Goal: Task Accomplishment & Management: Use online tool/utility

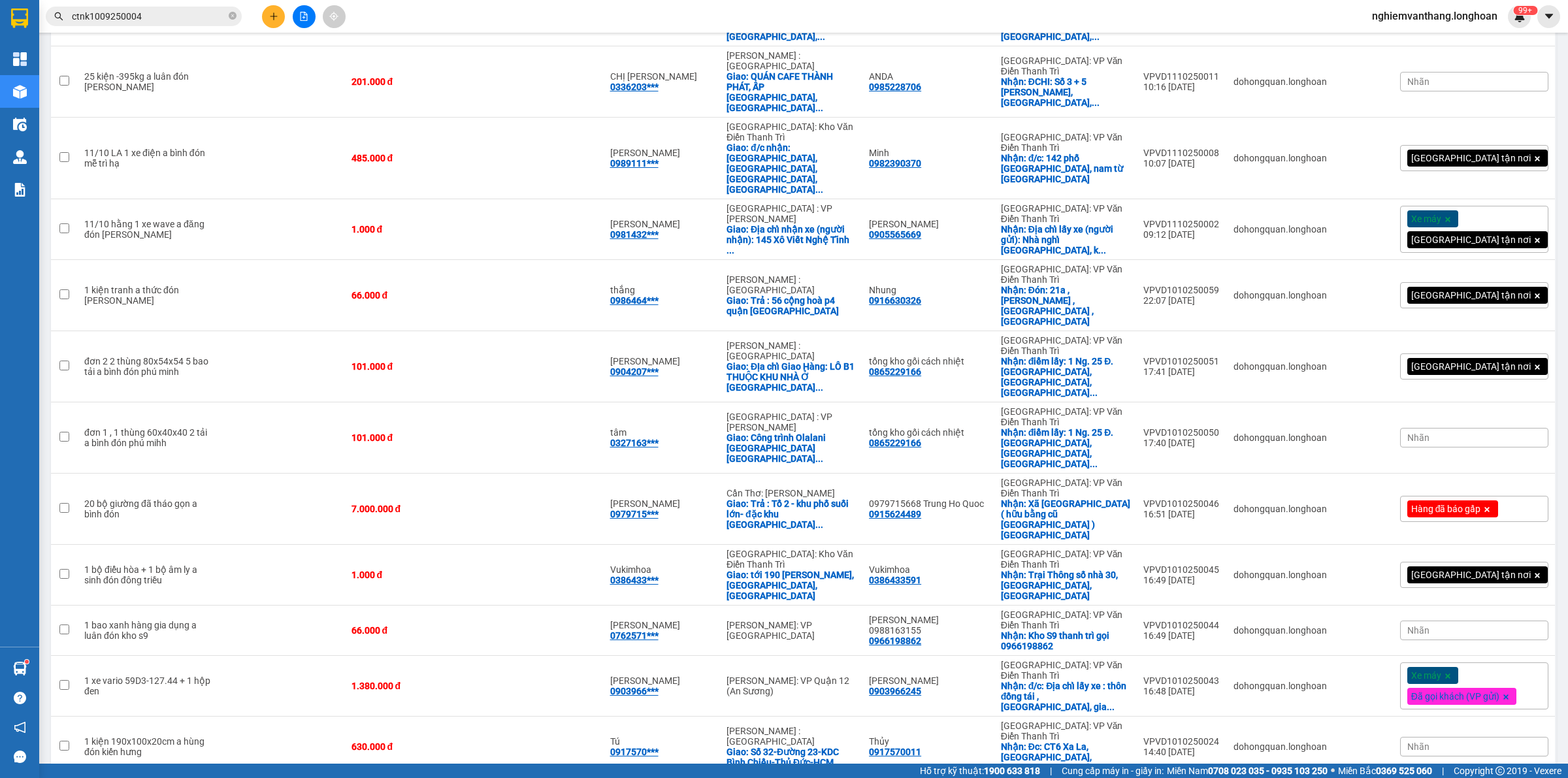
scroll to position [791, 0]
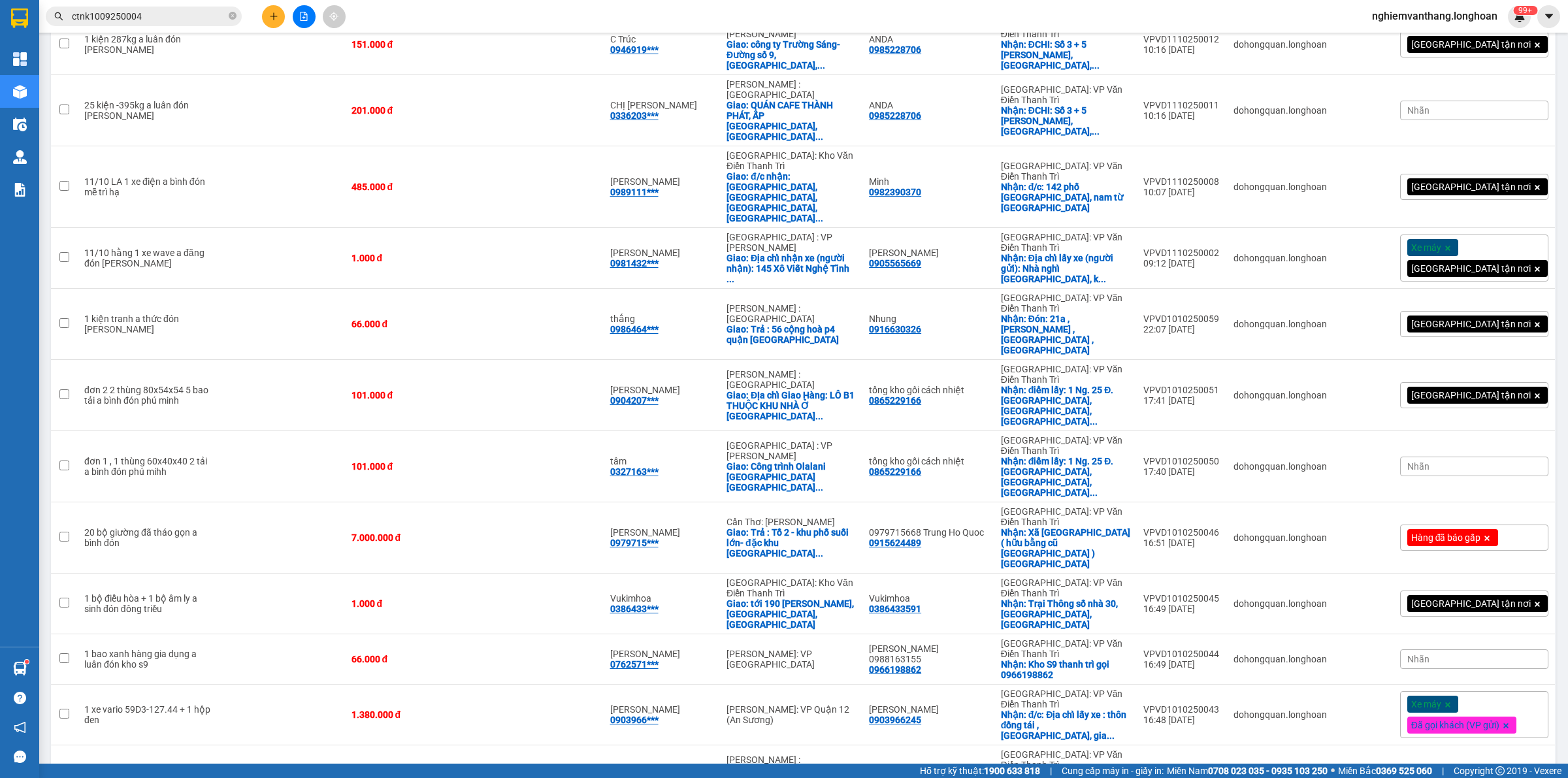
checkbox input "false"
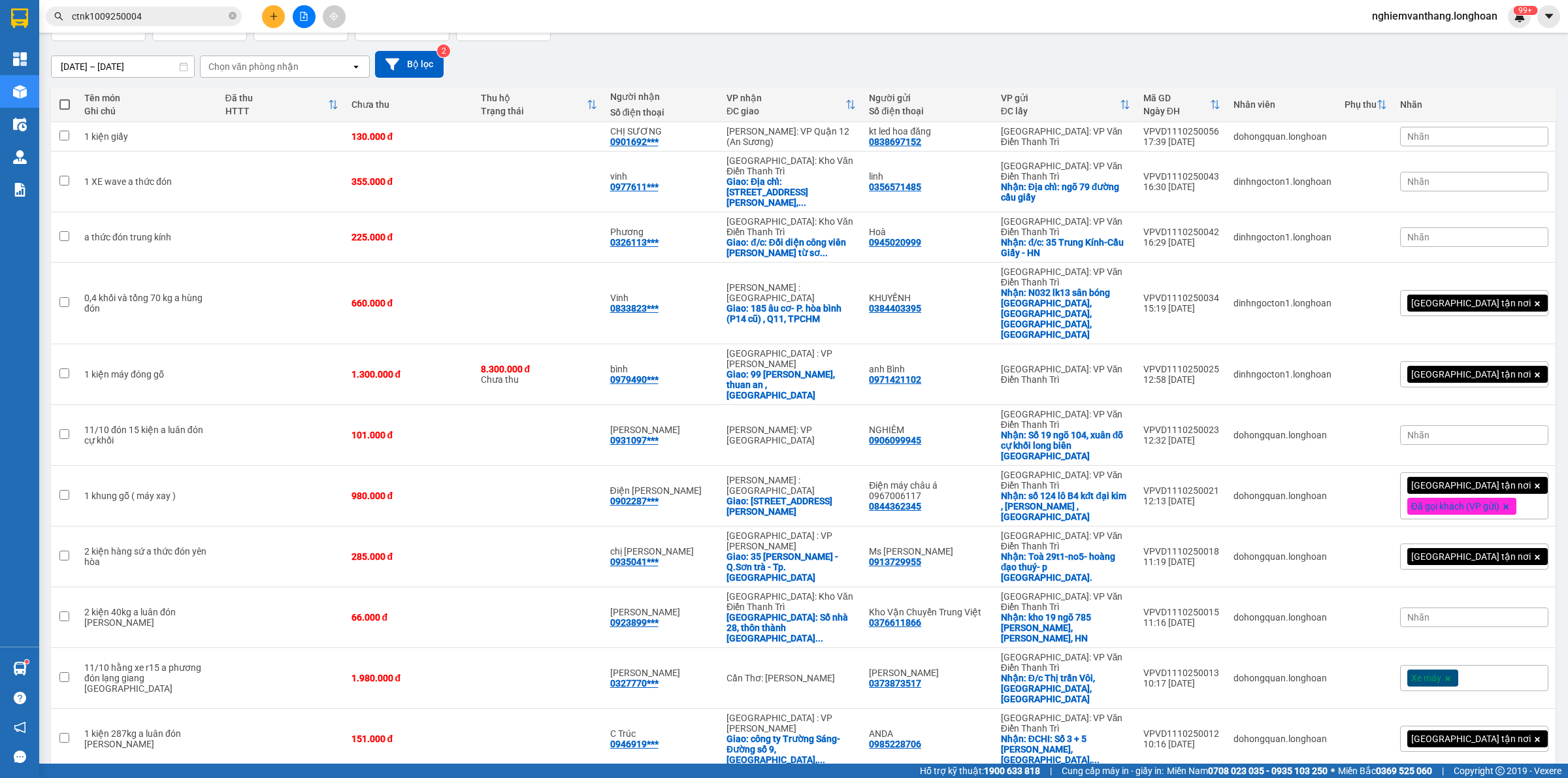
scroll to position [0, 0]
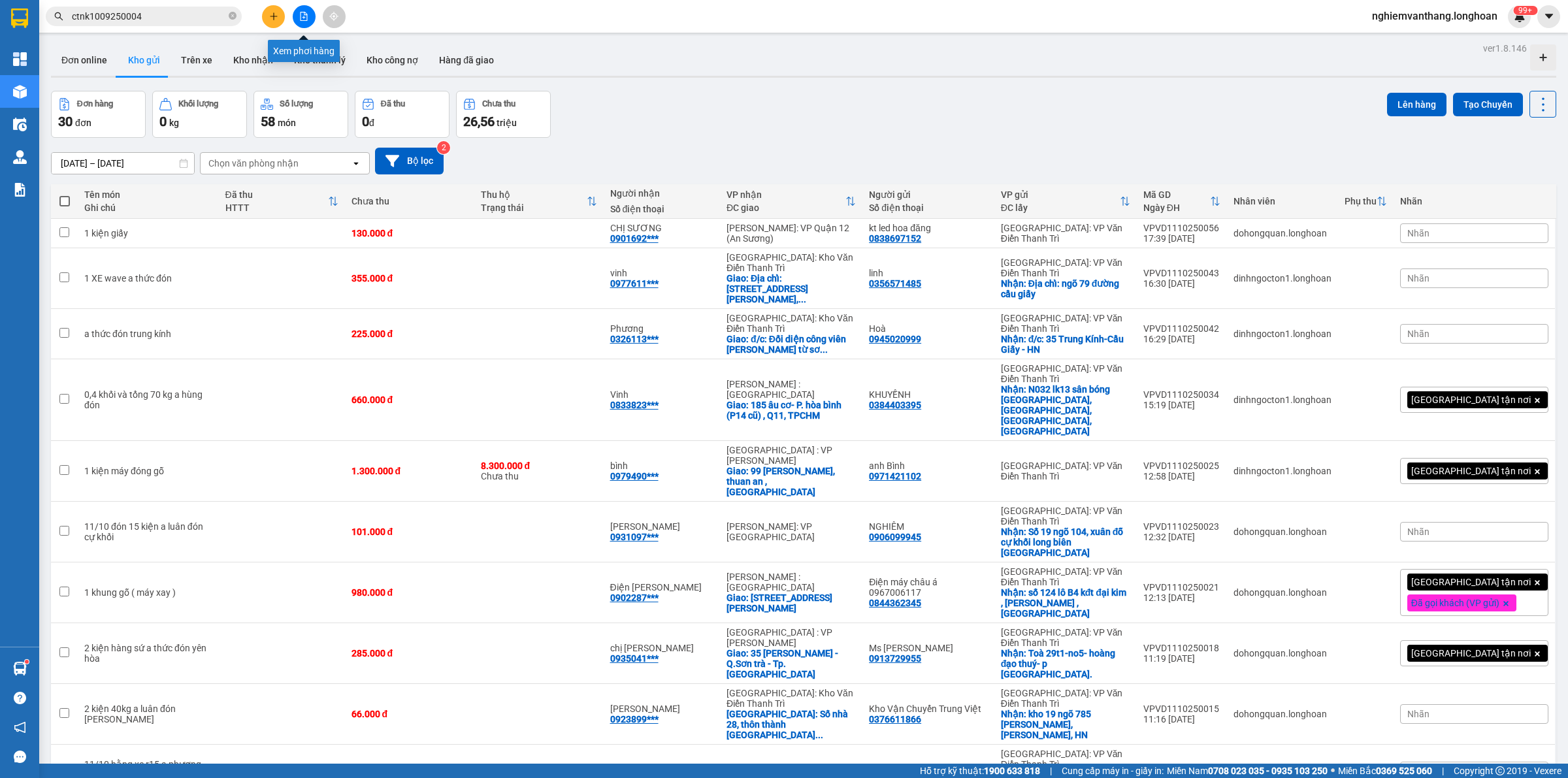
click at [303, 18] on icon "file-add" at bounding box center [303, 15] width 7 height 9
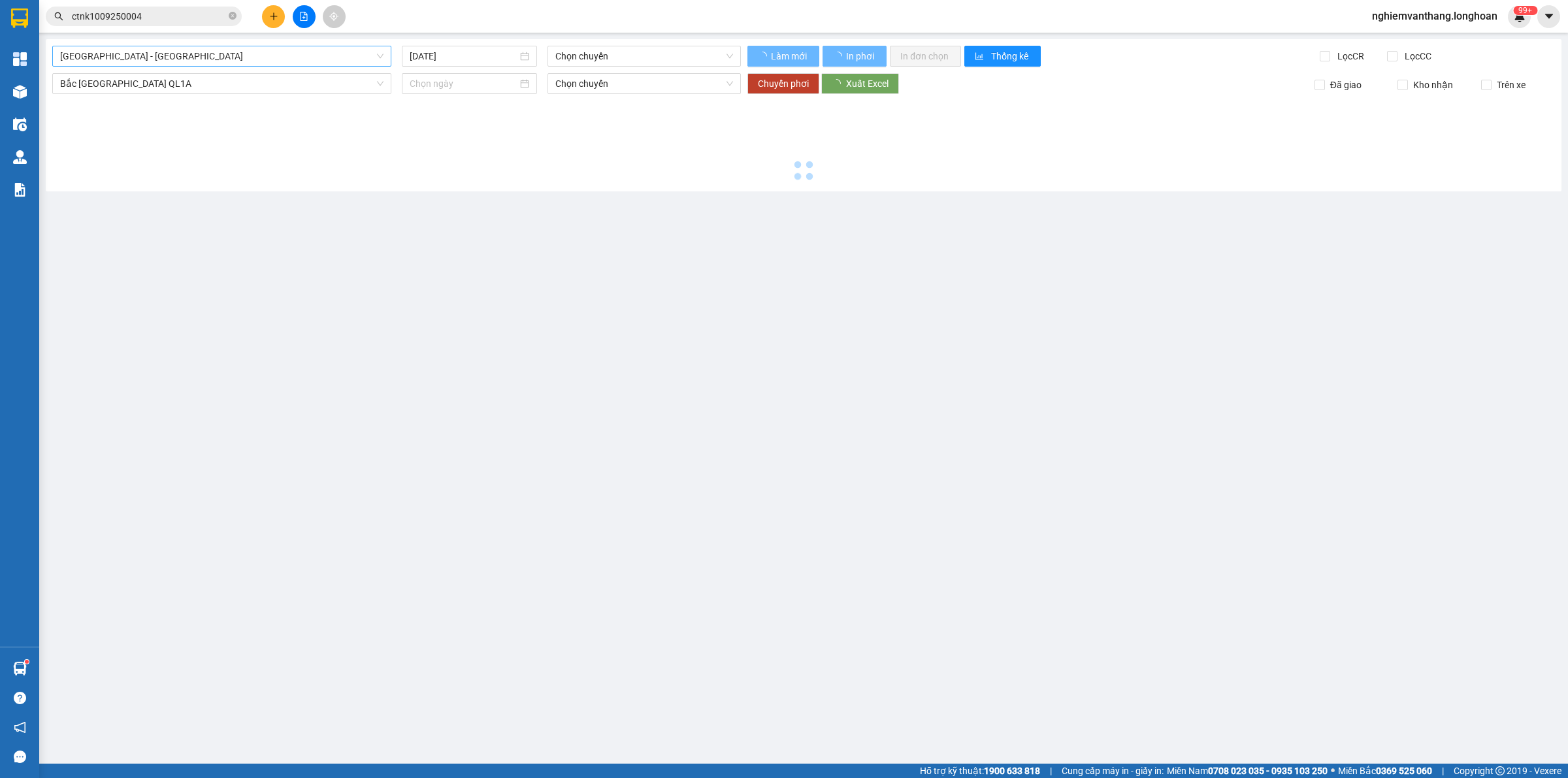
click at [211, 46] on div "[GEOGRAPHIC_DATA] - [GEOGRAPHIC_DATA]" at bounding box center [222, 56] width 339 height 21
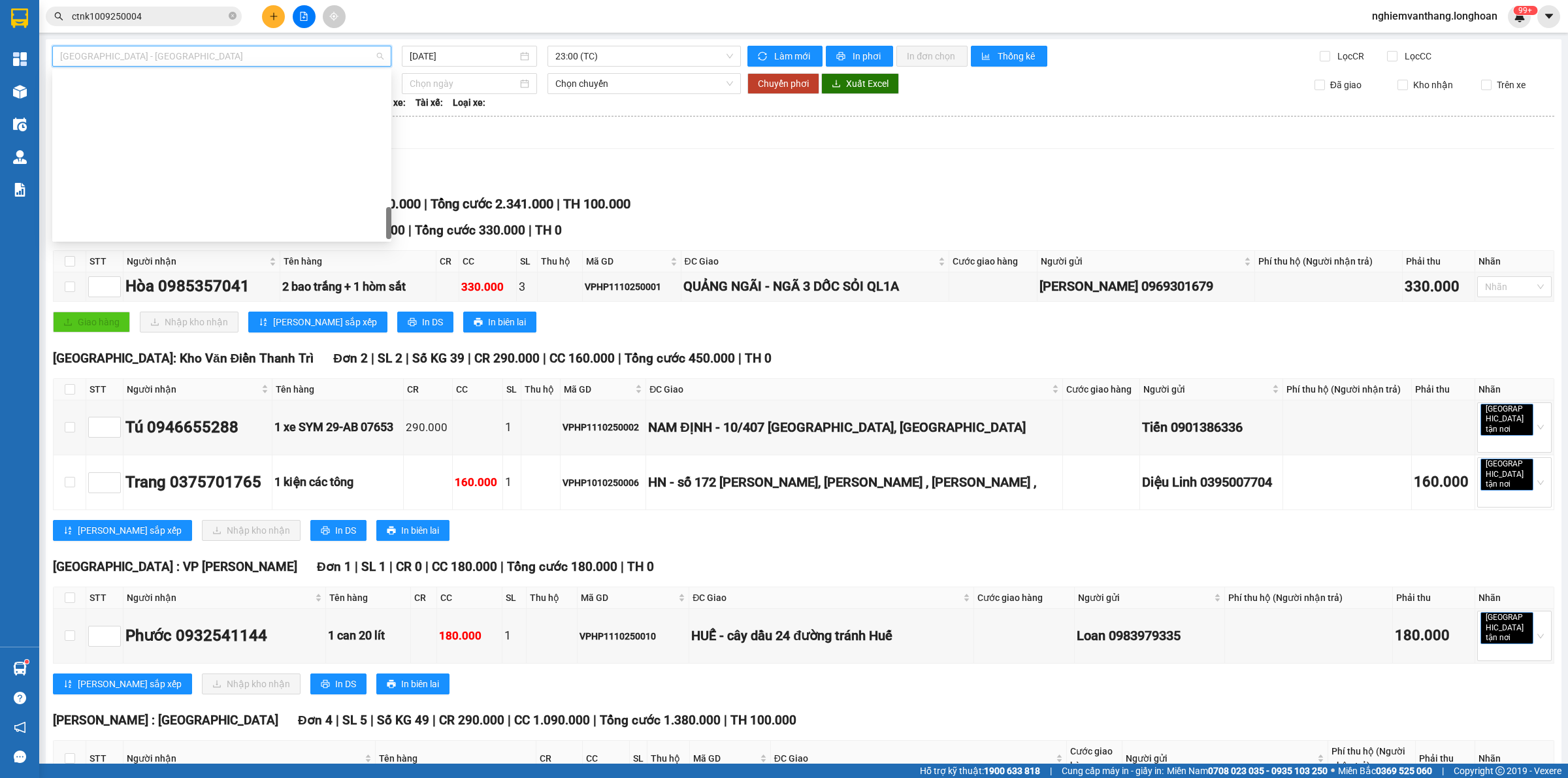
scroll to position [851, 0]
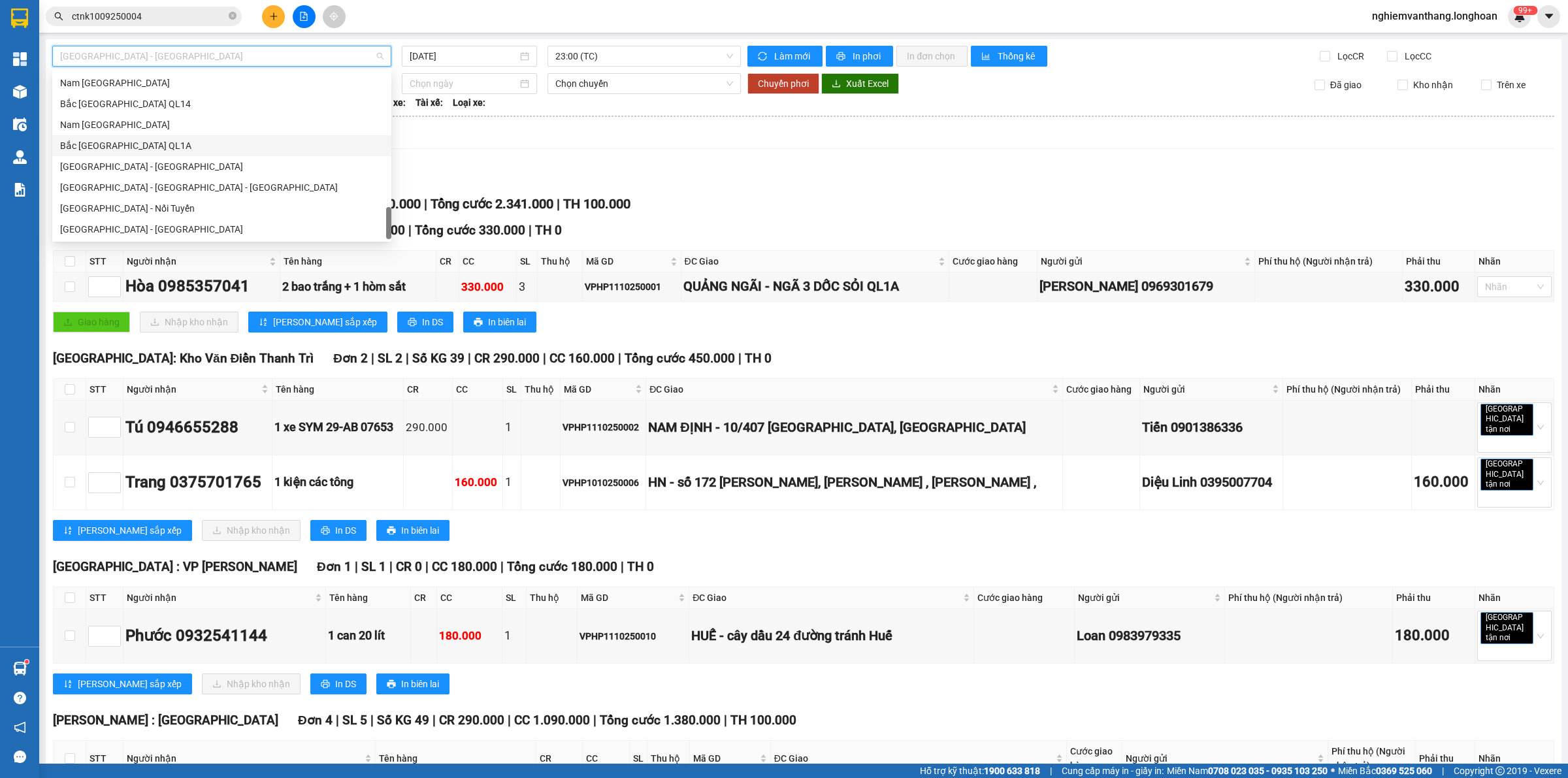
click at [134, 144] on div "Bắc [GEOGRAPHIC_DATA] QL1A" at bounding box center [222, 146] width 323 height 15
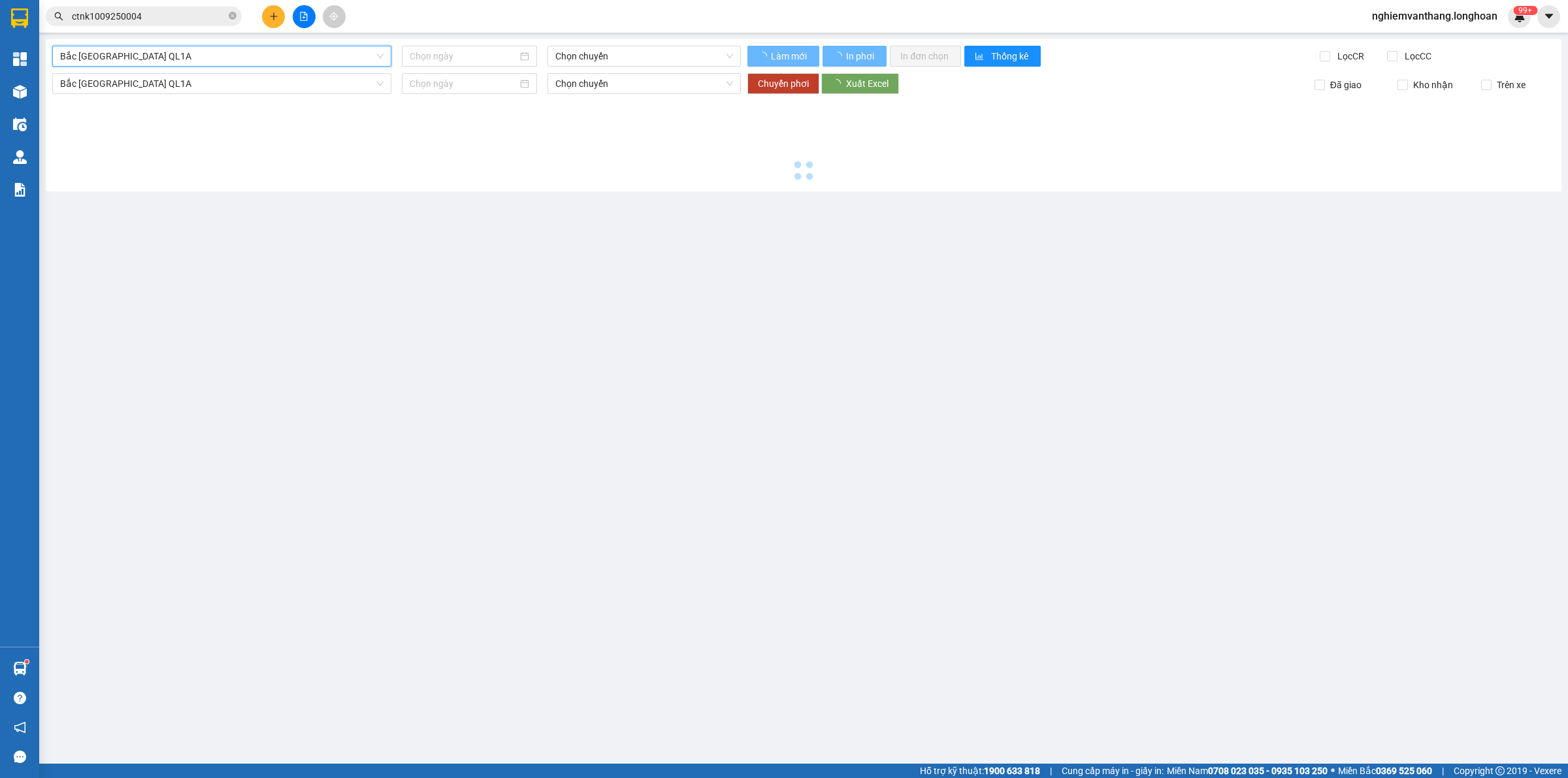
type input "[DATE]"
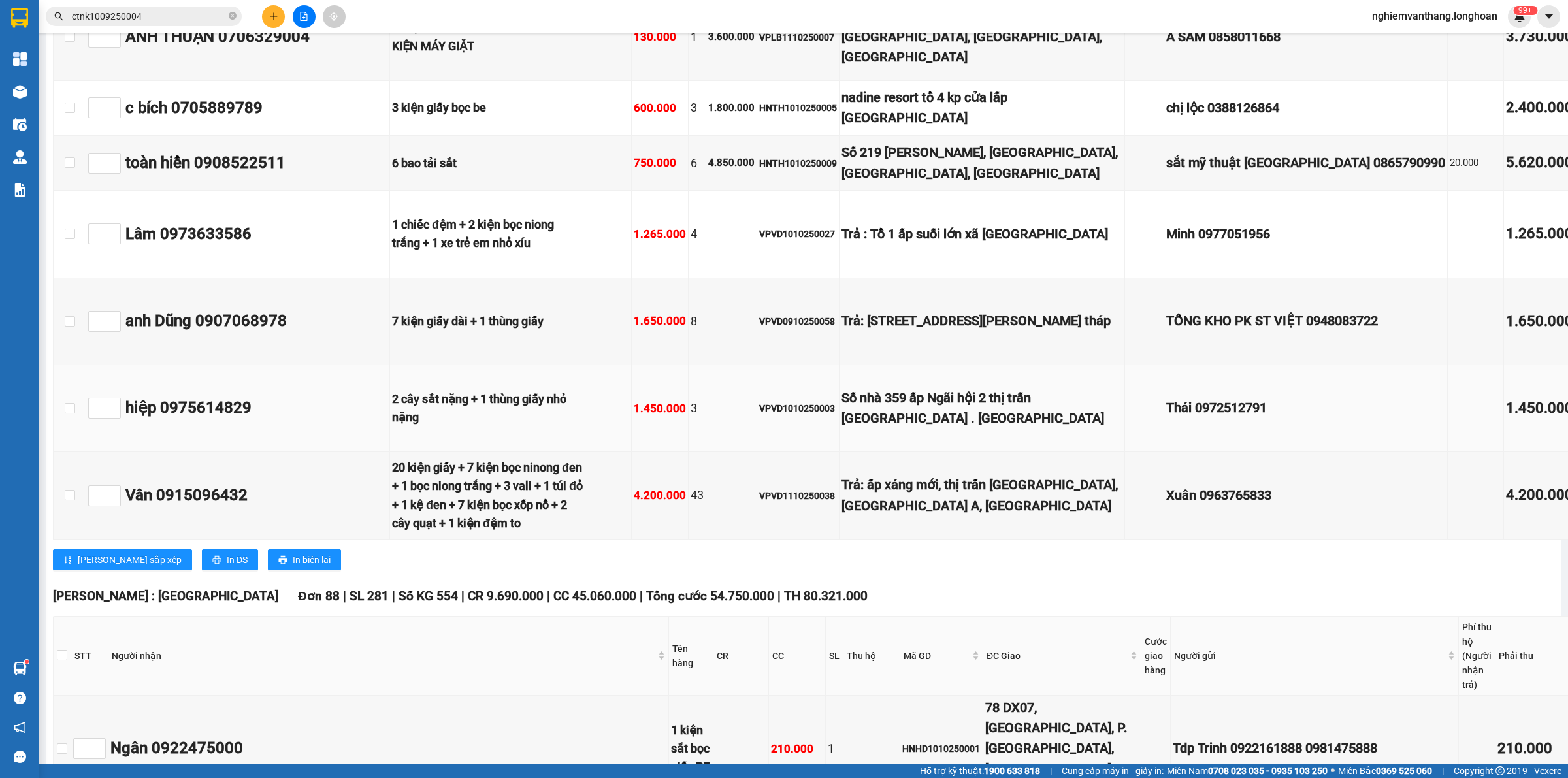
scroll to position [1470, 0]
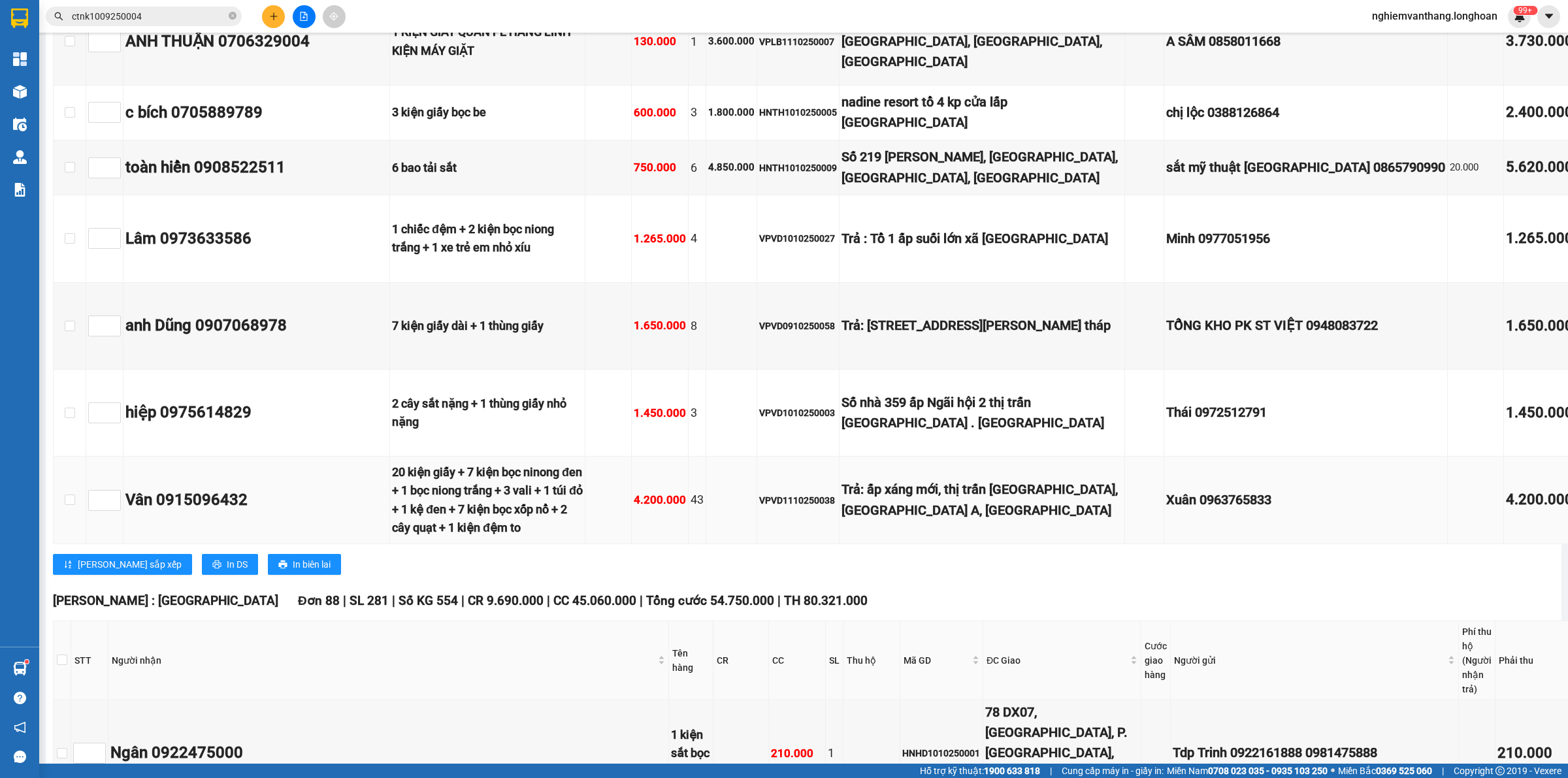
click at [63, 458] on td at bounding box center [70, 500] width 33 height 87
click at [69, 494] on input "checkbox" at bounding box center [69, 499] width 11 height 11
checkbox input "true"
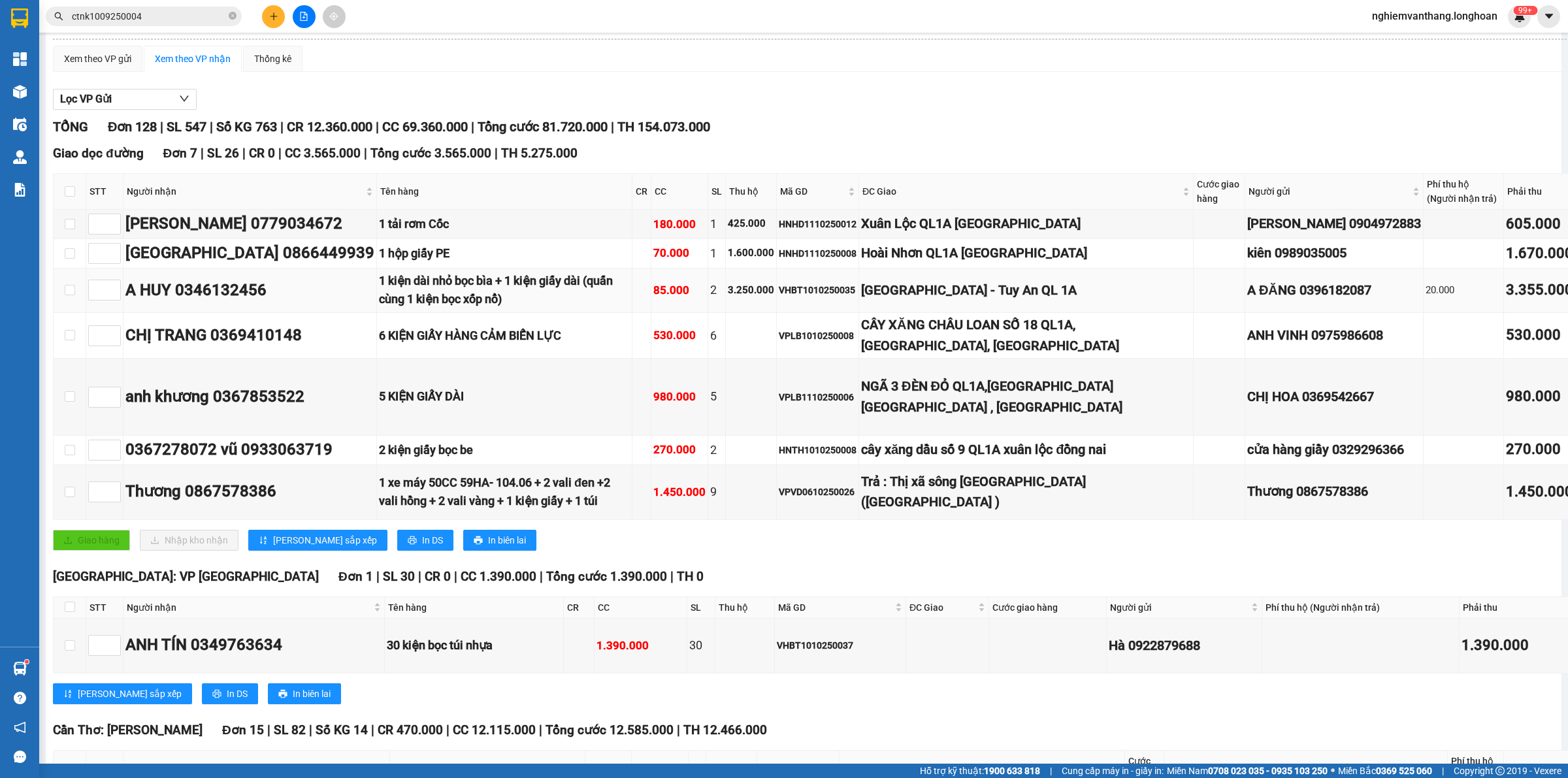
scroll to position [0, 0]
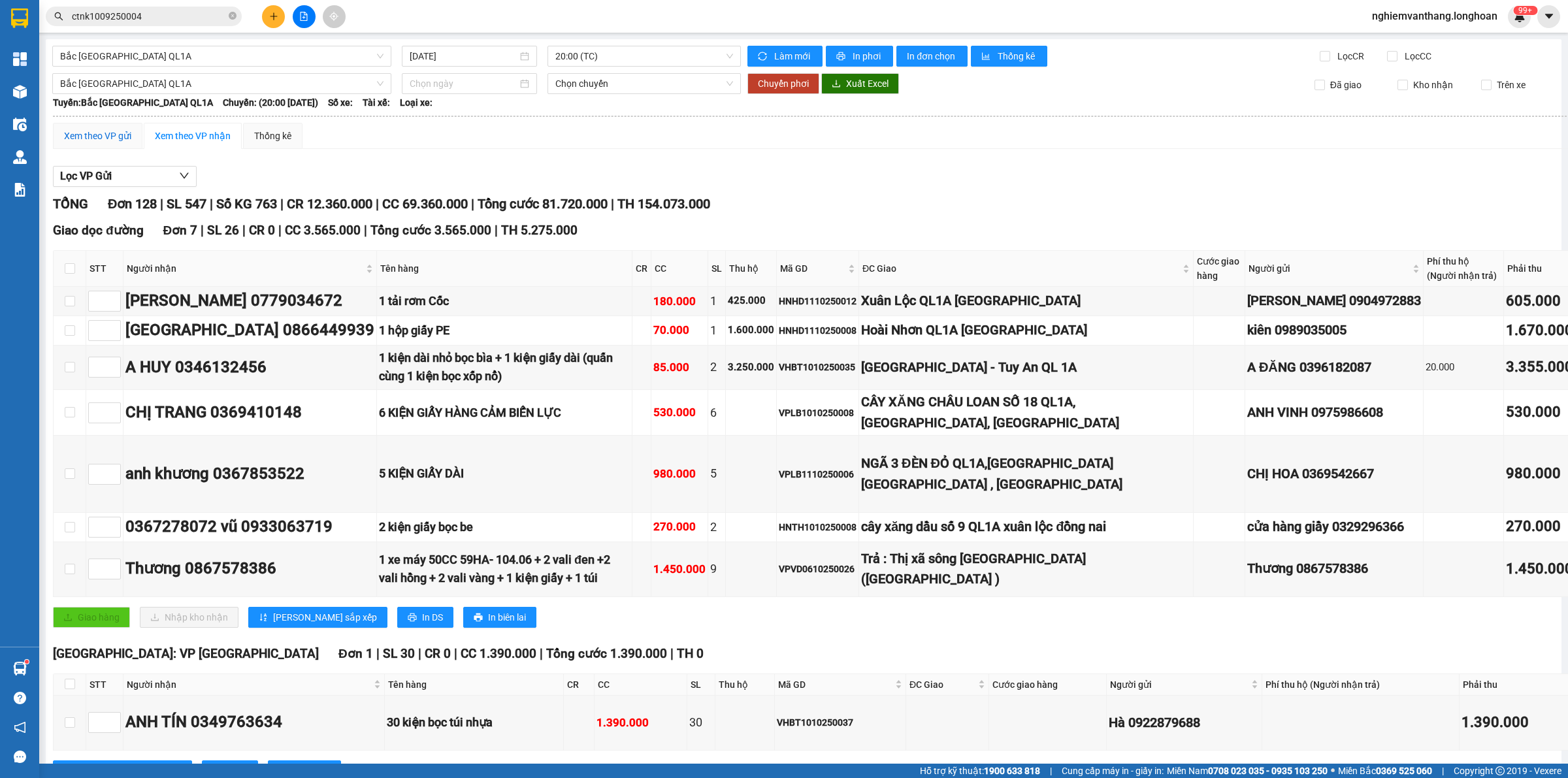
click at [111, 132] on div "Xem theo VP gửi" at bounding box center [97, 136] width 67 height 15
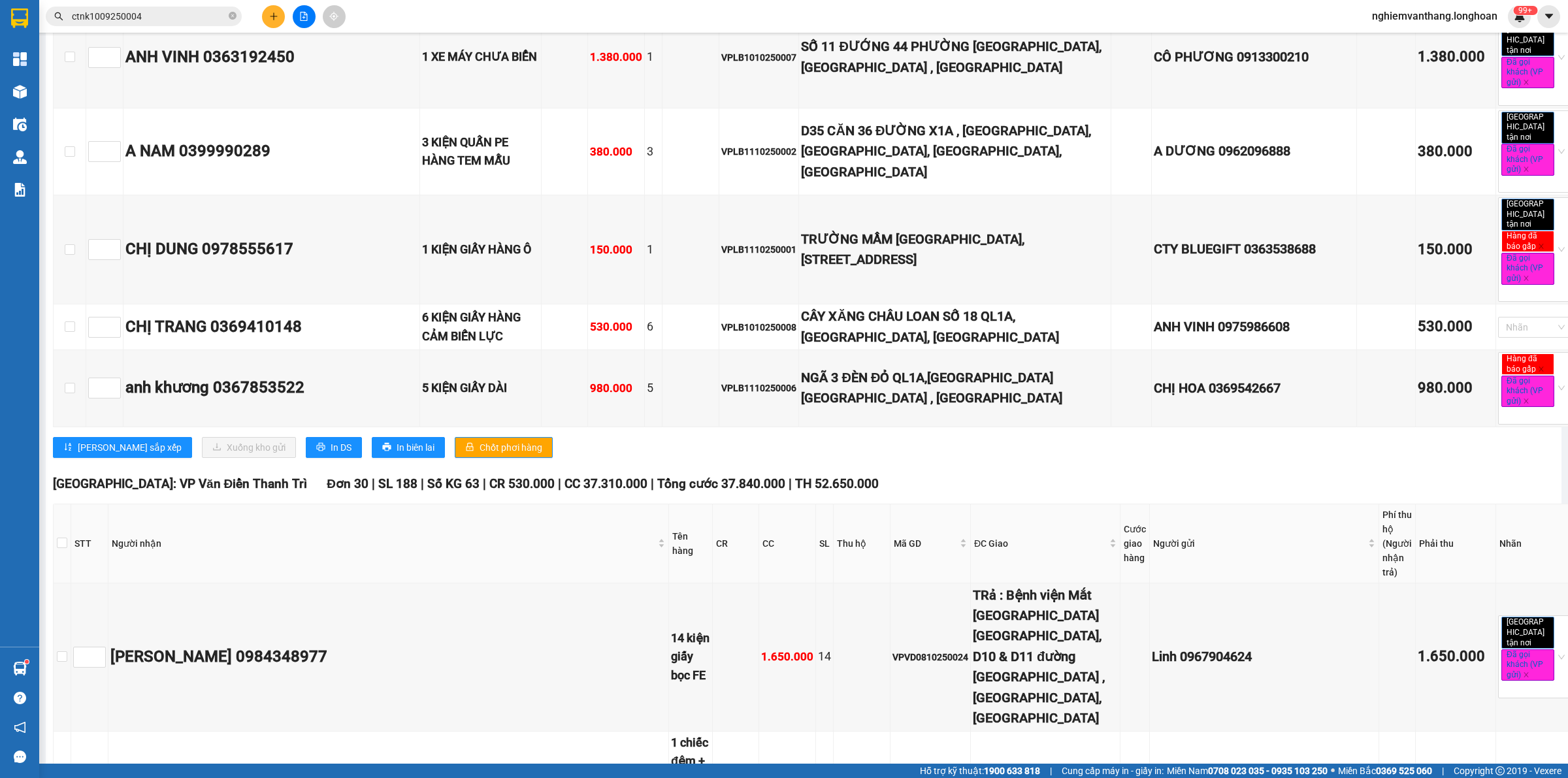
scroll to position [4409, 0]
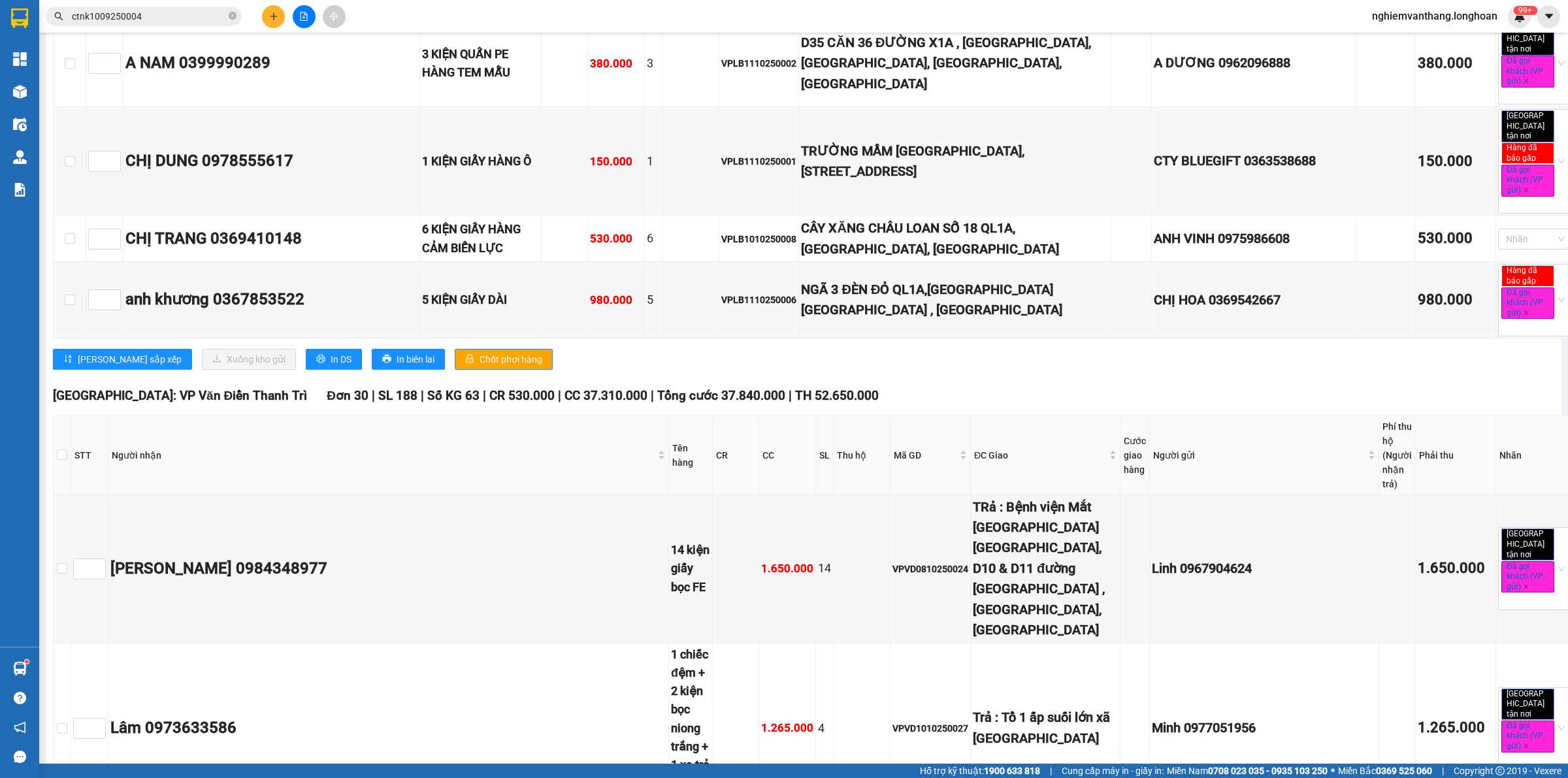
checkbox input "true"
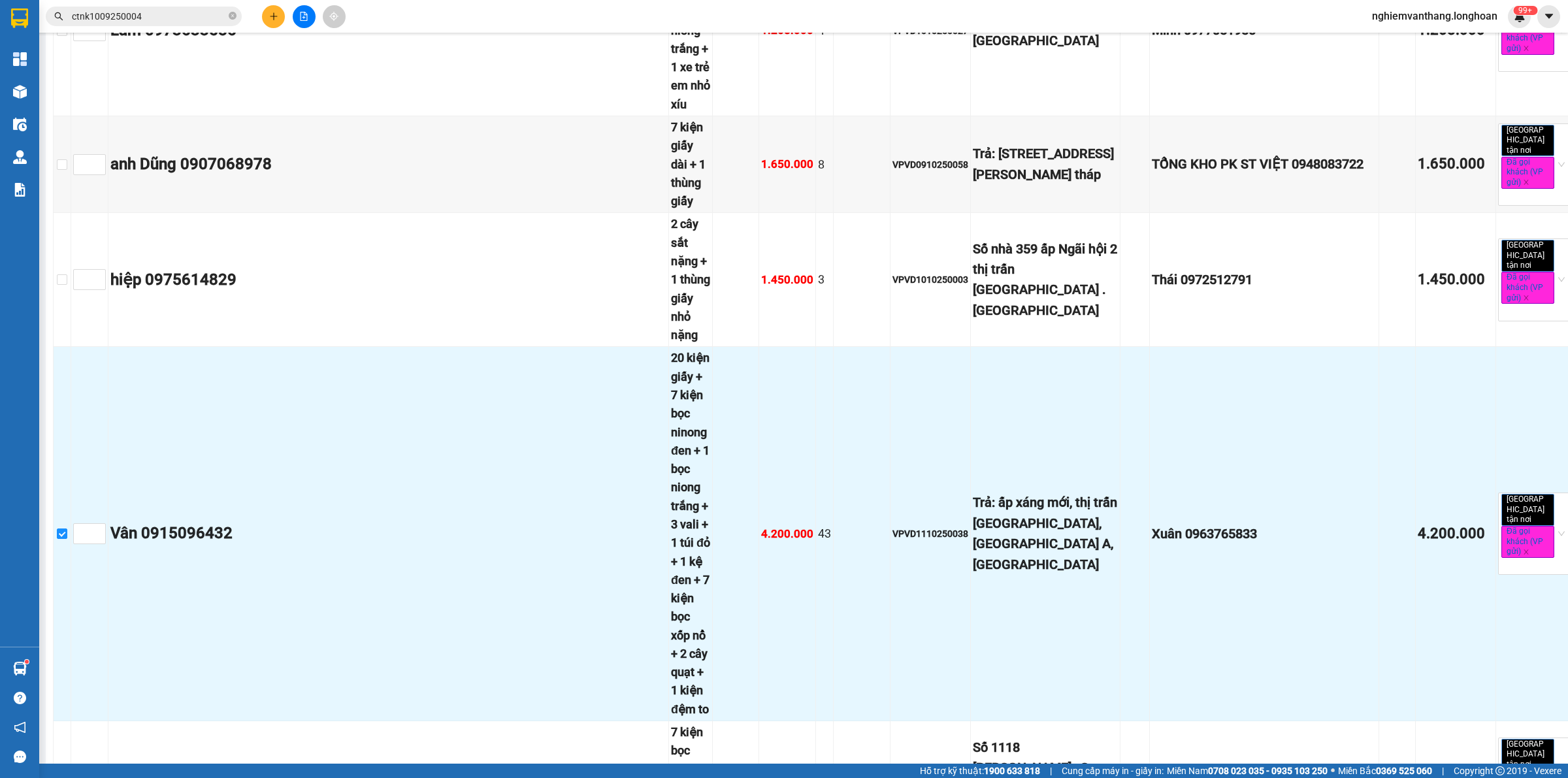
scroll to position [5143, 0]
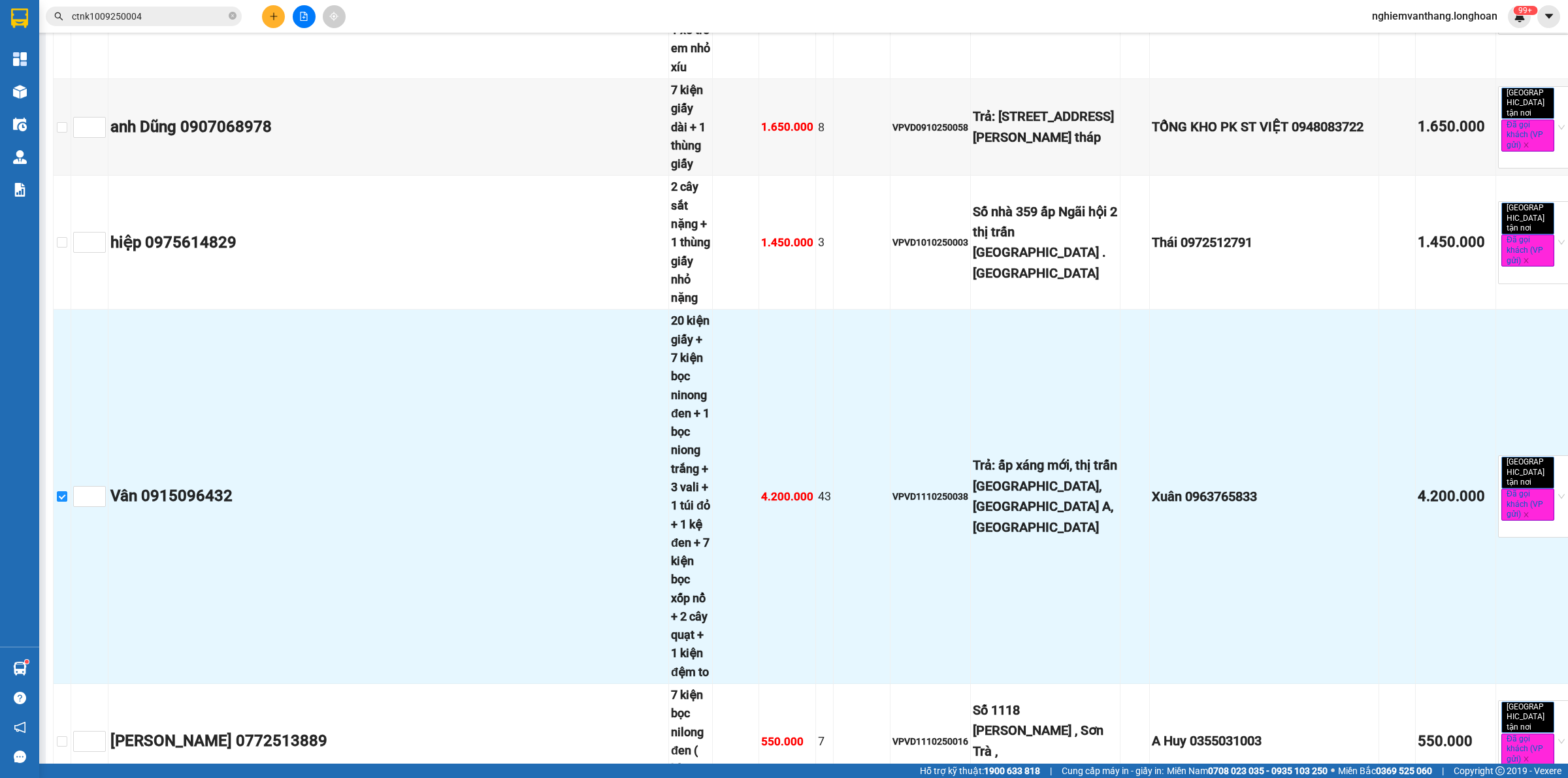
drag, startPoint x: 64, startPoint y: 334, endPoint x: 487, endPoint y: 400, distance: 428.1
checkbox input "true"
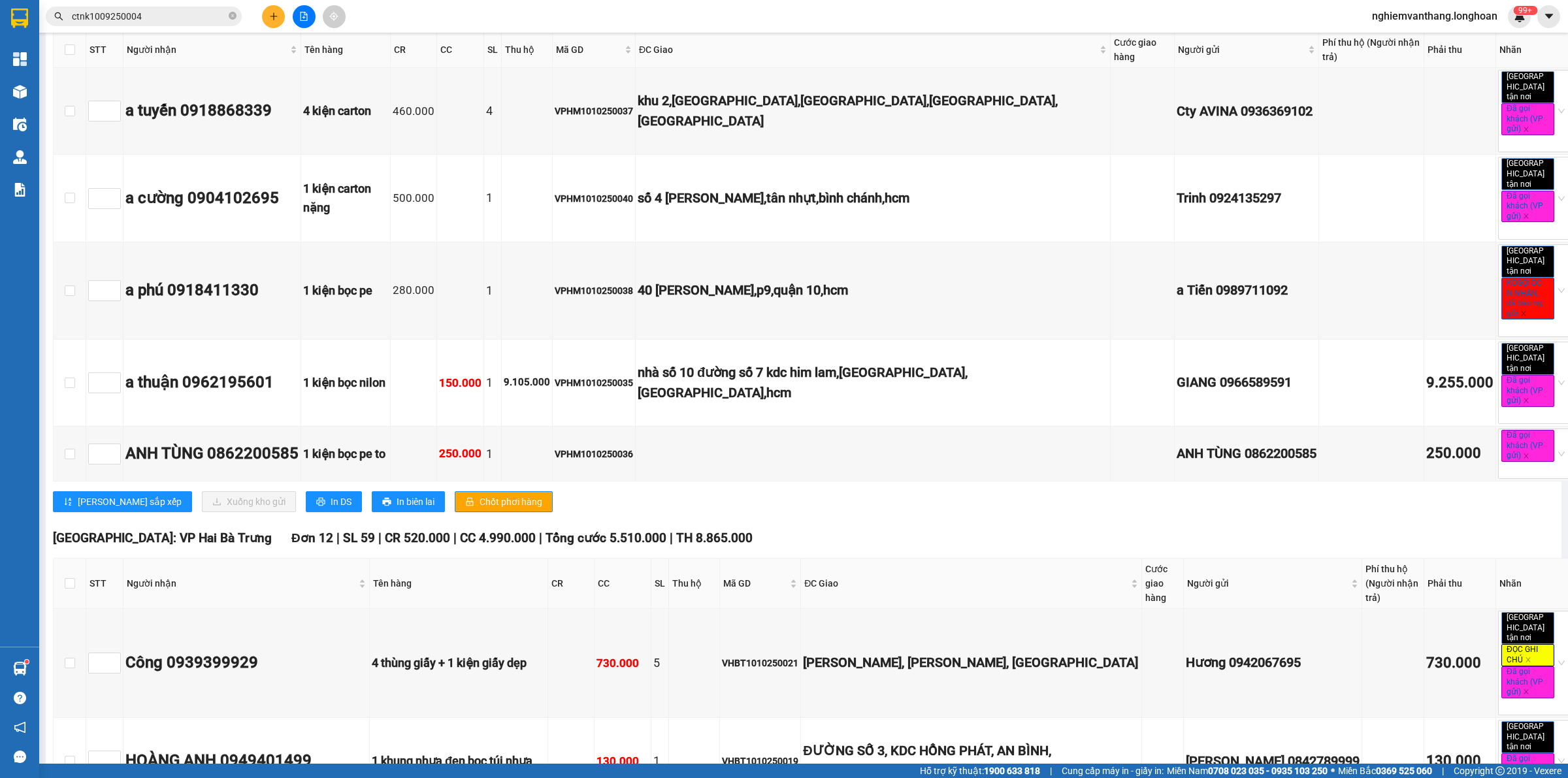
scroll to position [0, 0]
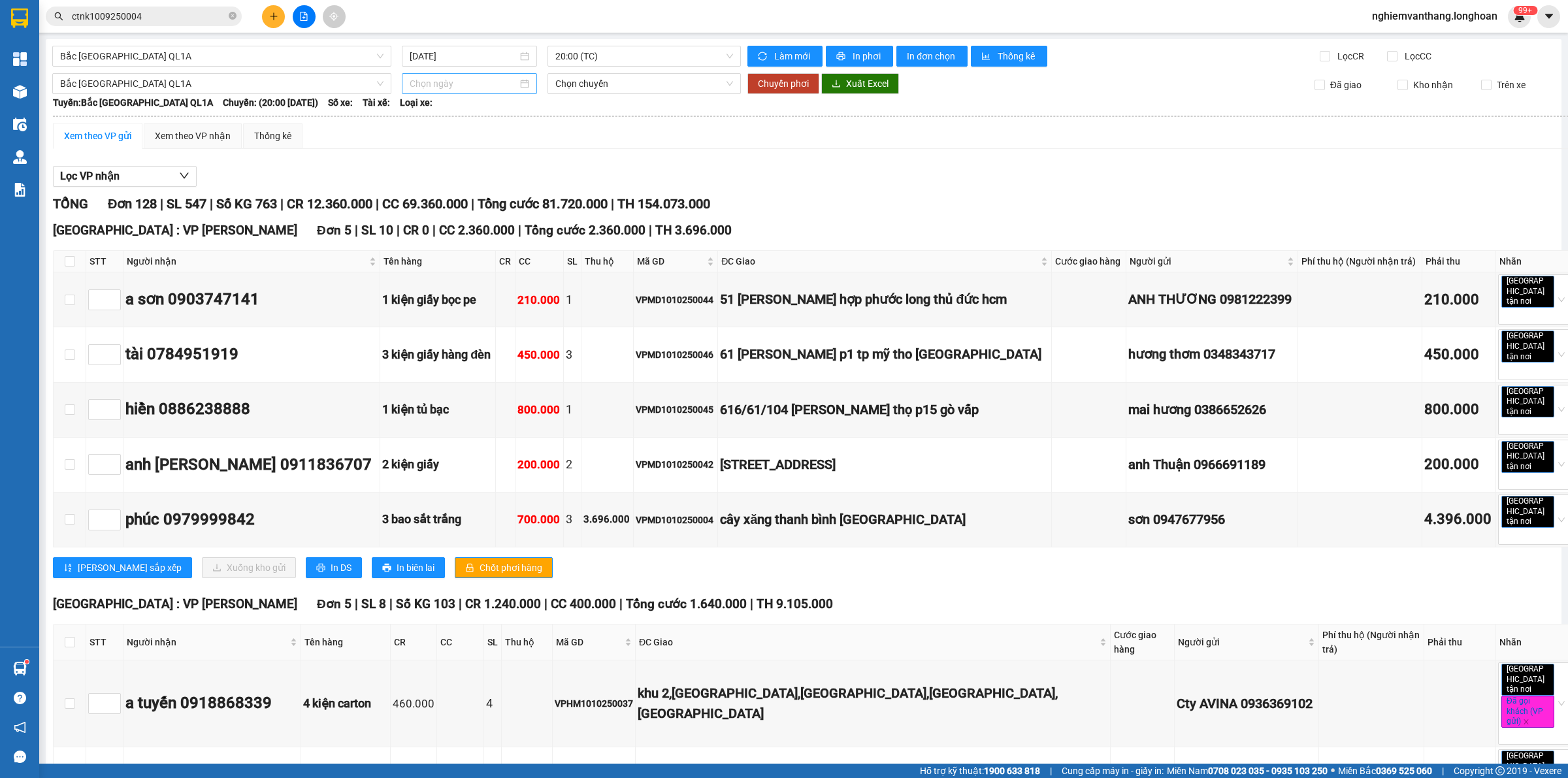
click at [428, 91] on div at bounding box center [470, 84] width 135 height 21
type input "[DATE]"
click at [556, 179] on div "11" at bounding box center [560, 179] width 16 height 15
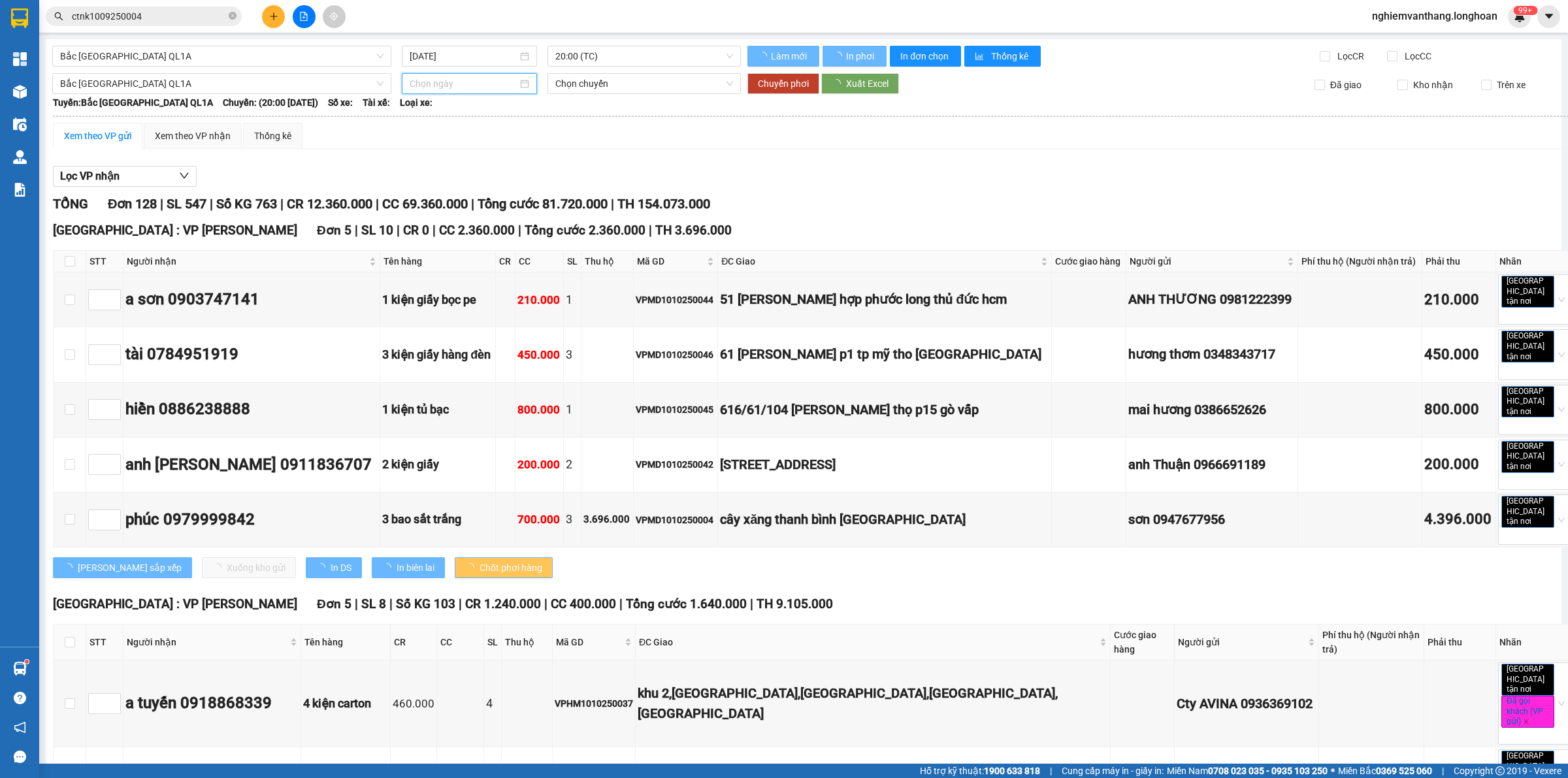
type input "[DATE]"
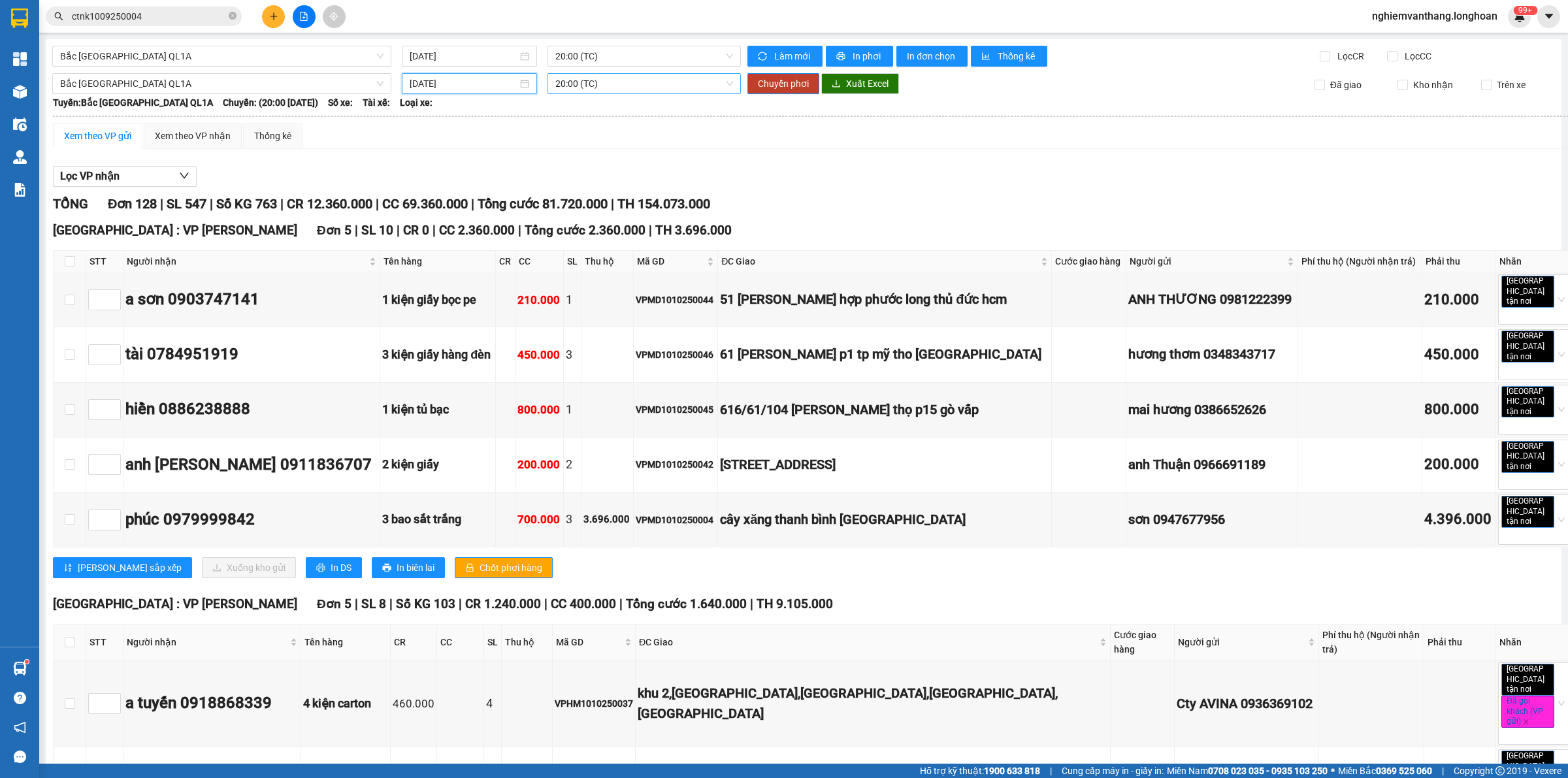
click at [615, 76] on span "20:00 (TC)" at bounding box center [644, 83] width 178 height 20
click at [570, 151] on div "23:00 (TC)" at bounding box center [602, 152] width 102 height 15
click at [784, 83] on span "Chuyển phơi" at bounding box center [783, 84] width 51 height 15
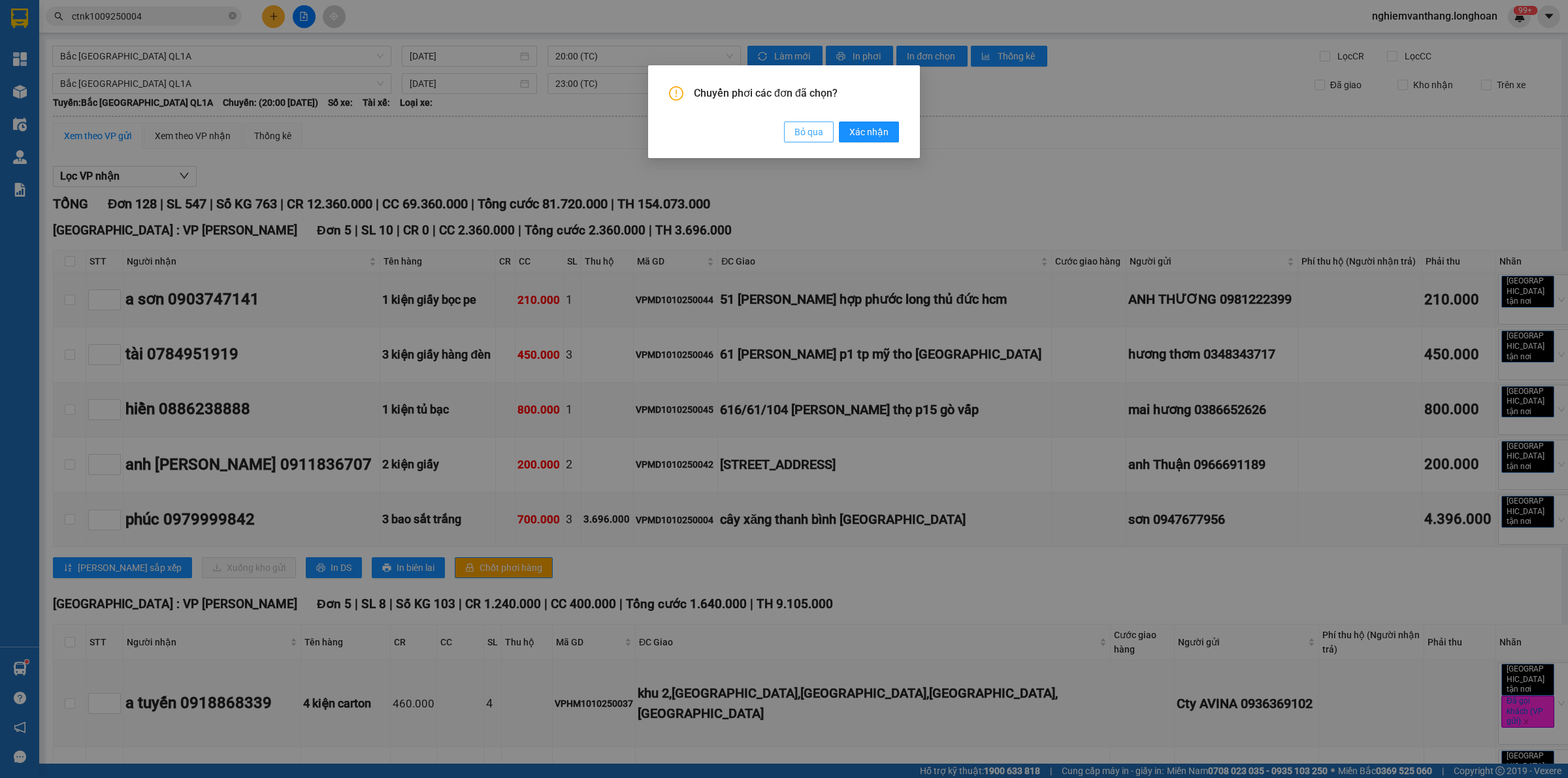
click at [792, 129] on button "Bỏ qua" at bounding box center [808, 132] width 50 height 21
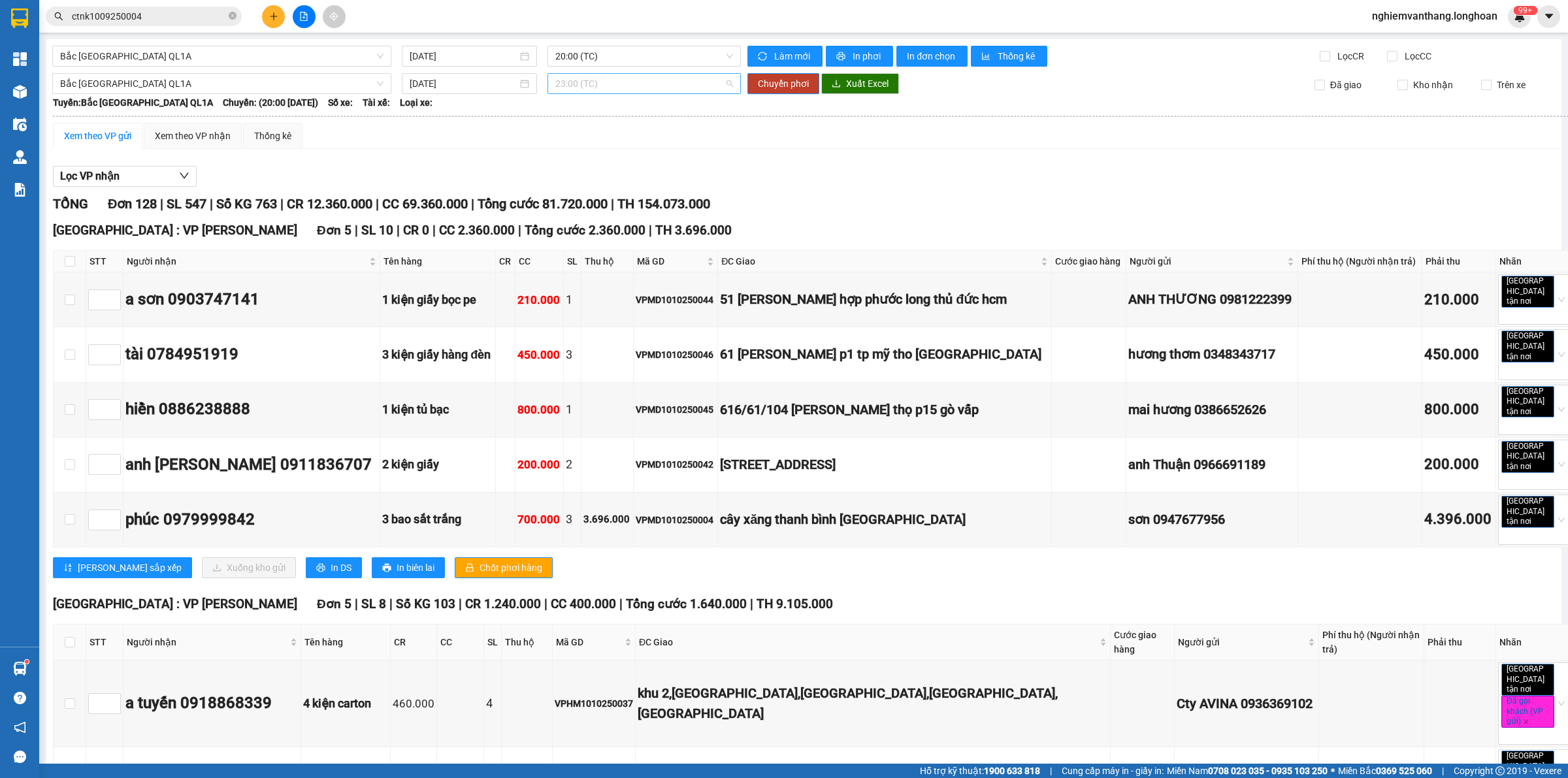
click at [622, 86] on span "23:00 (TC)" at bounding box center [644, 83] width 178 height 20
click at [618, 151] on div "23:00 (TC)" at bounding box center [602, 152] width 102 height 15
click at [798, 88] on span "Chuyển phơi" at bounding box center [783, 84] width 51 height 15
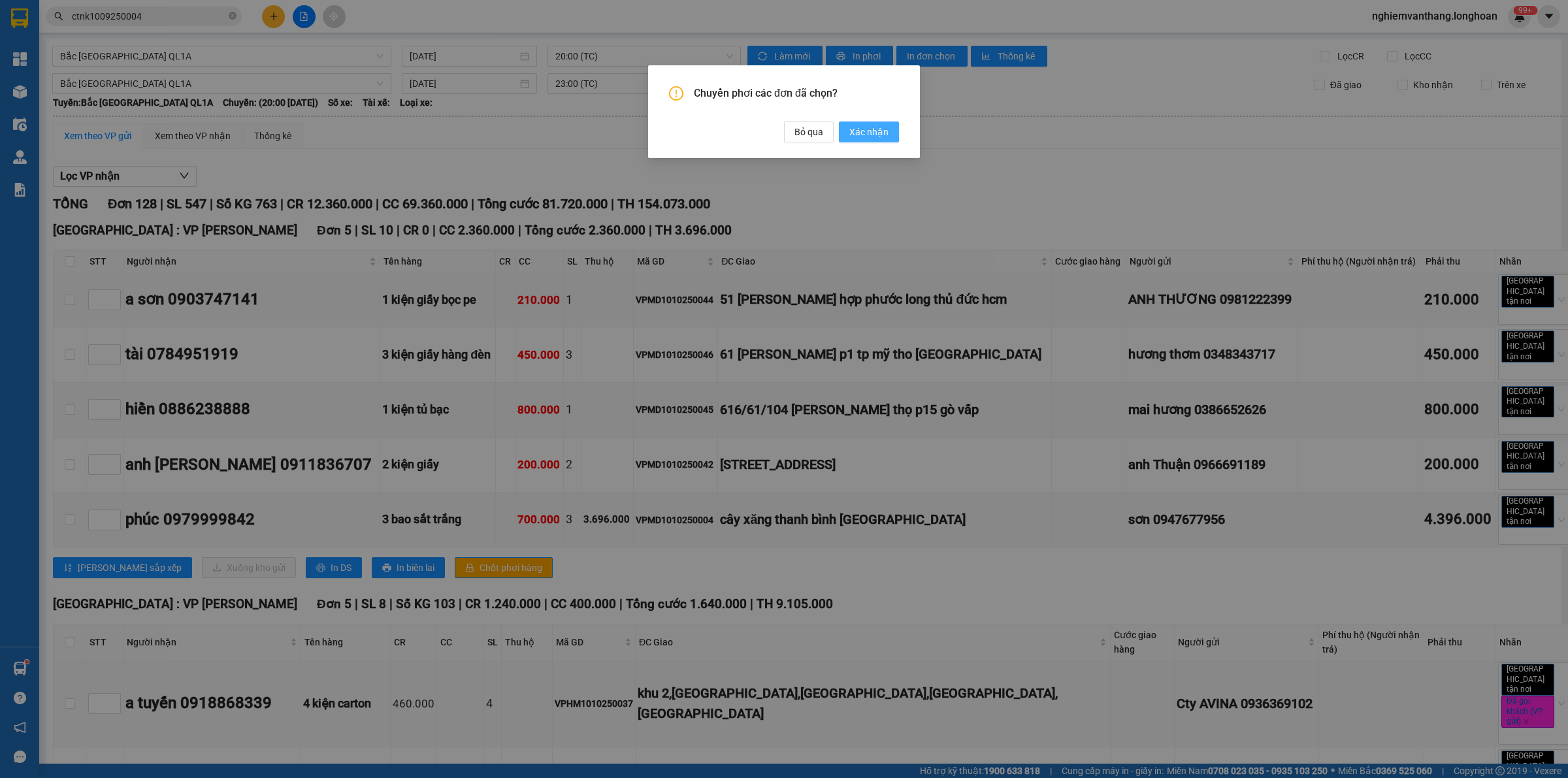
click at [885, 126] on span "Xác nhận" at bounding box center [869, 132] width 39 height 15
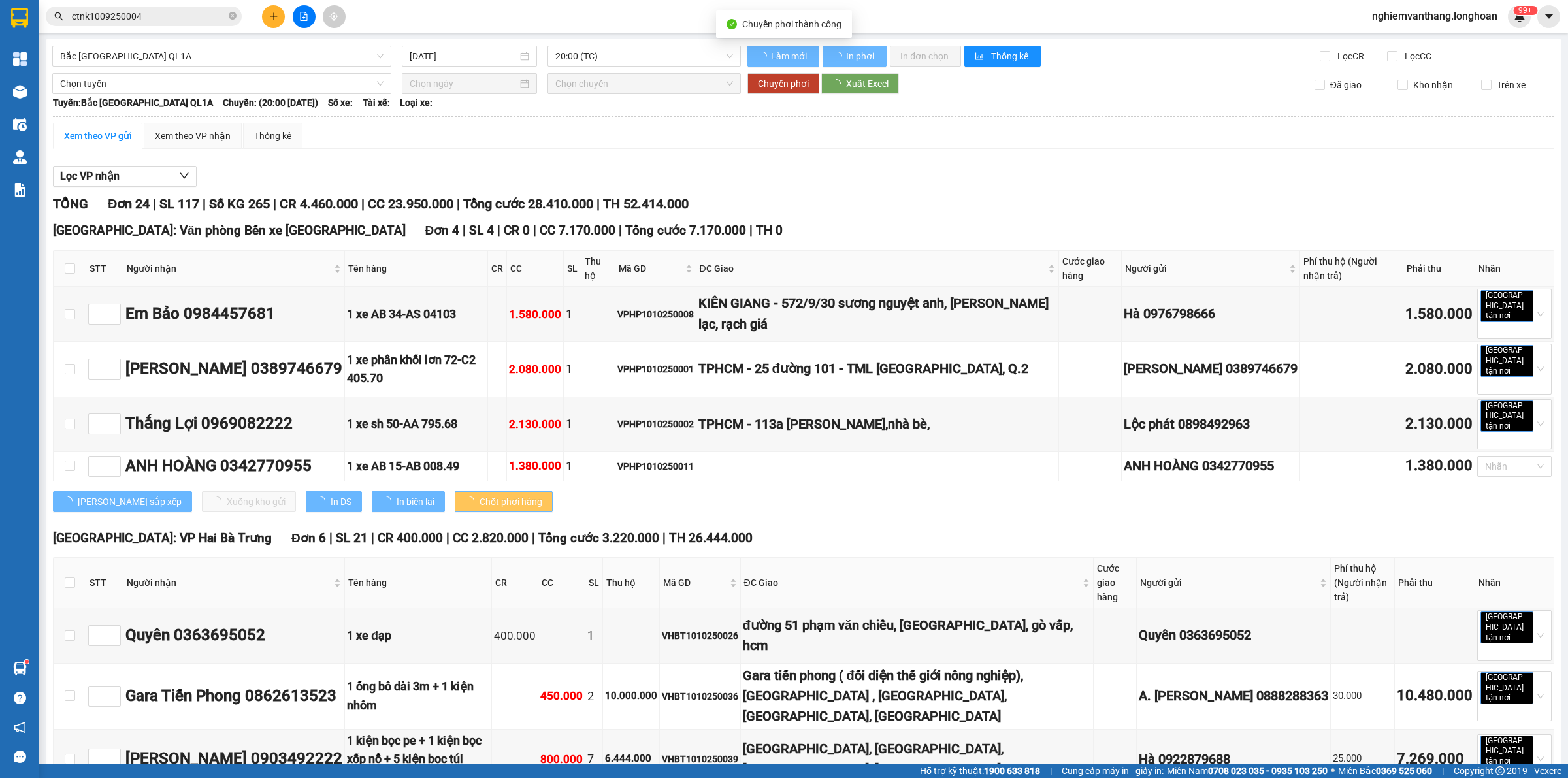
checkbox input "false"
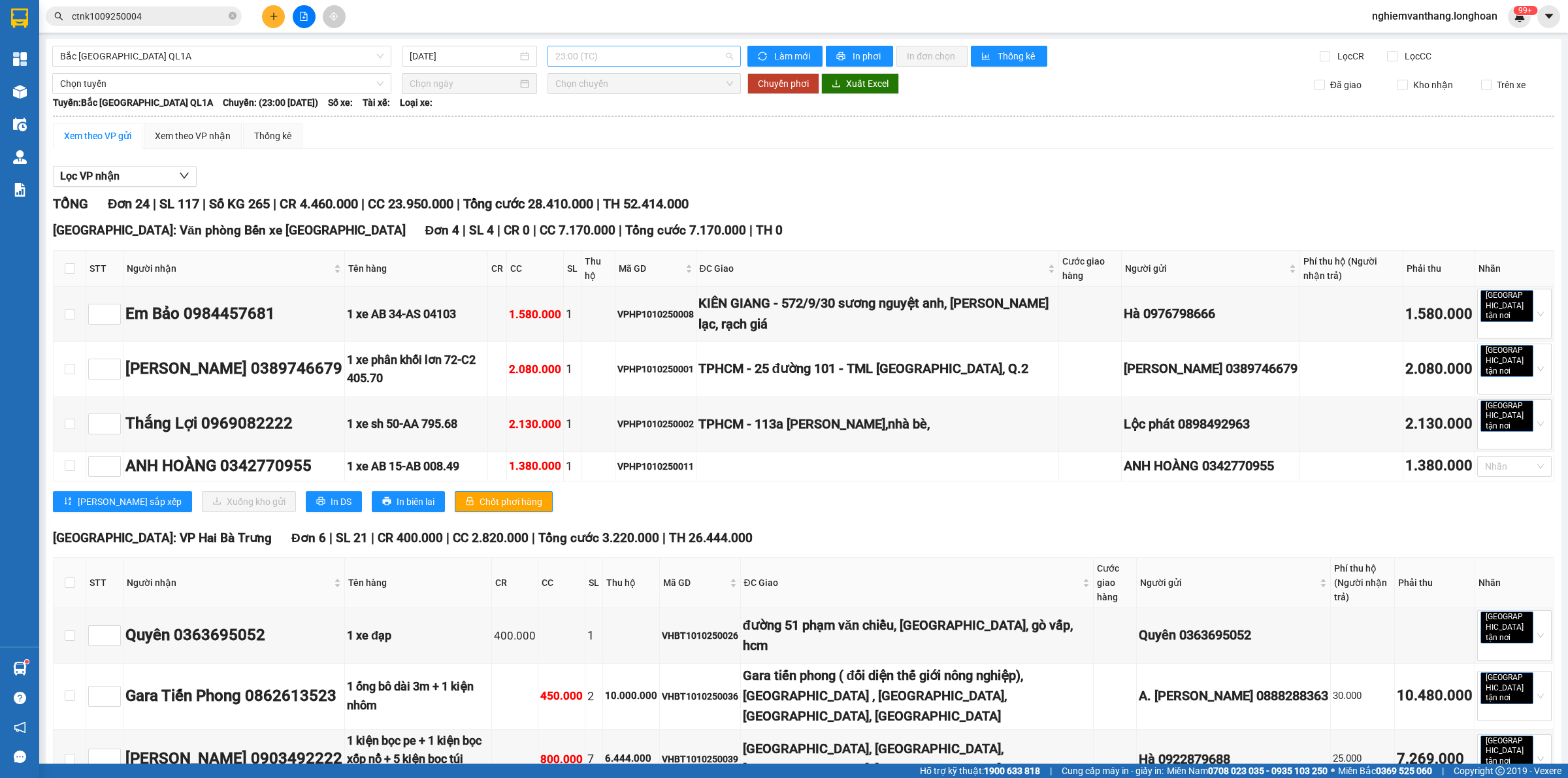
click at [611, 57] on span "23:00 (TC)" at bounding box center [644, 56] width 178 height 20
click at [593, 111] on div "20:00 (TC)" at bounding box center [602, 104] width 117 height 21
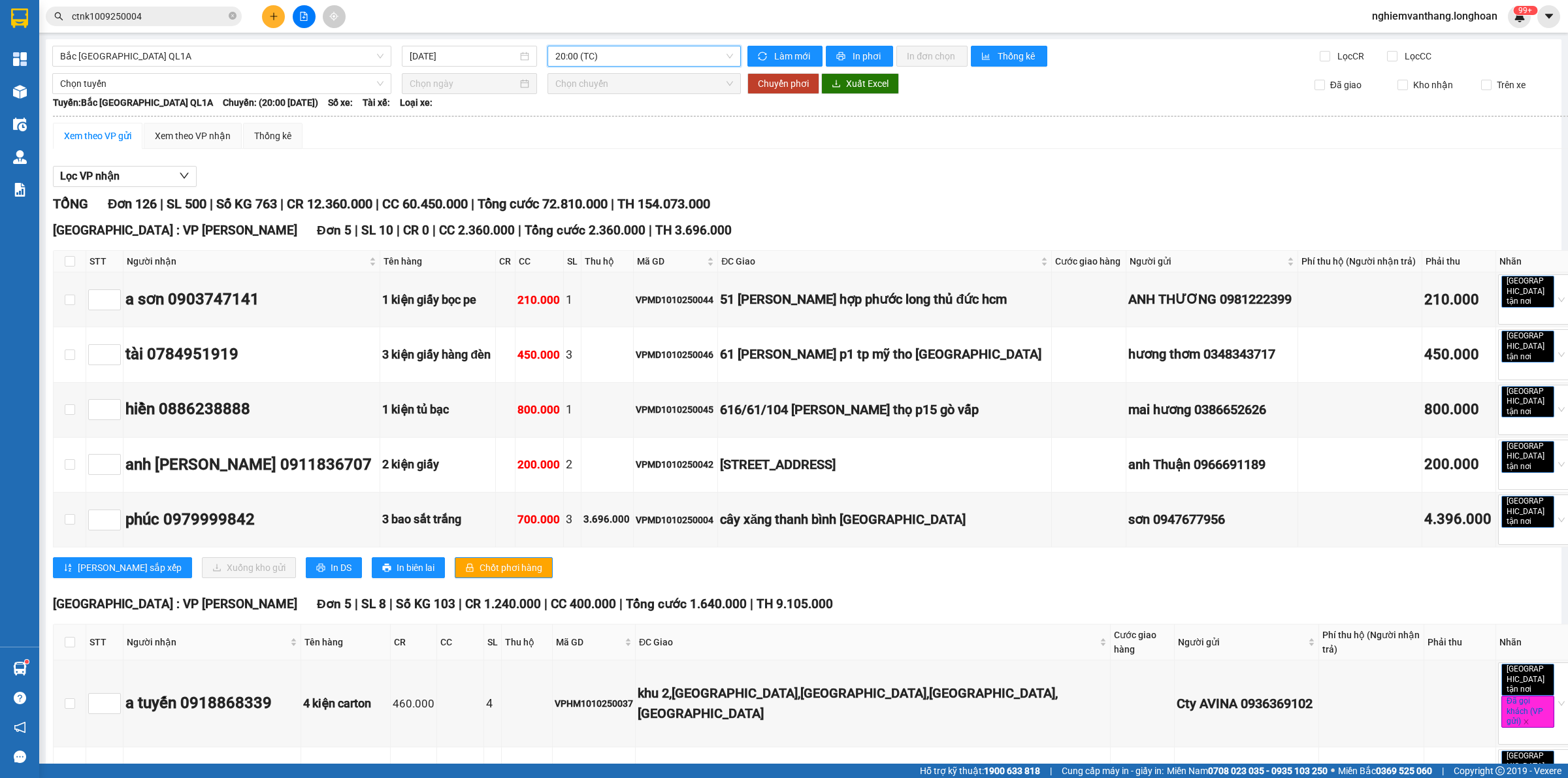
click at [33, 23] on div at bounding box center [20, 21] width 39 height 42
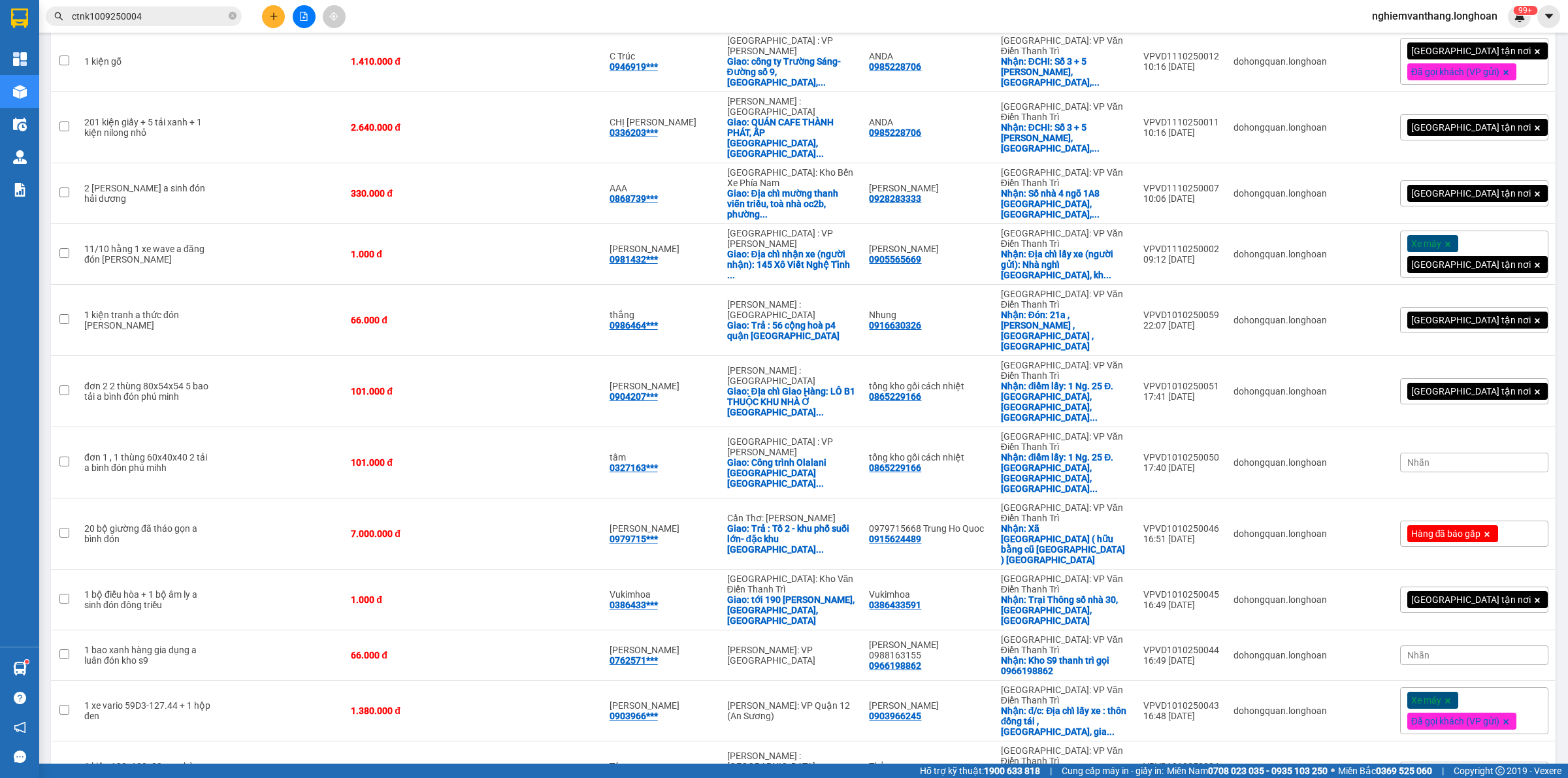
scroll to position [1559, 0]
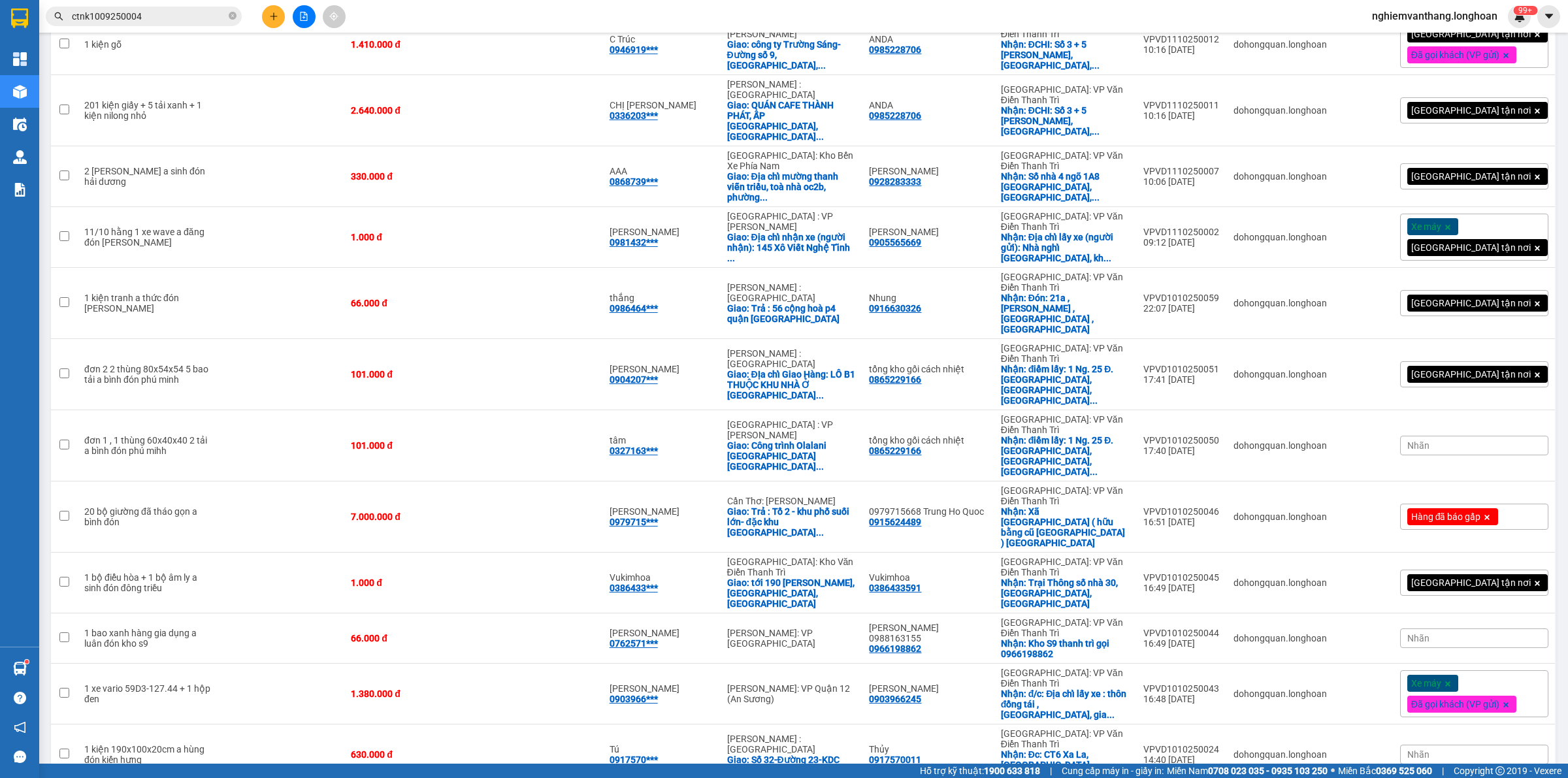
checkbox input "false"
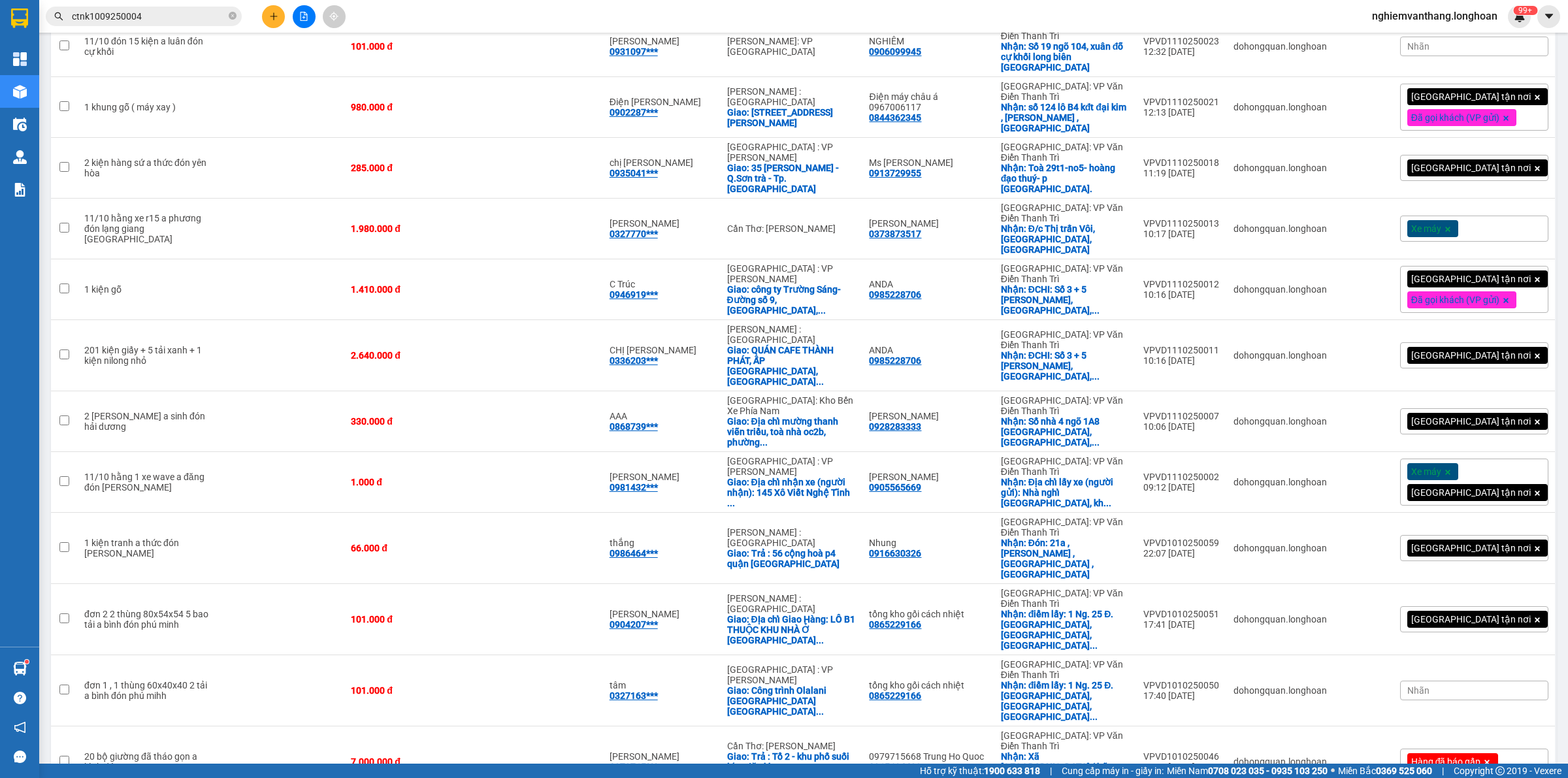
scroll to position [1233, 0]
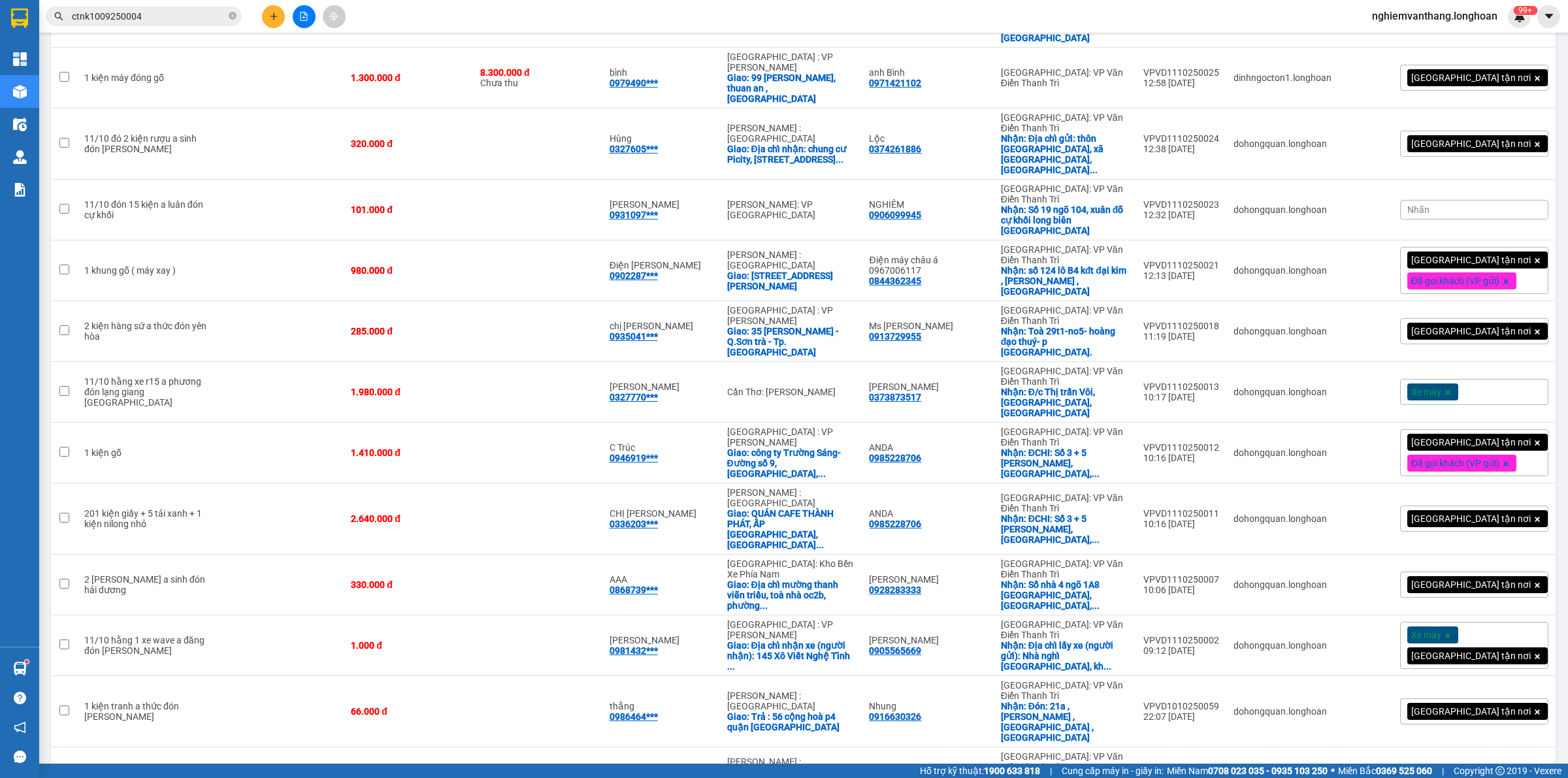
checkbox input "true"
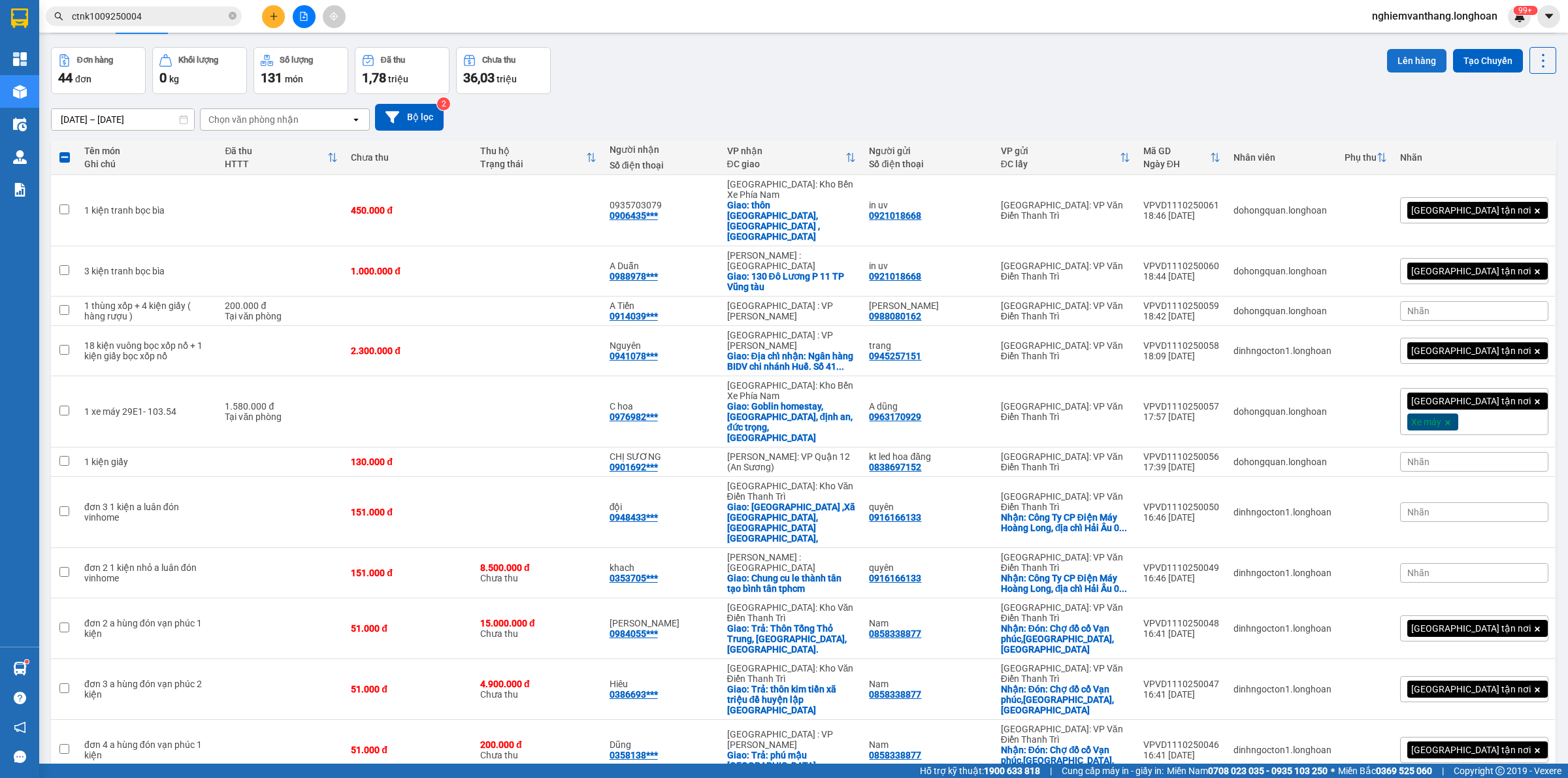
scroll to position [0, 0]
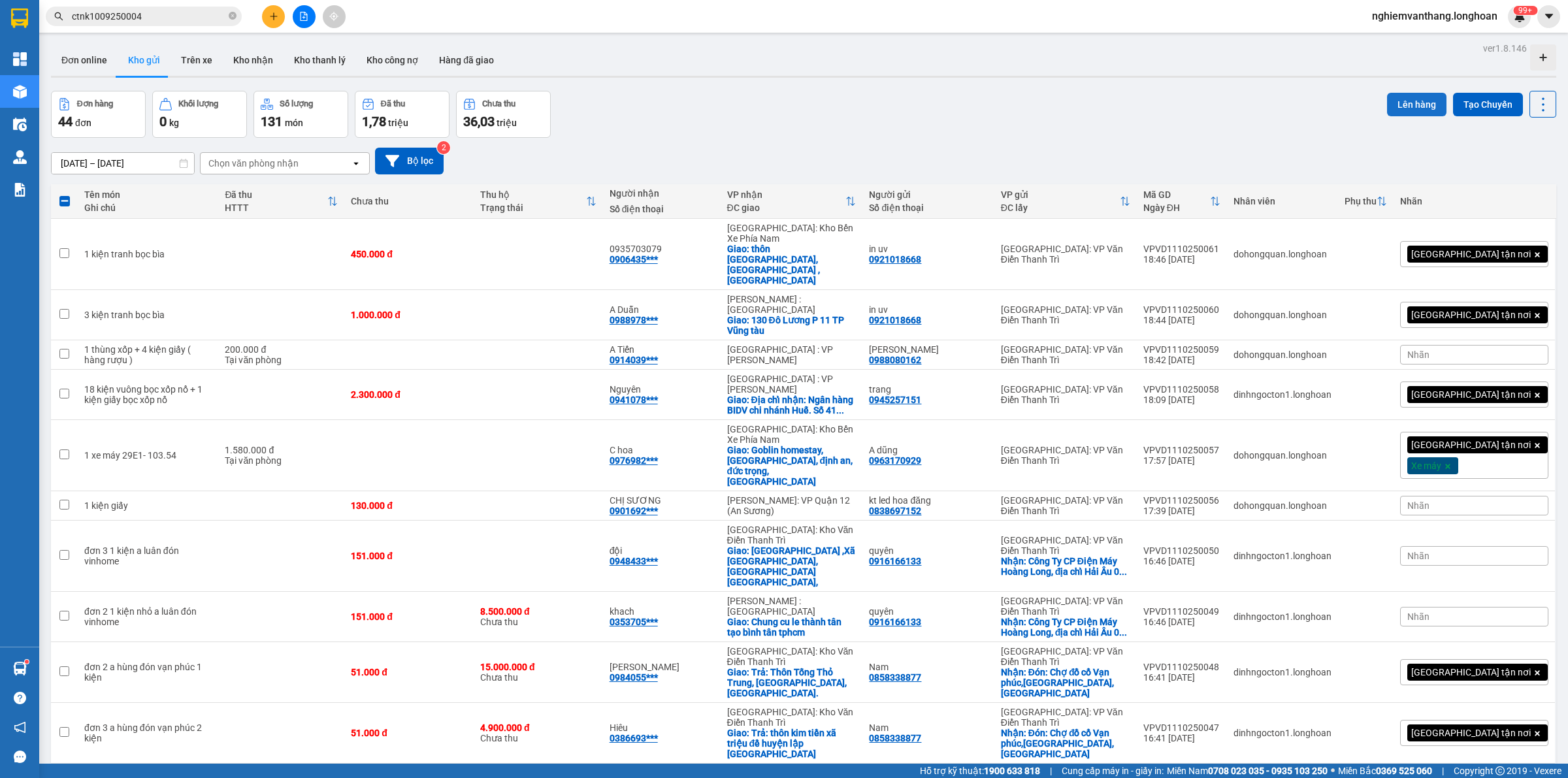
click at [1415, 108] on button "Lên hàng" at bounding box center [1416, 104] width 60 height 24
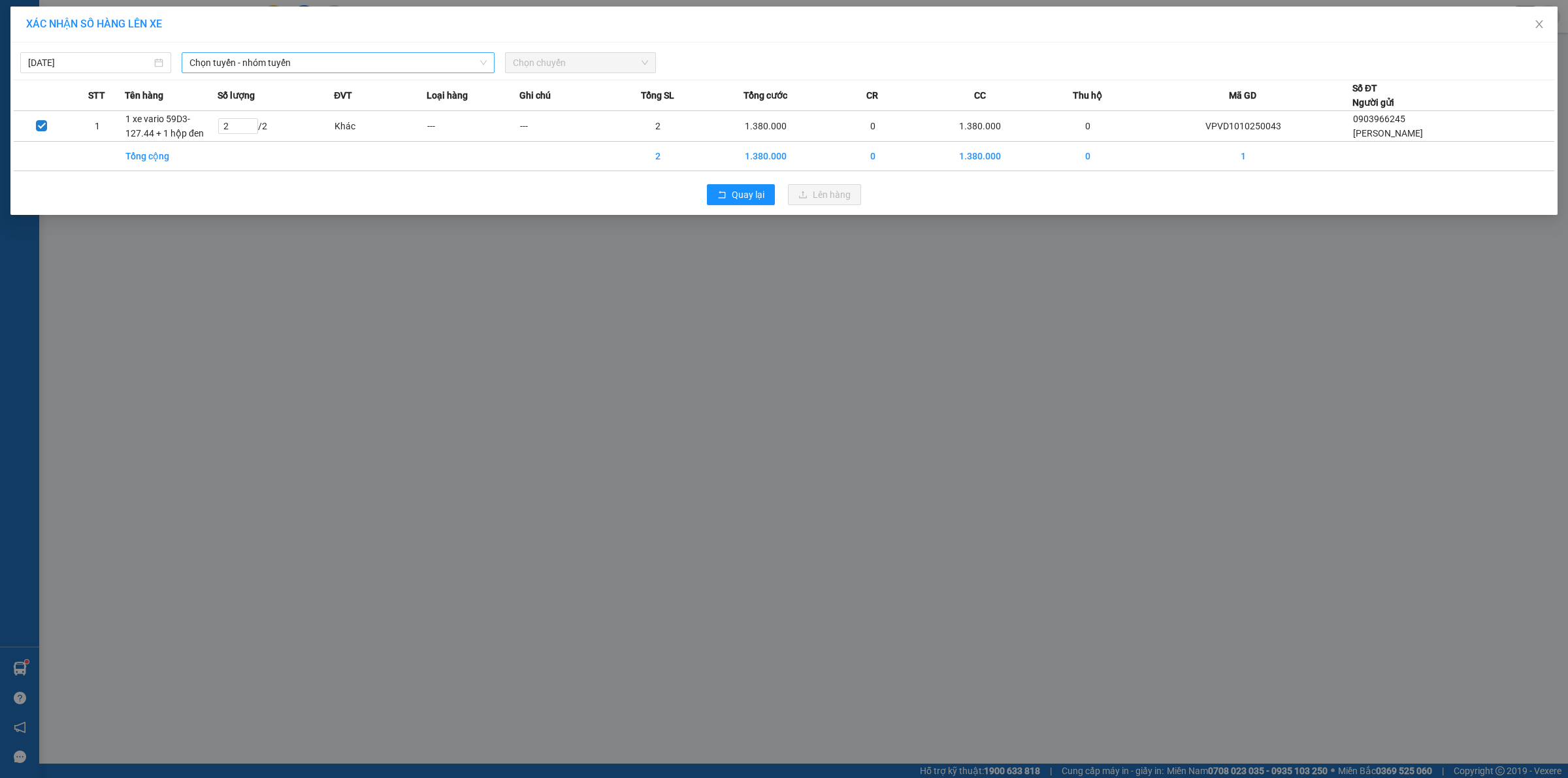
click at [271, 65] on span "Chọn tuyến - nhóm tuyến" at bounding box center [338, 63] width 297 height 20
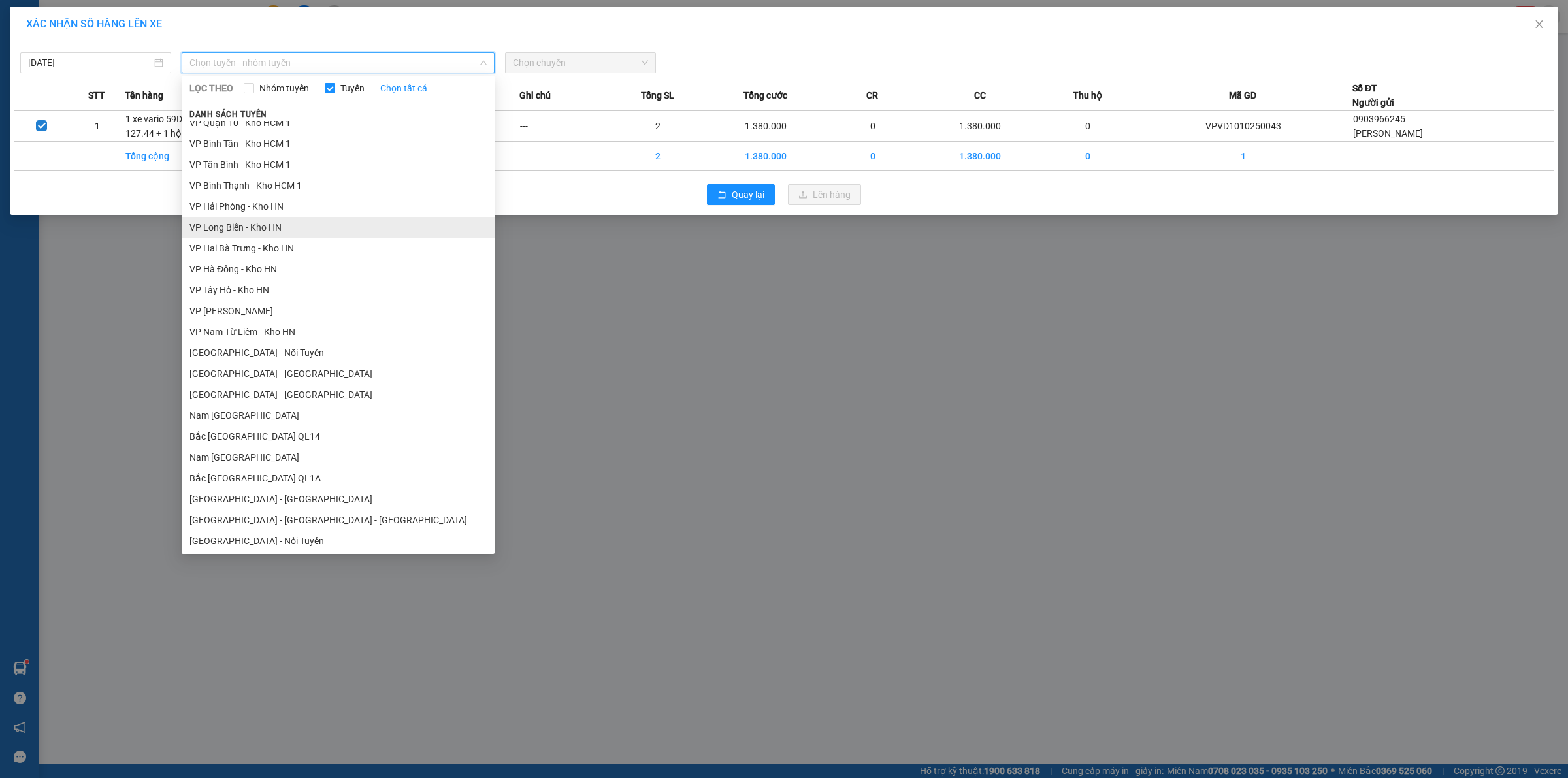
scroll to position [638, 0]
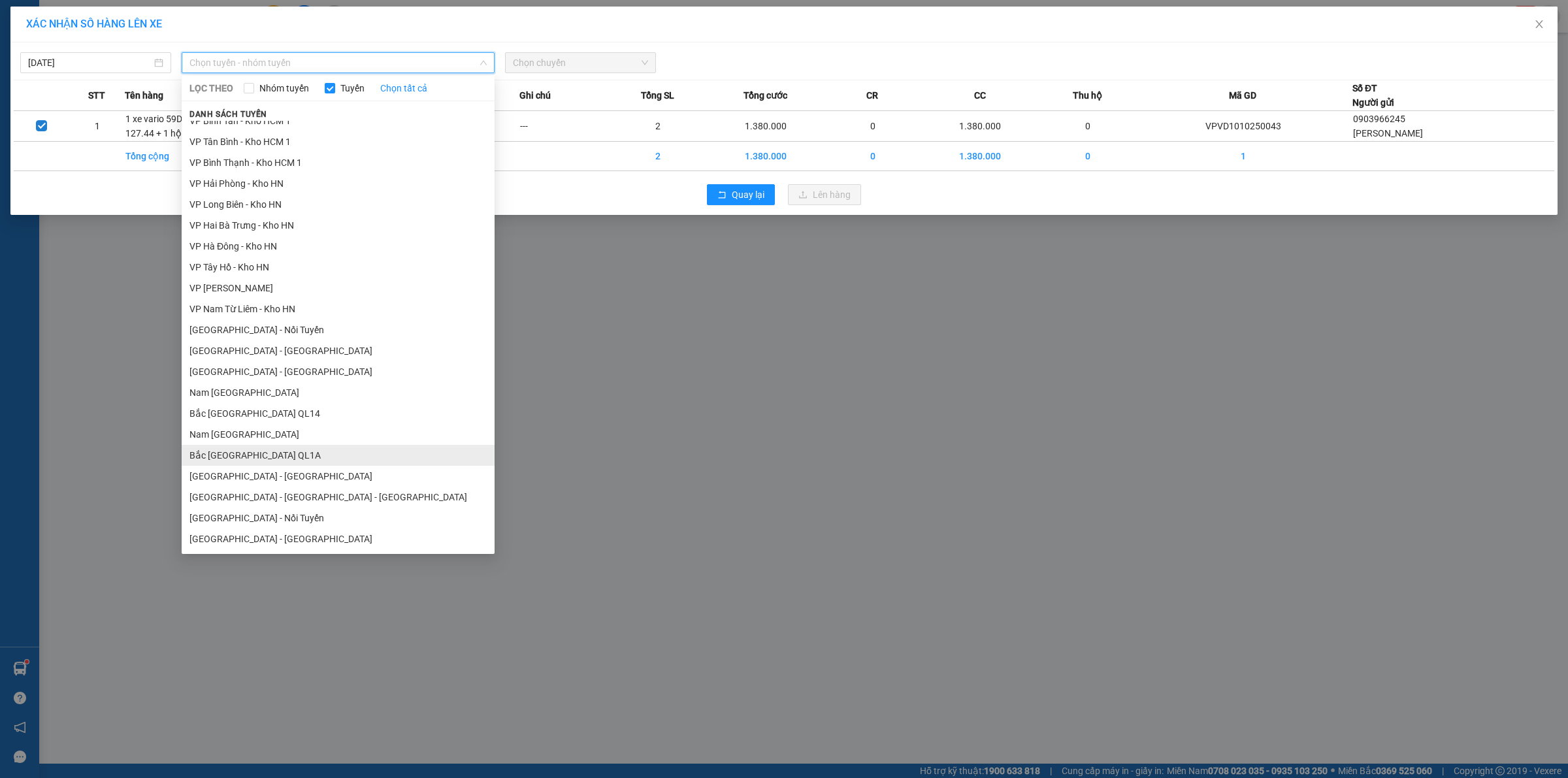
click at [279, 452] on li "Bắc [GEOGRAPHIC_DATA] QL1A" at bounding box center [339, 455] width 313 height 21
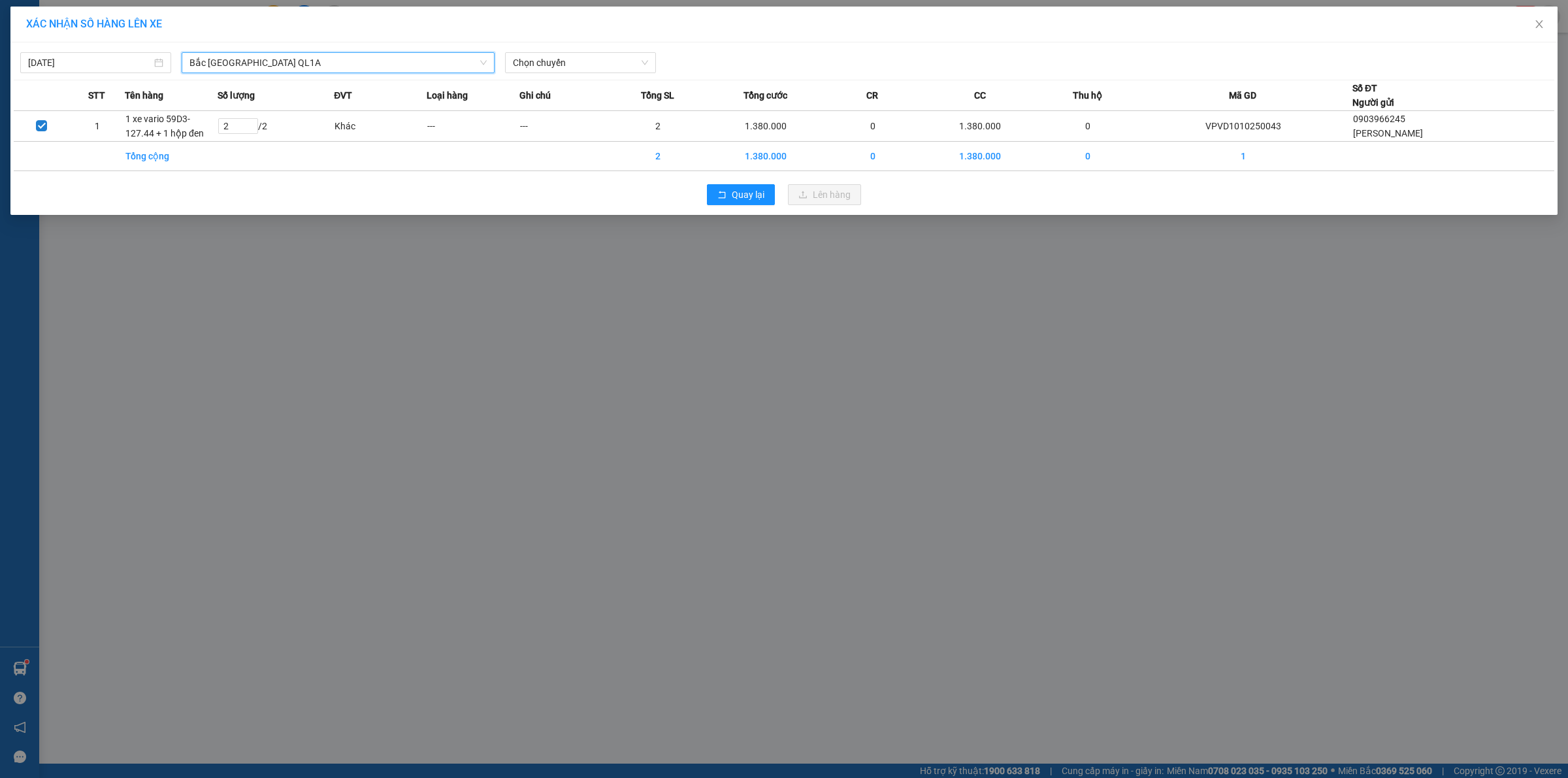
drag, startPoint x: 537, startPoint y: 60, endPoint x: 537, endPoint y: 73, distance: 13.0
click at [538, 59] on span "Chọn chuyến" at bounding box center [581, 63] width 135 height 20
drag, startPoint x: 544, startPoint y: 104, endPoint x: 553, endPoint y: 110, distance: 10.8
click at [546, 104] on div "20:00 (TC)" at bounding box center [564, 110] width 102 height 15
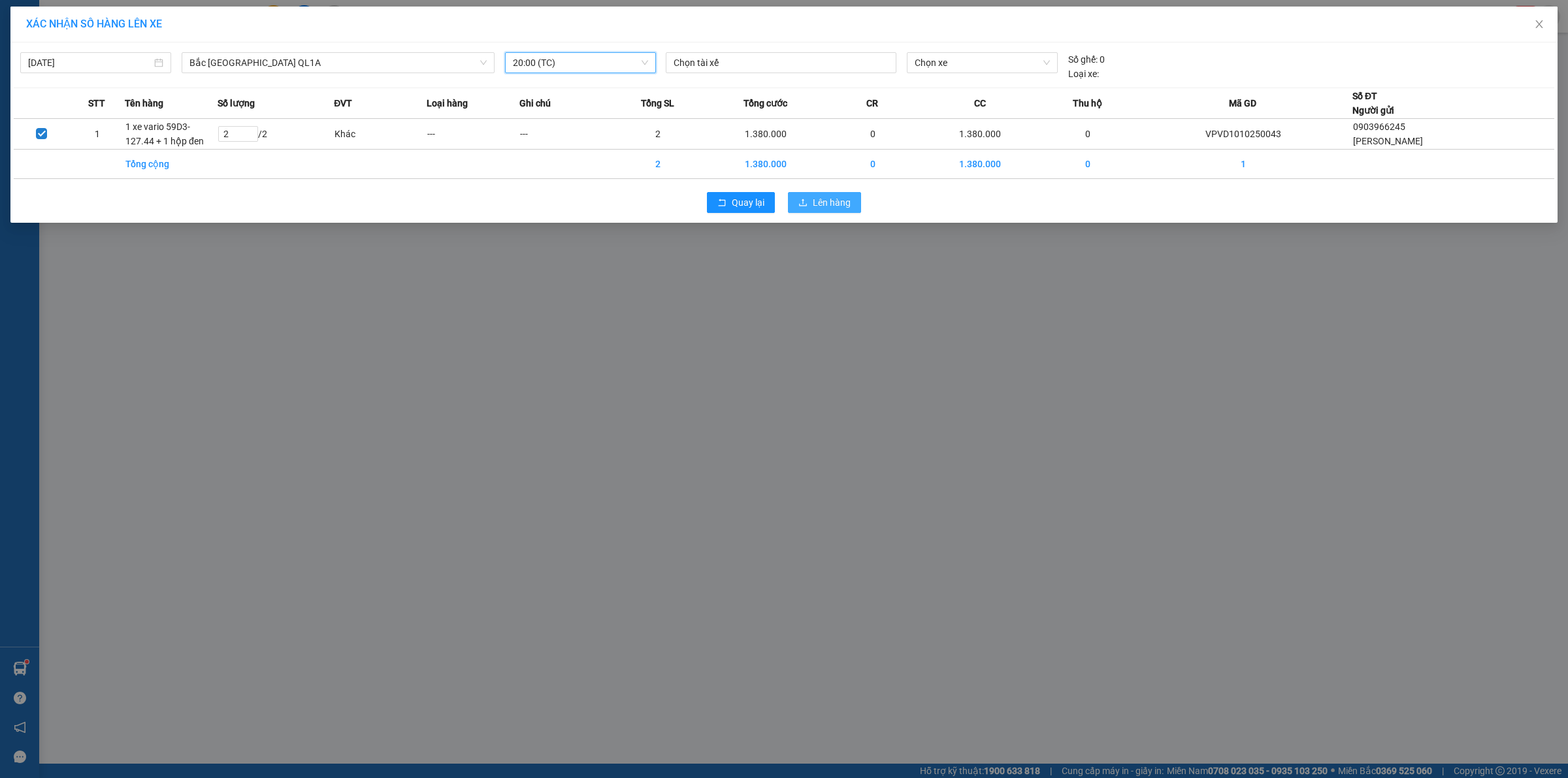
click at [853, 201] on button "Lên hàng" at bounding box center [825, 202] width 73 height 21
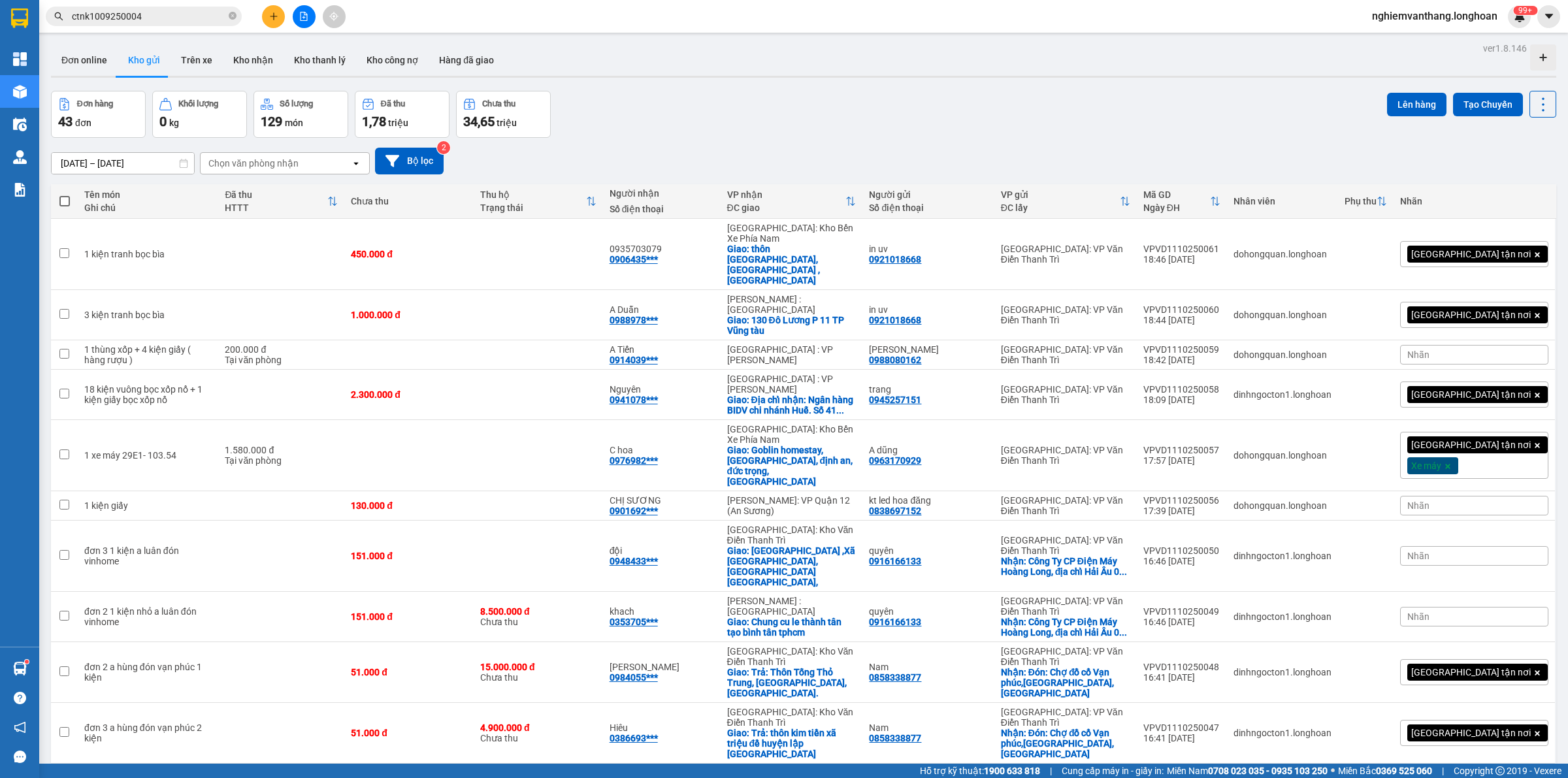
click at [297, 17] on button at bounding box center [304, 16] width 23 height 23
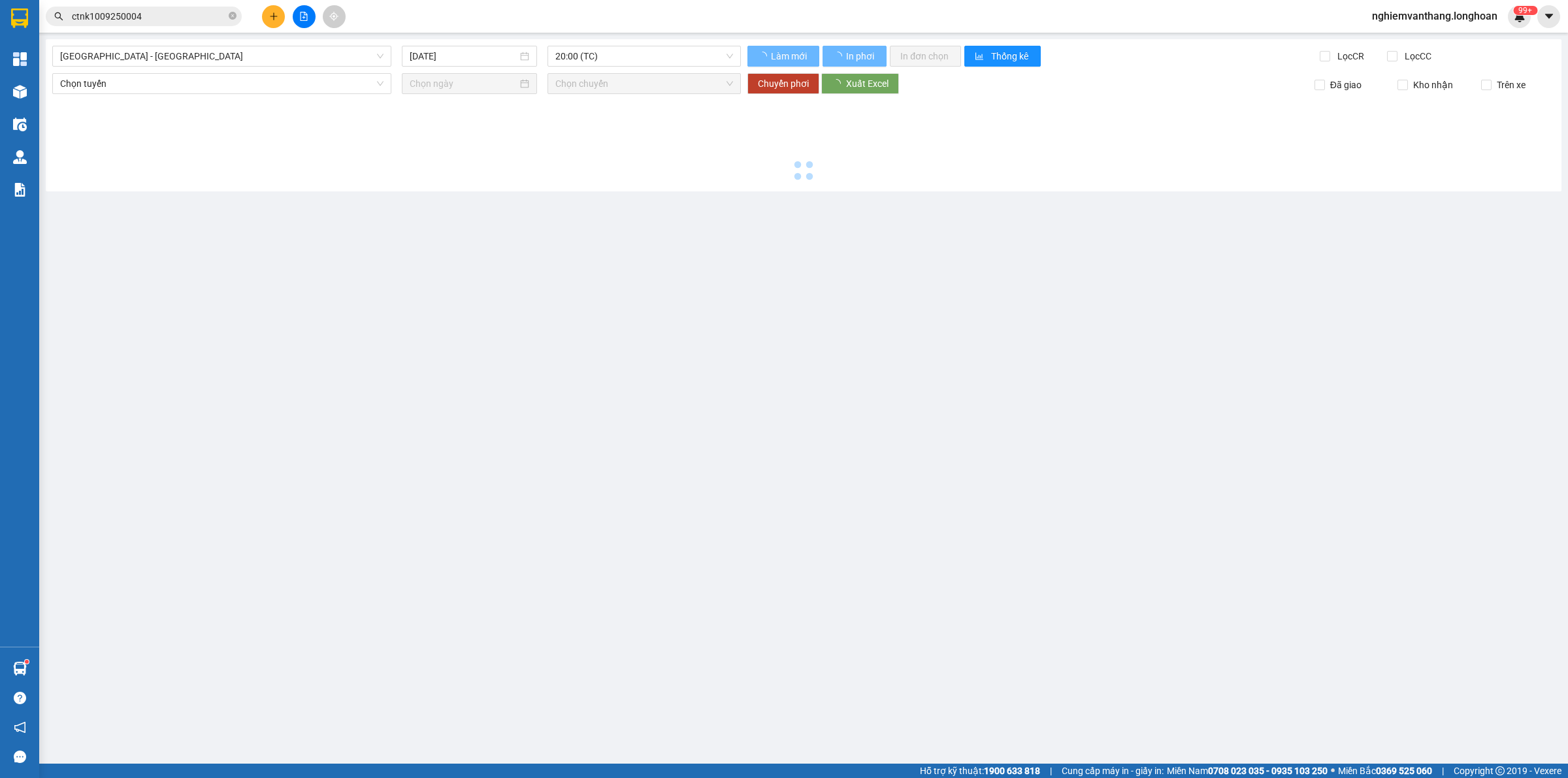
click at [216, 55] on span "[GEOGRAPHIC_DATA] - [GEOGRAPHIC_DATA]" at bounding box center [222, 56] width 323 height 20
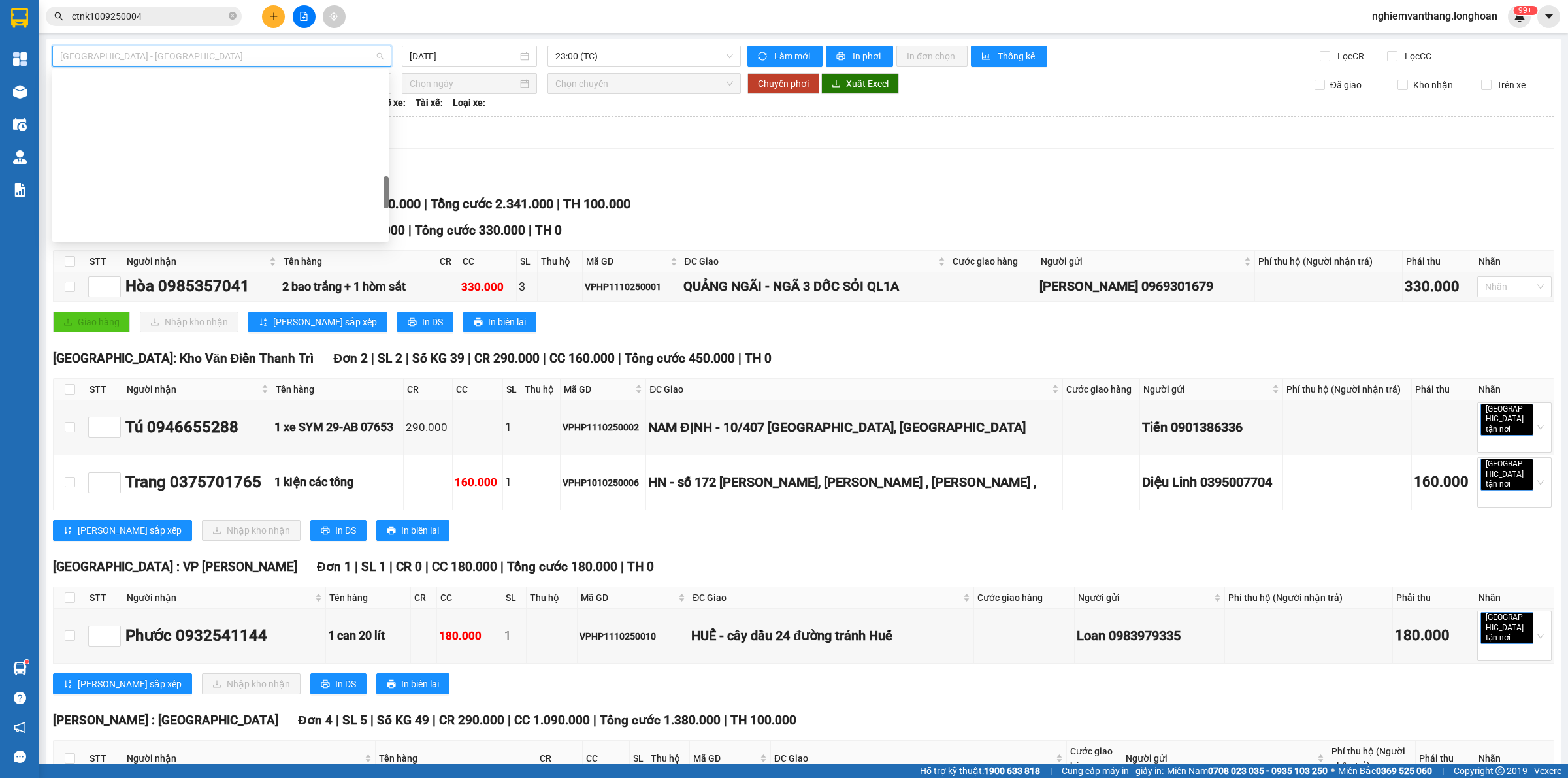
scroll to position [919, 0]
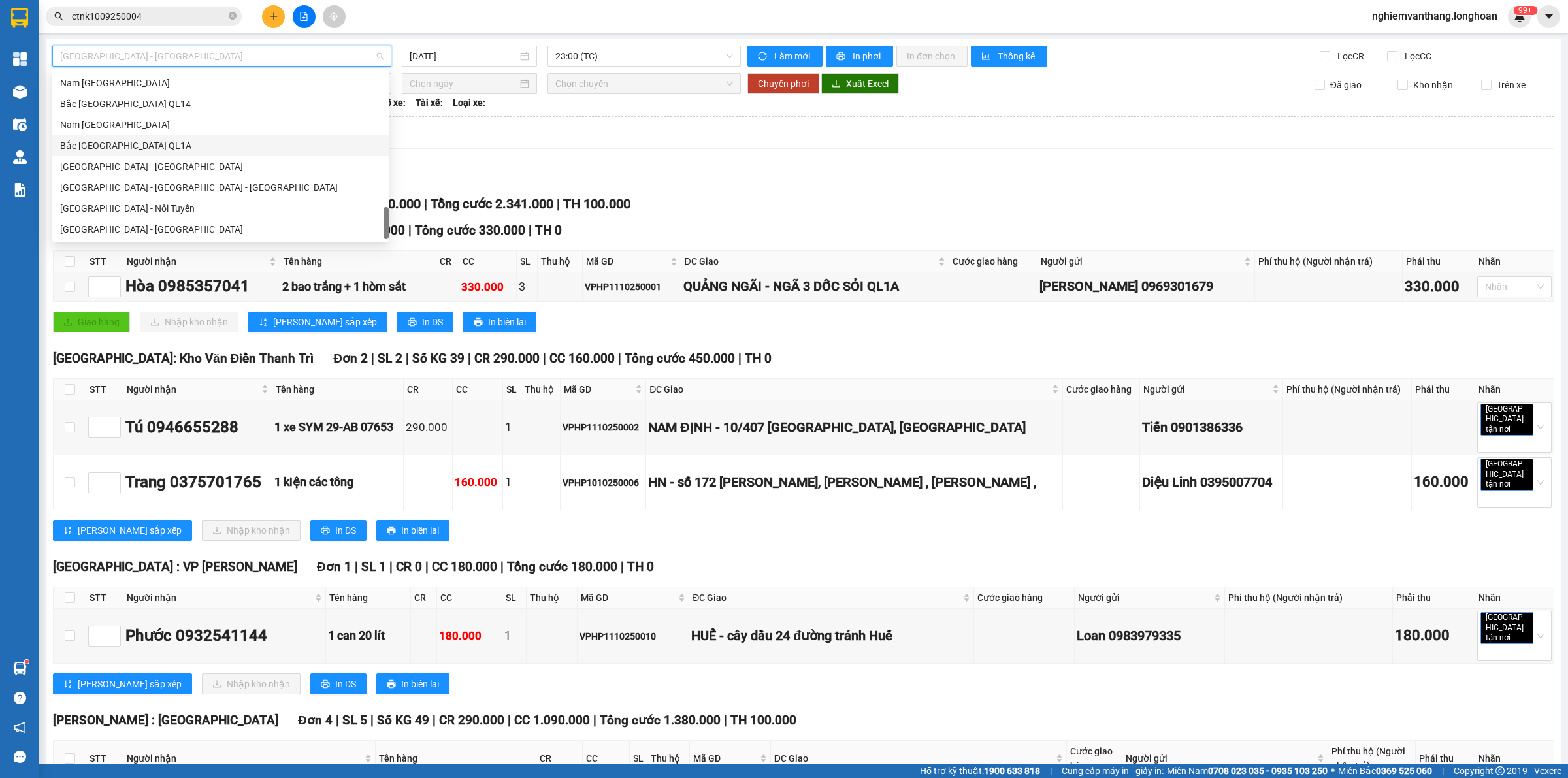
click at [158, 147] on div "Bắc [GEOGRAPHIC_DATA] QL1A" at bounding box center [220, 146] width 321 height 15
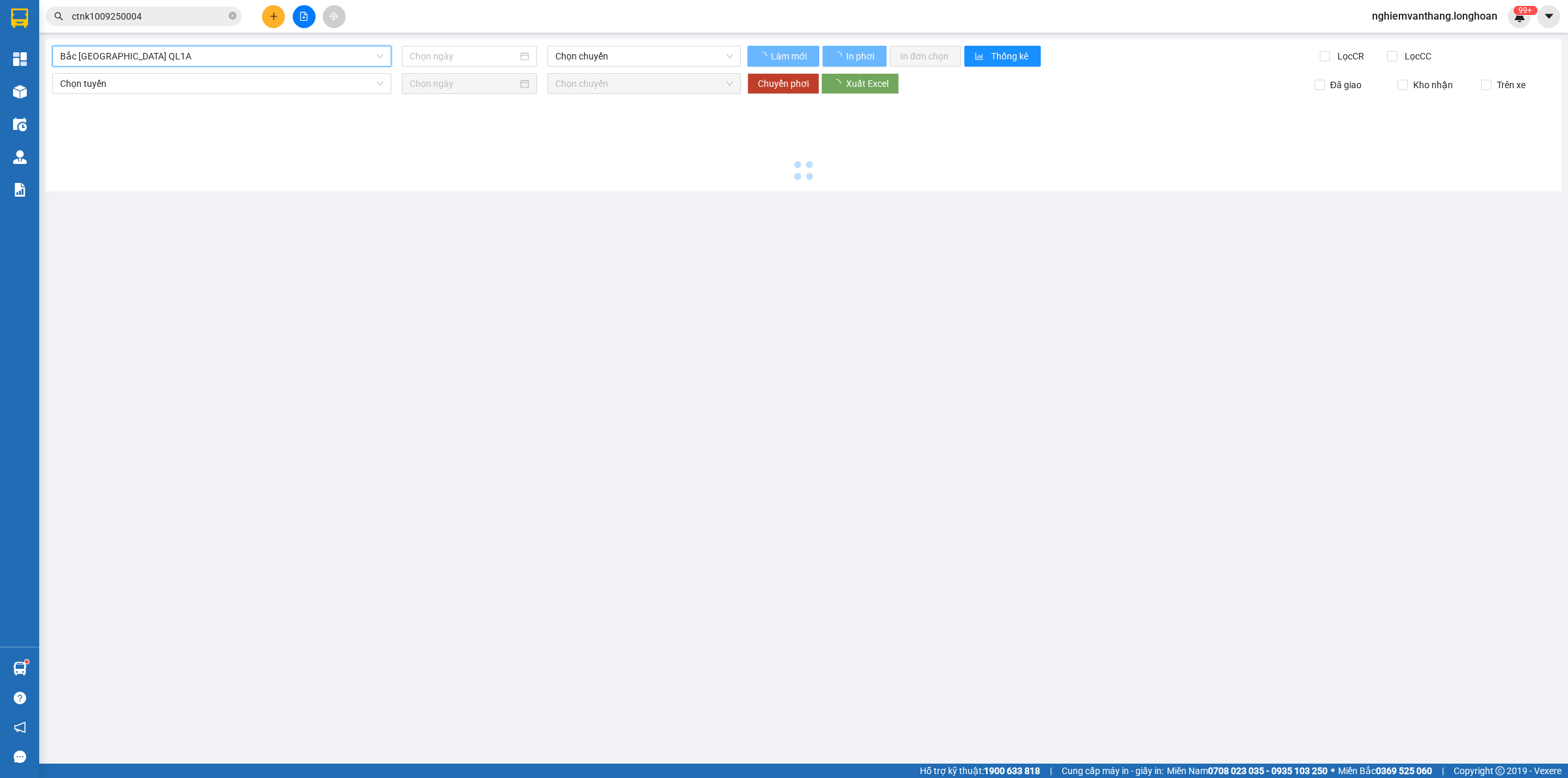
type input "[DATE]"
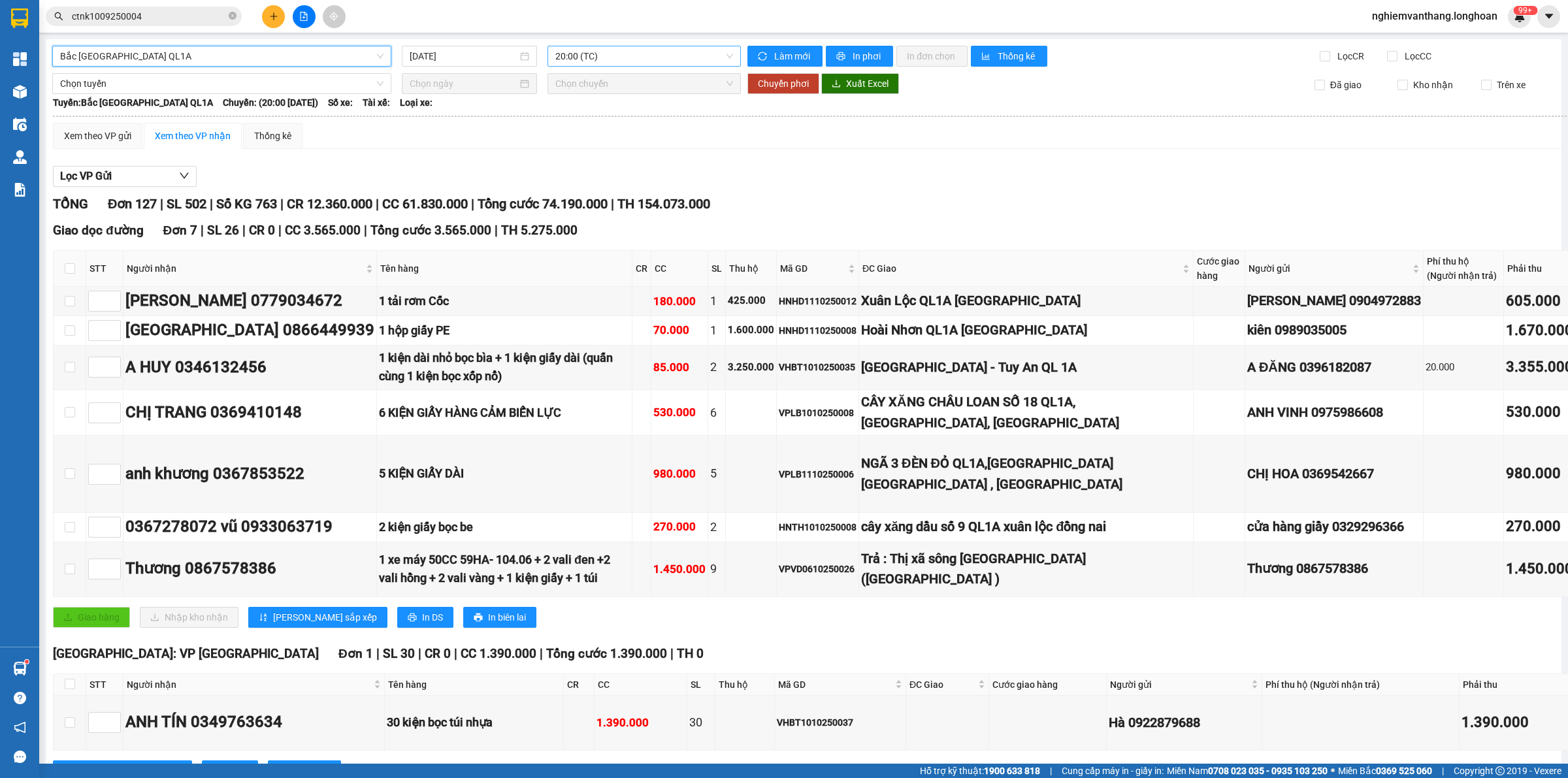
click at [575, 54] on span "20:00 (TC)" at bounding box center [644, 56] width 178 height 20
click at [576, 121] on div "23:00 (TC)" at bounding box center [602, 124] width 102 height 15
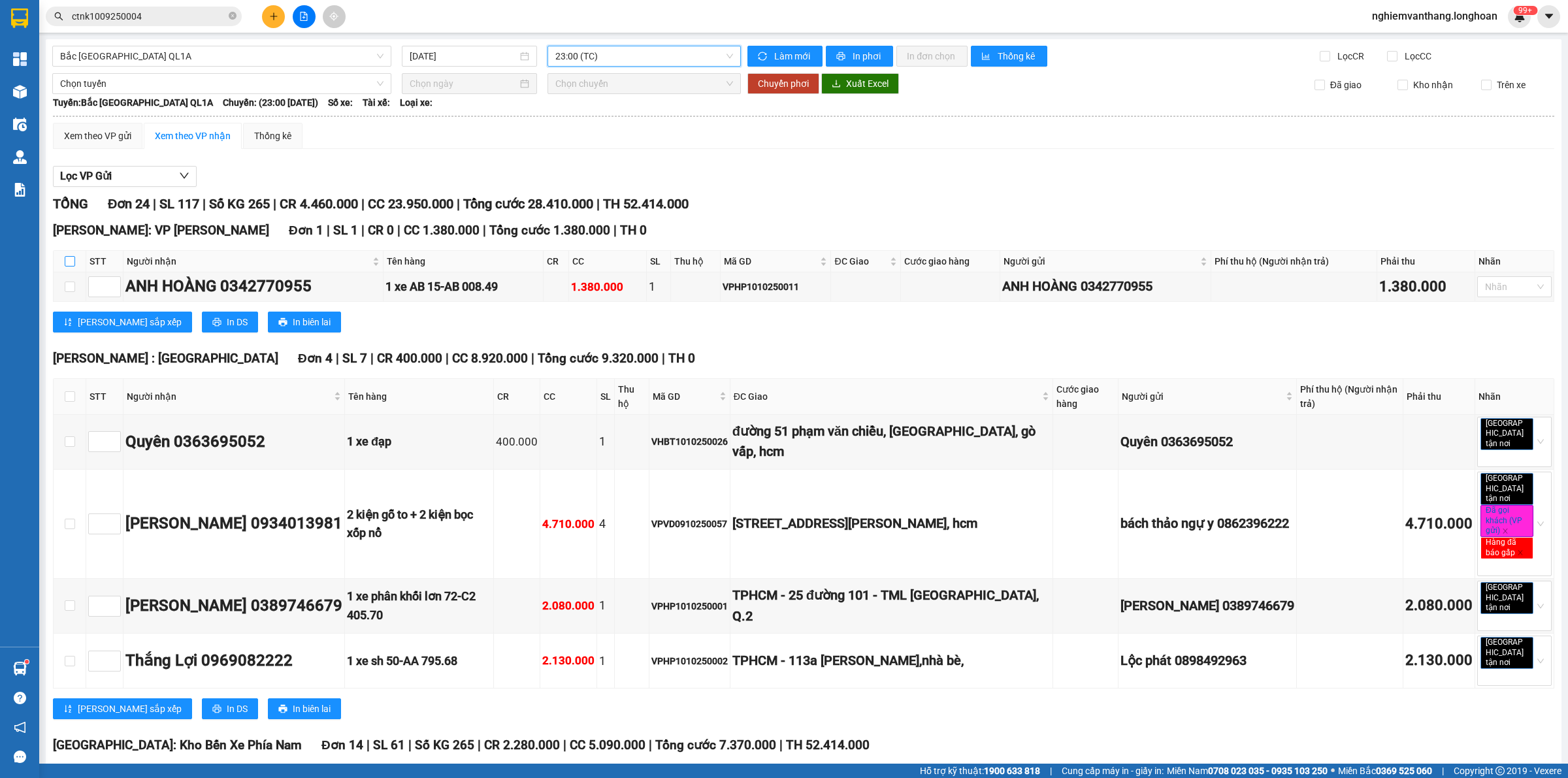
click at [66, 257] on input "checkbox" at bounding box center [69, 261] width 11 height 11
checkbox input "true"
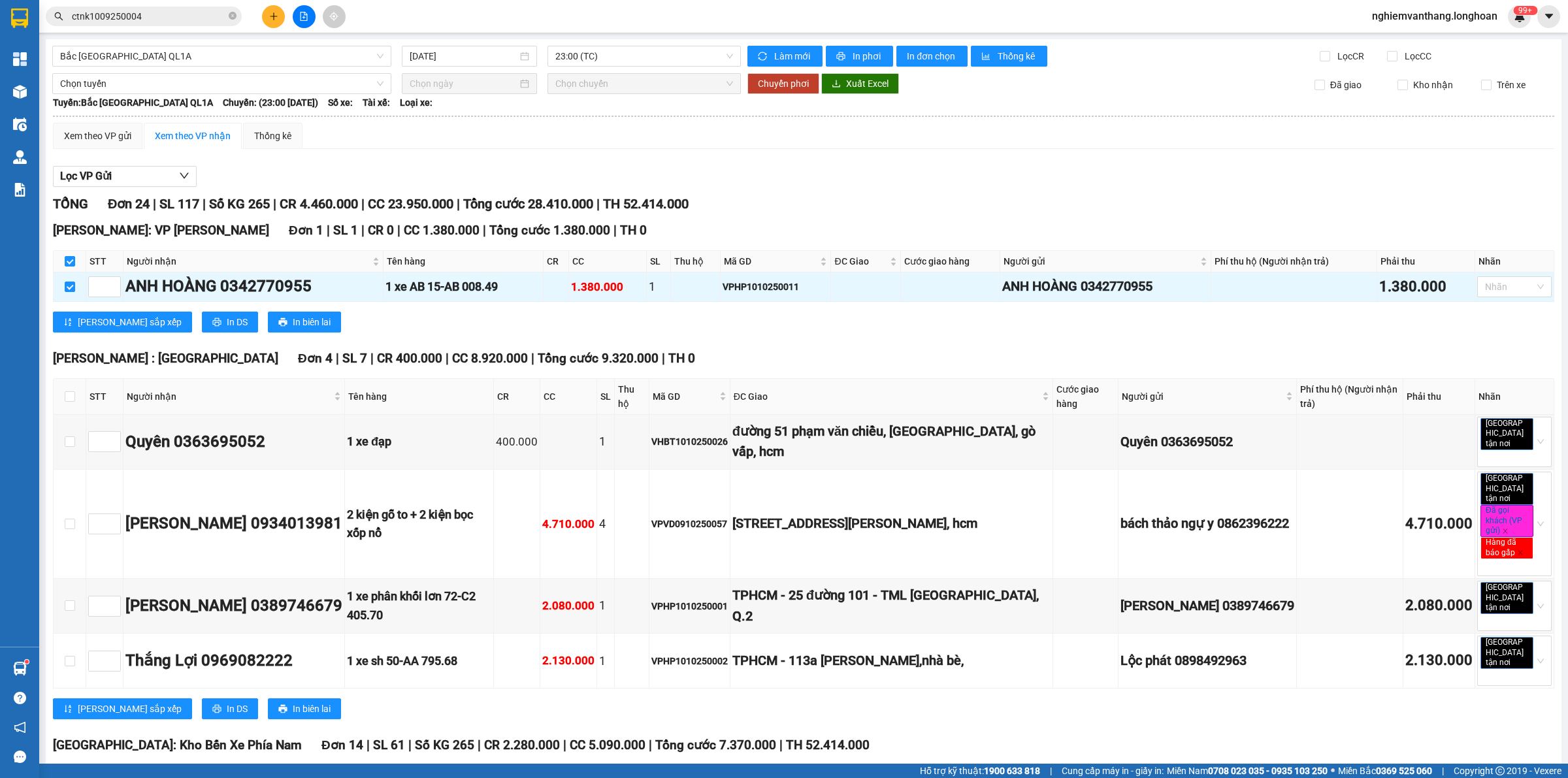
scroll to position [82, 0]
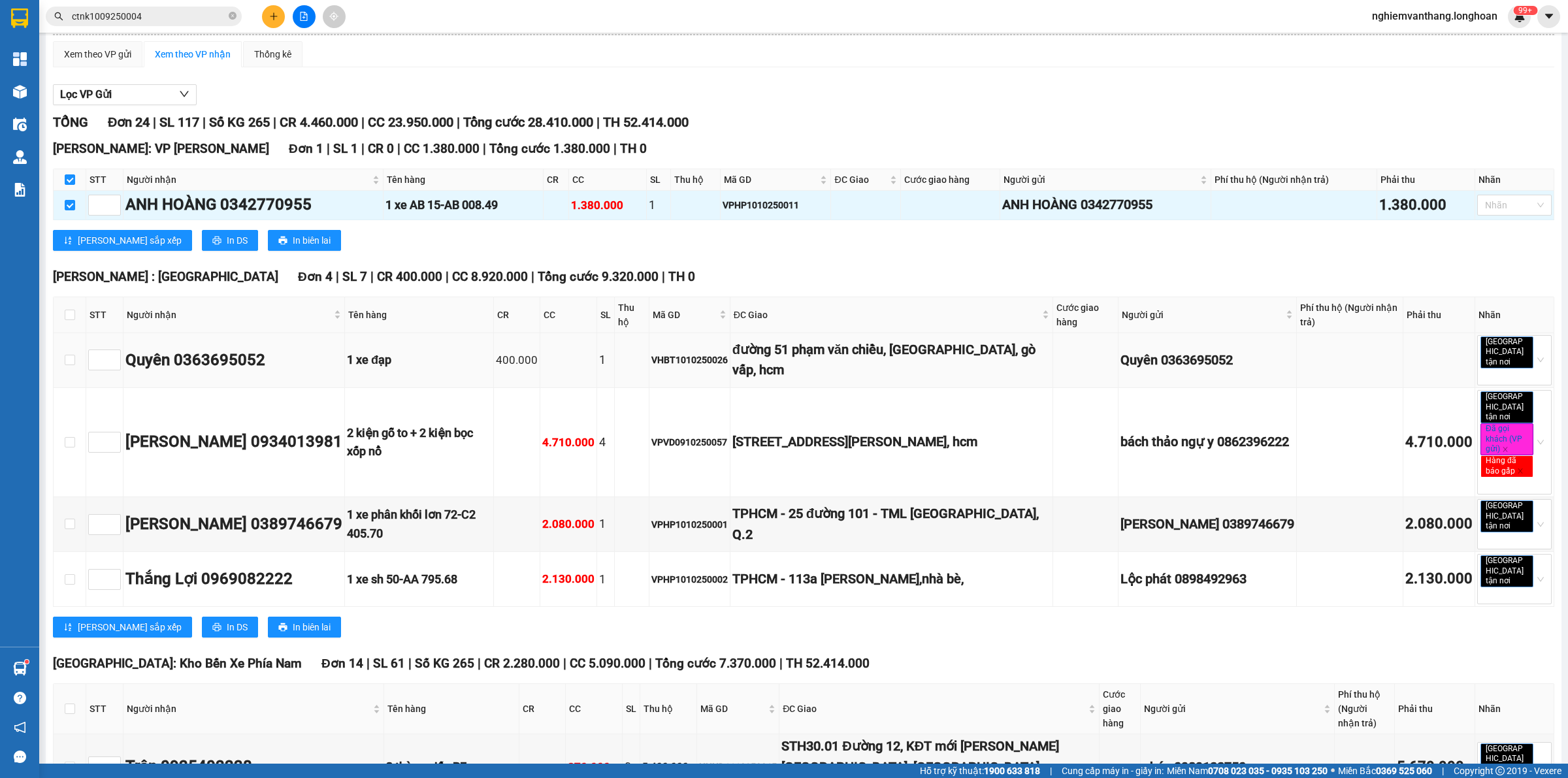
click at [75, 360] on td at bounding box center [70, 360] width 33 height 55
click at [70, 360] on input "checkbox" at bounding box center [69, 360] width 11 height 11
checkbox input "true"
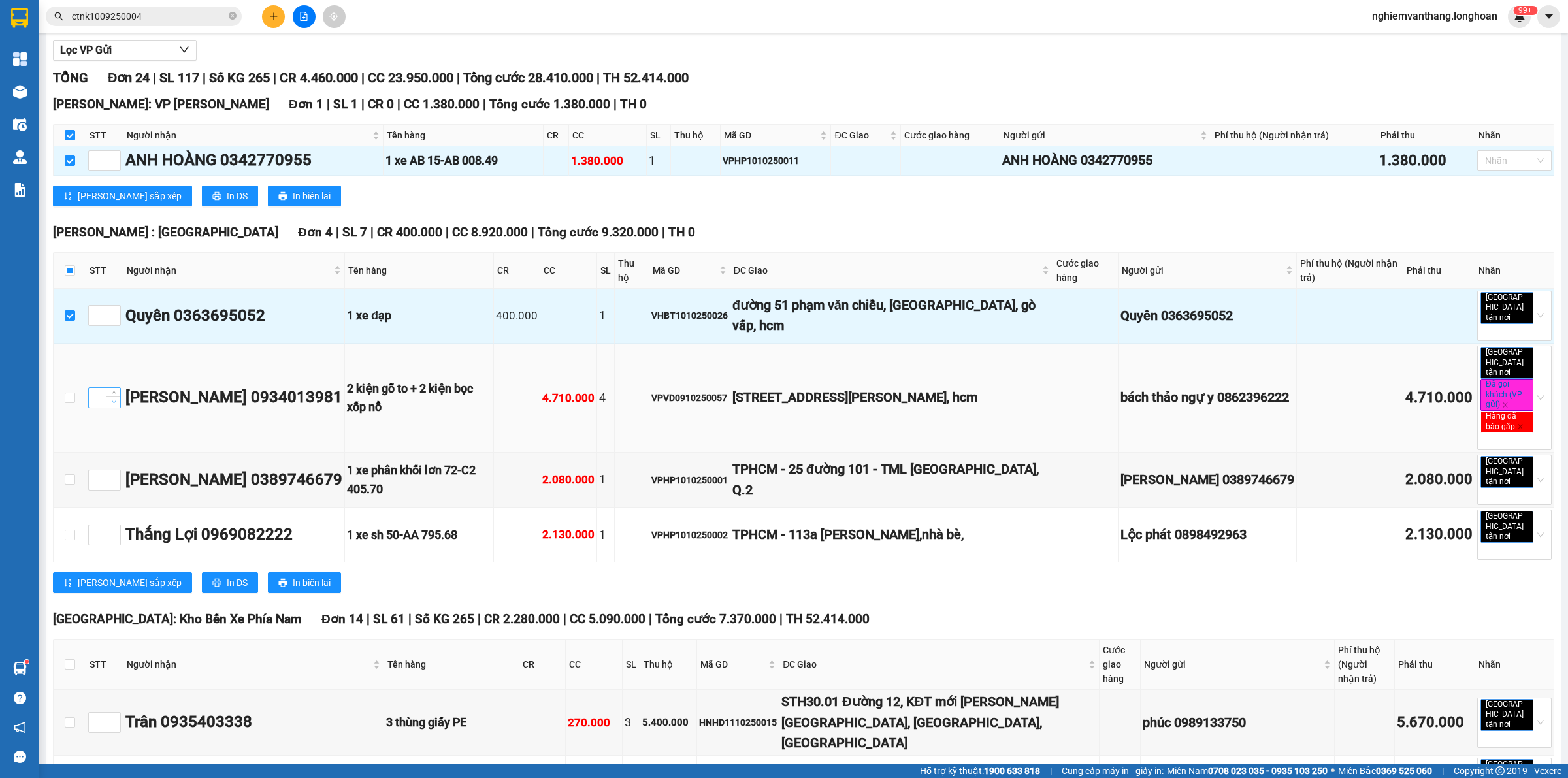
scroll to position [163, 0]
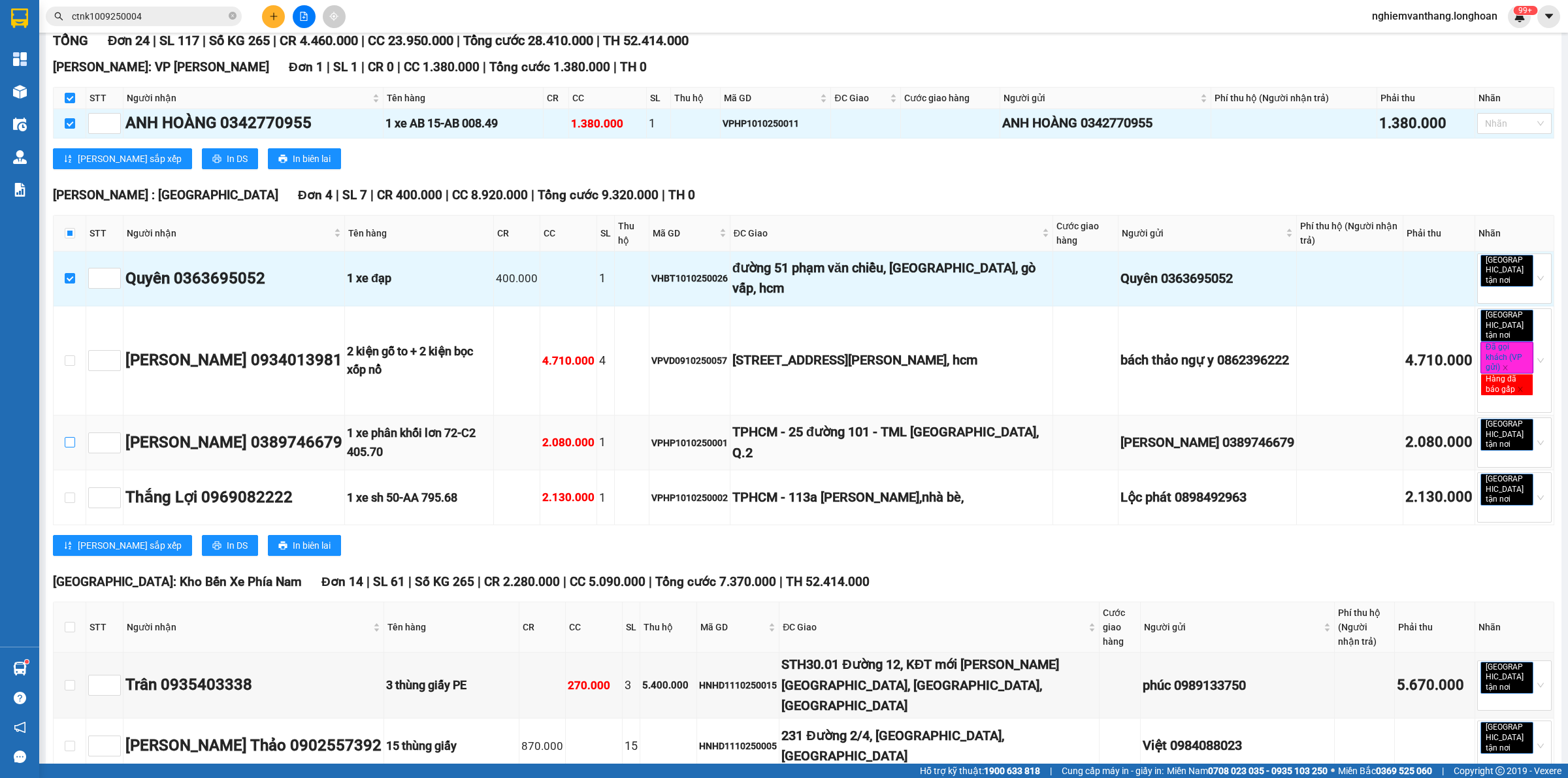
click at [72, 437] on input "checkbox" at bounding box center [69, 442] width 11 height 11
checkbox input "true"
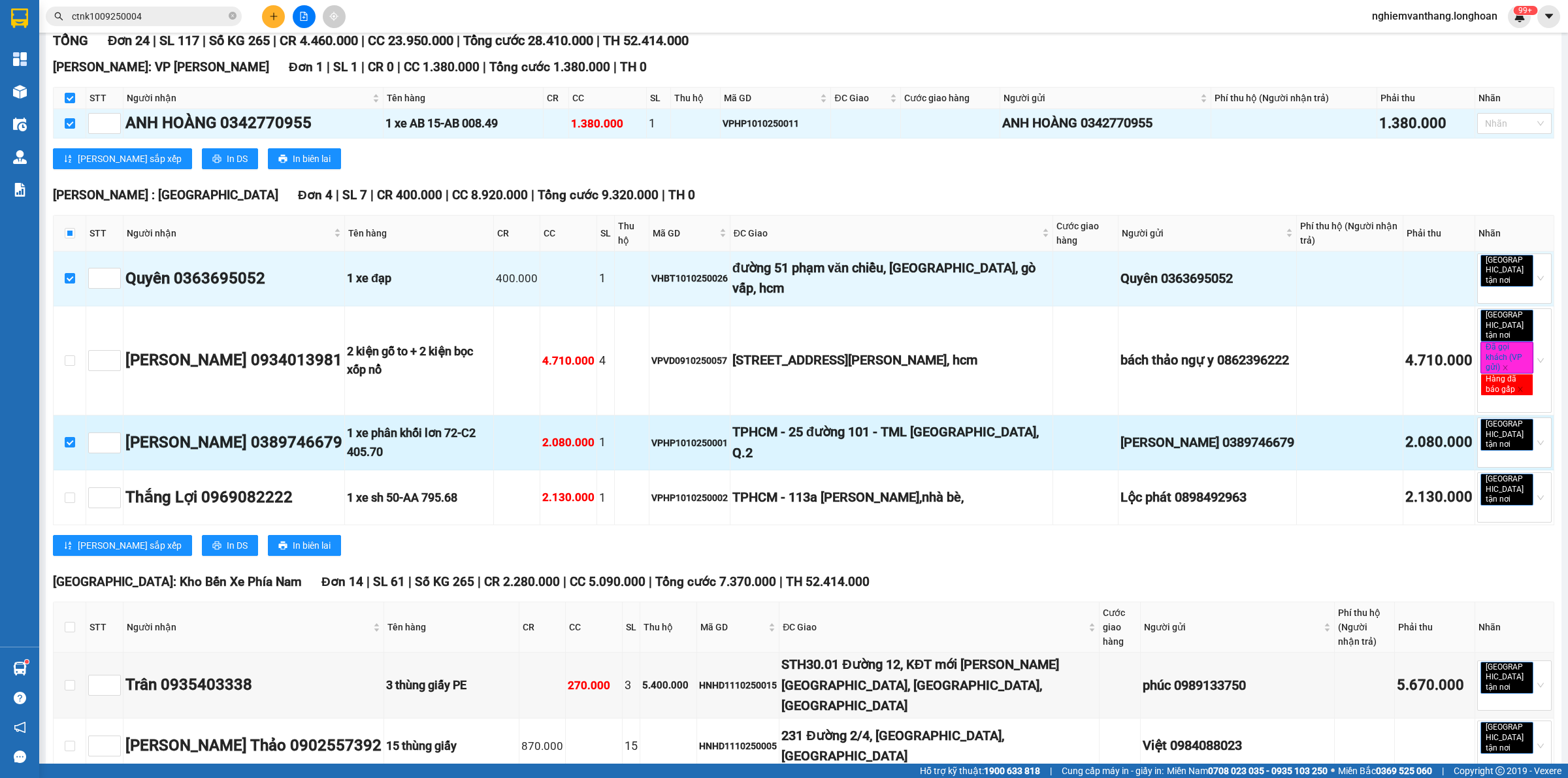
scroll to position [245, 0]
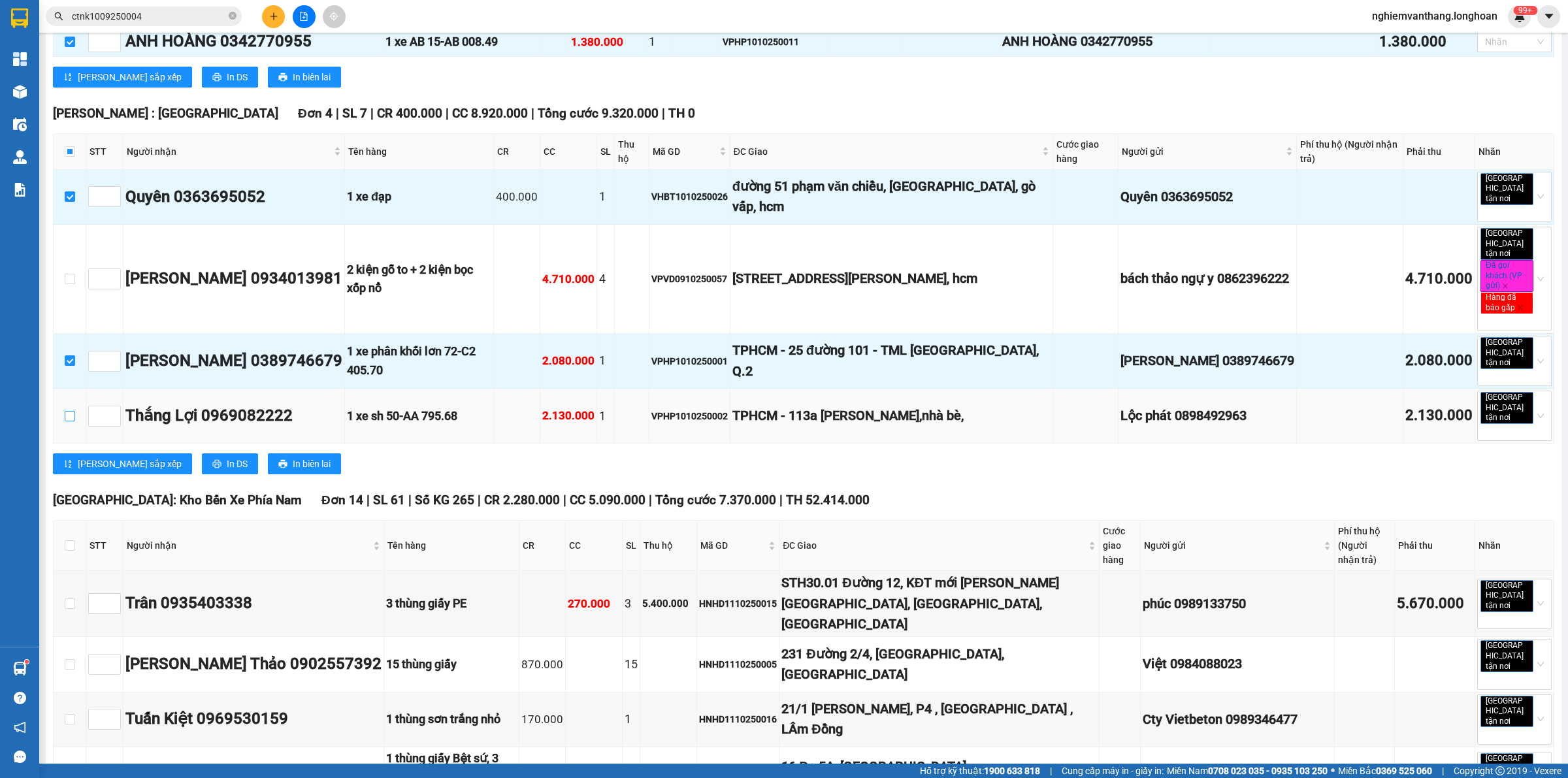
click at [73, 411] on input "checkbox" at bounding box center [69, 416] width 11 height 11
checkbox input "true"
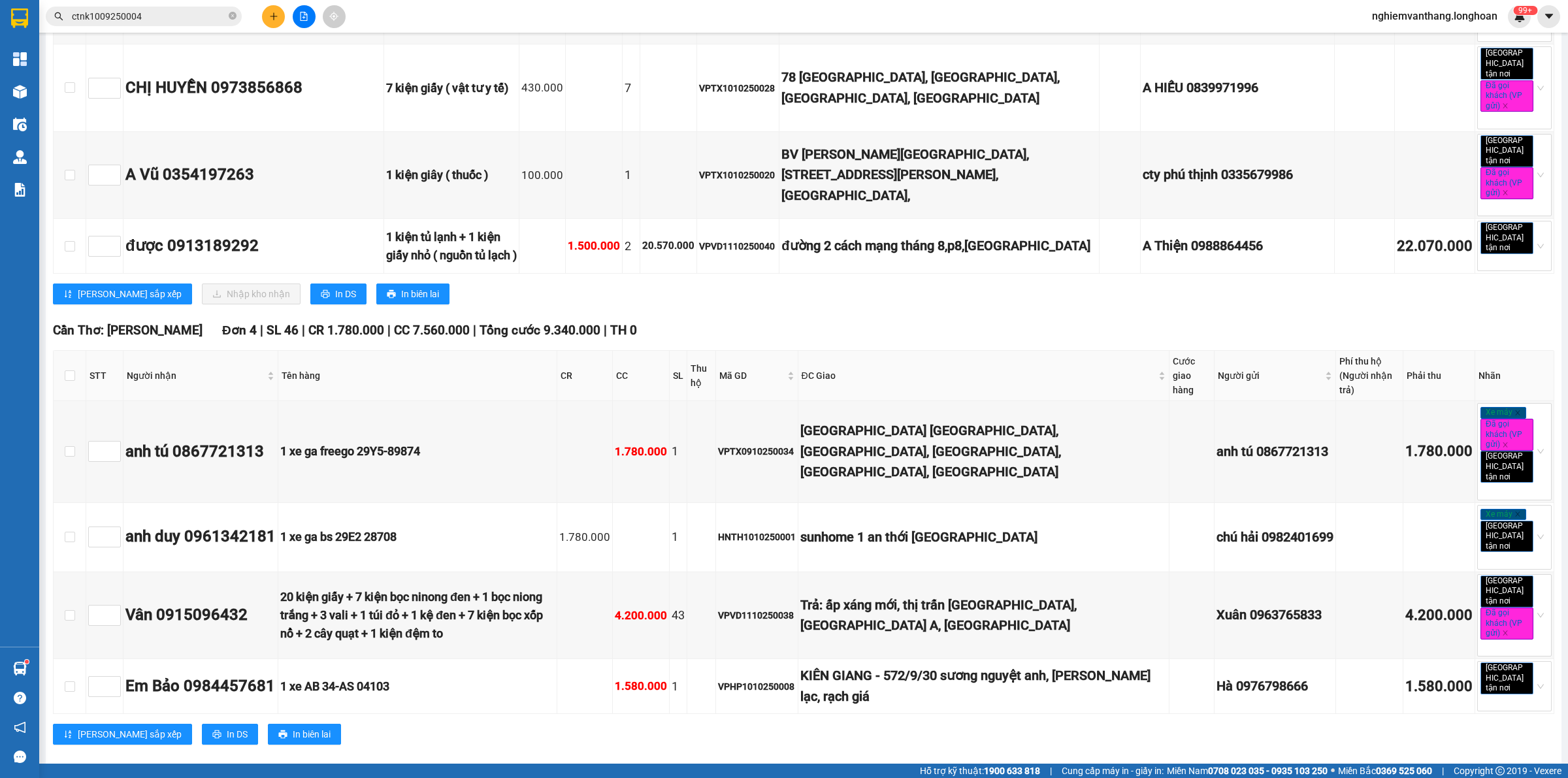
scroll to position [1514, 0]
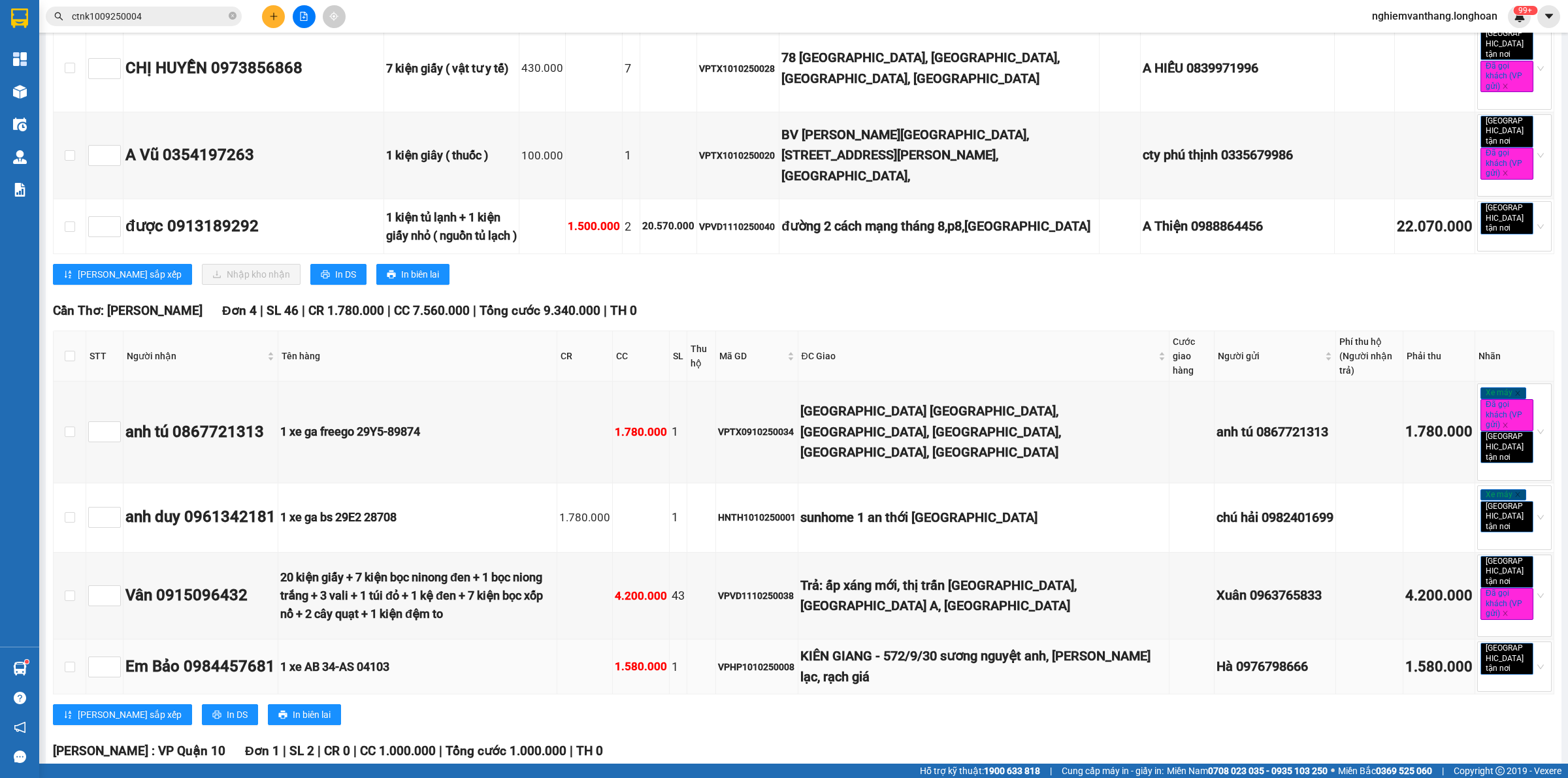
click at [60, 639] on td at bounding box center [70, 666] width 33 height 55
click at [67, 661] on input "checkbox" at bounding box center [69, 666] width 11 height 11
checkbox input "true"
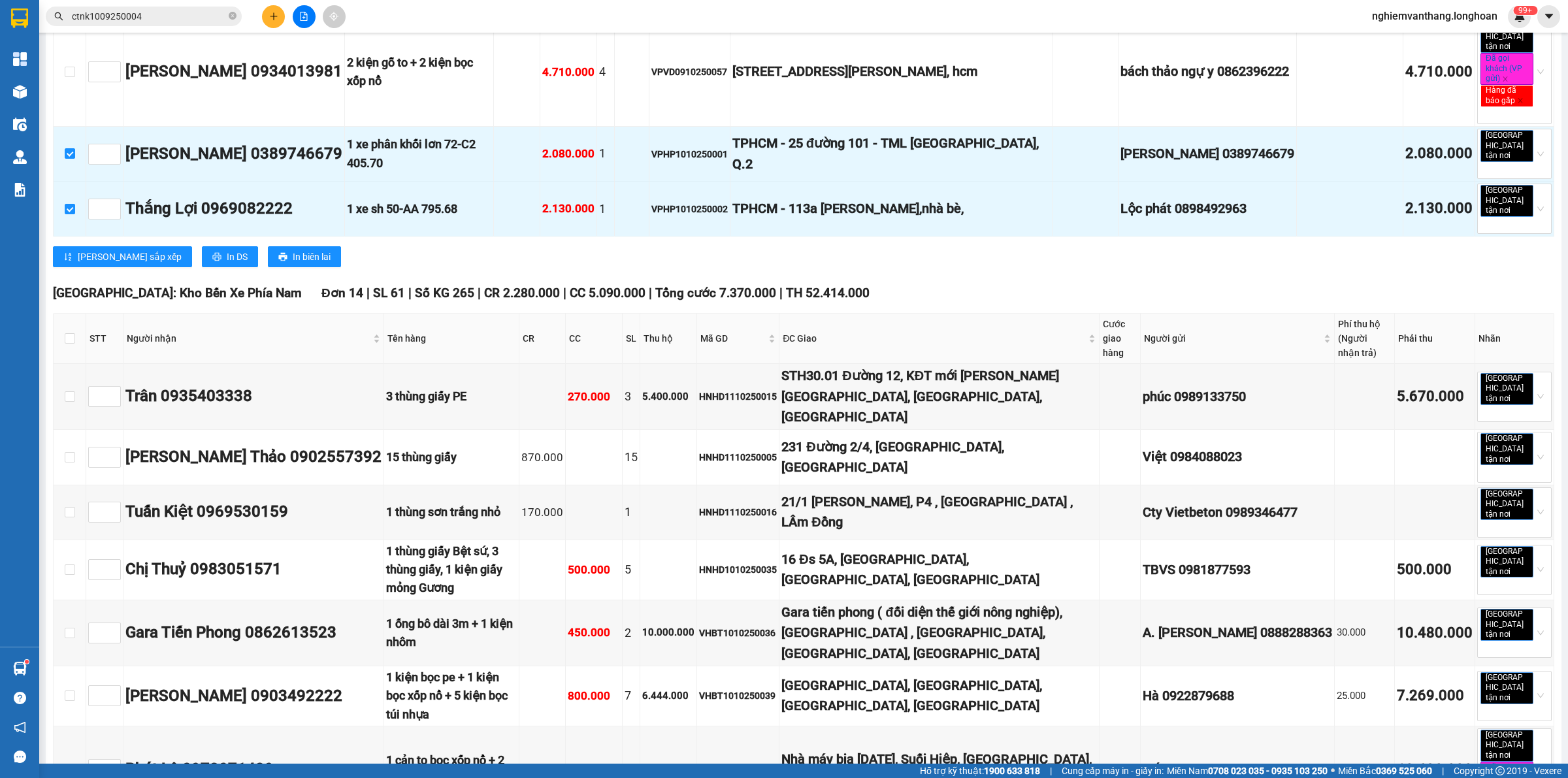
scroll to position [0, 0]
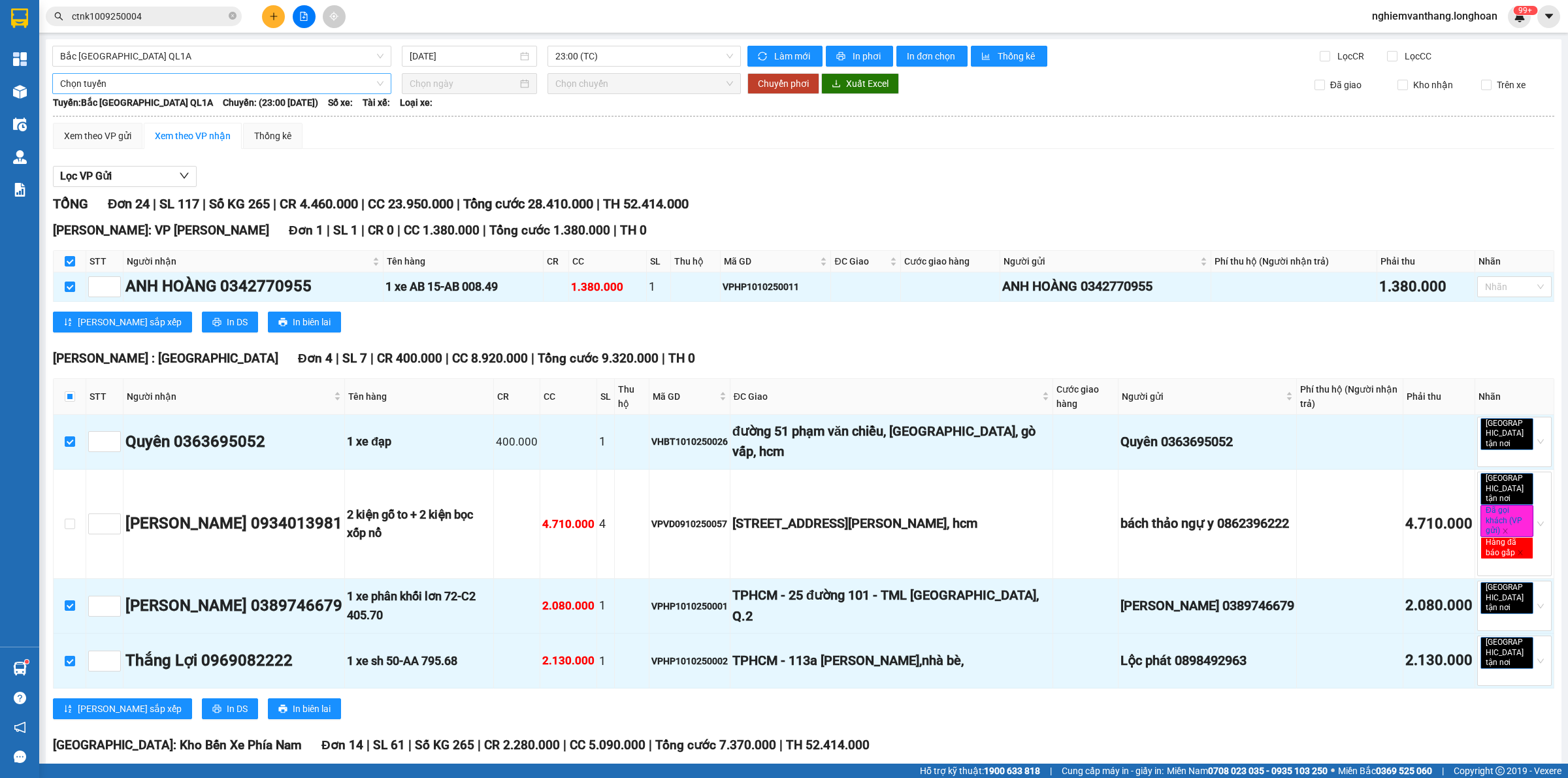
click at [195, 82] on span "Chọn tuyến" at bounding box center [222, 83] width 323 height 20
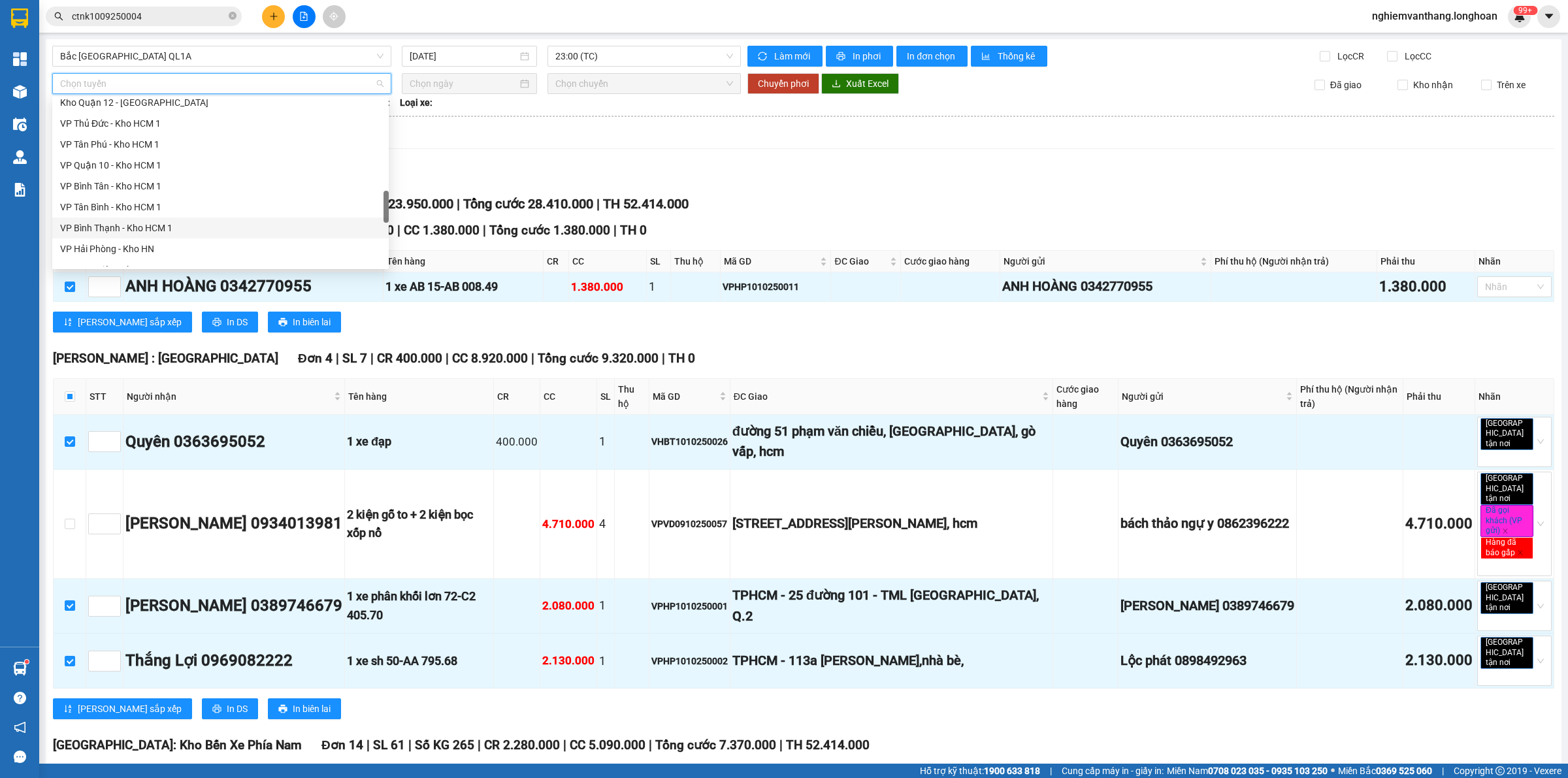
scroll to position [919, 0]
click at [148, 172] on div "Bắc [GEOGRAPHIC_DATA] QL1A" at bounding box center [220, 173] width 321 height 15
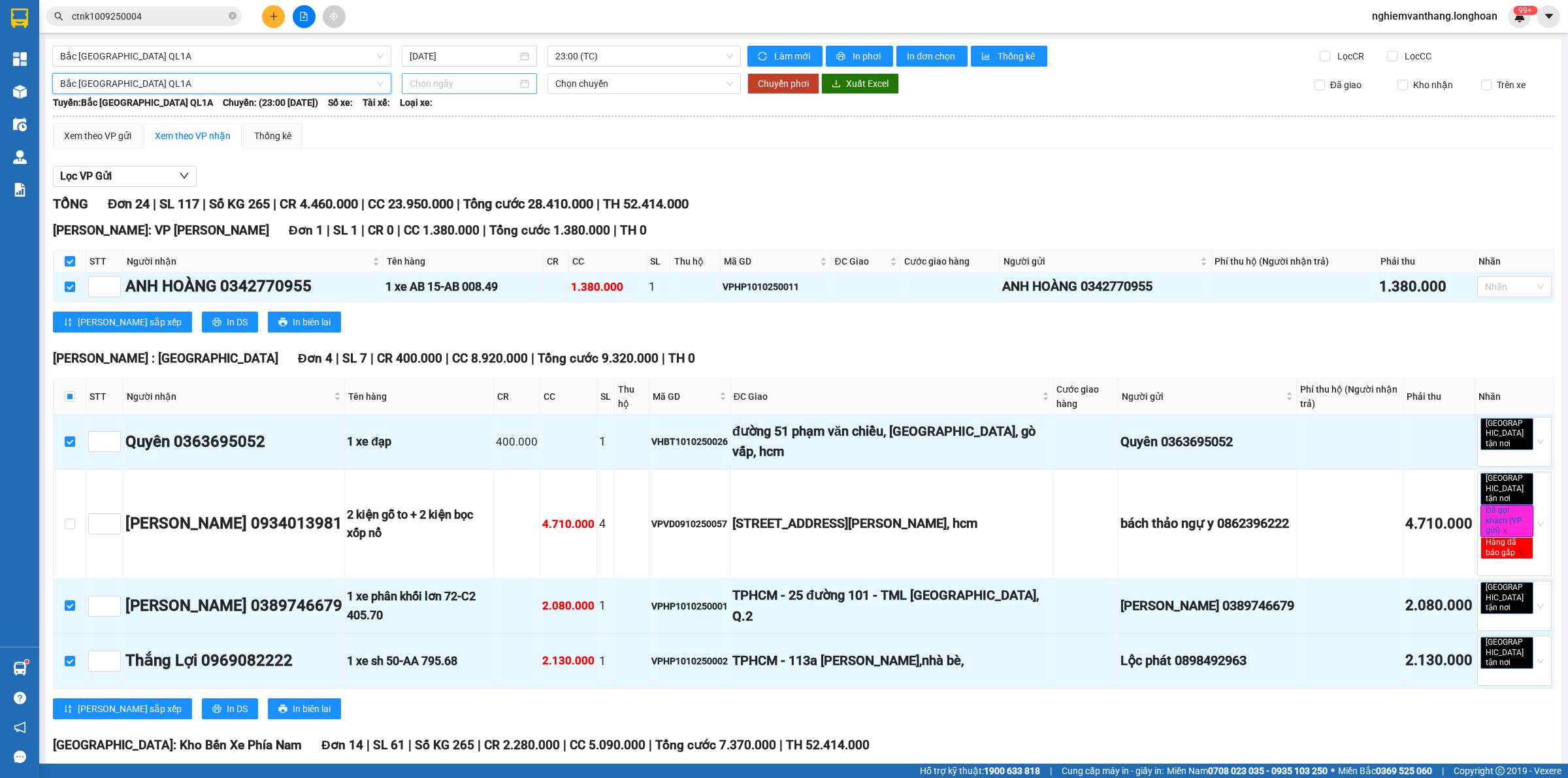
click at [442, 91] on div at bounding box center [470, 84] width 135 height 21
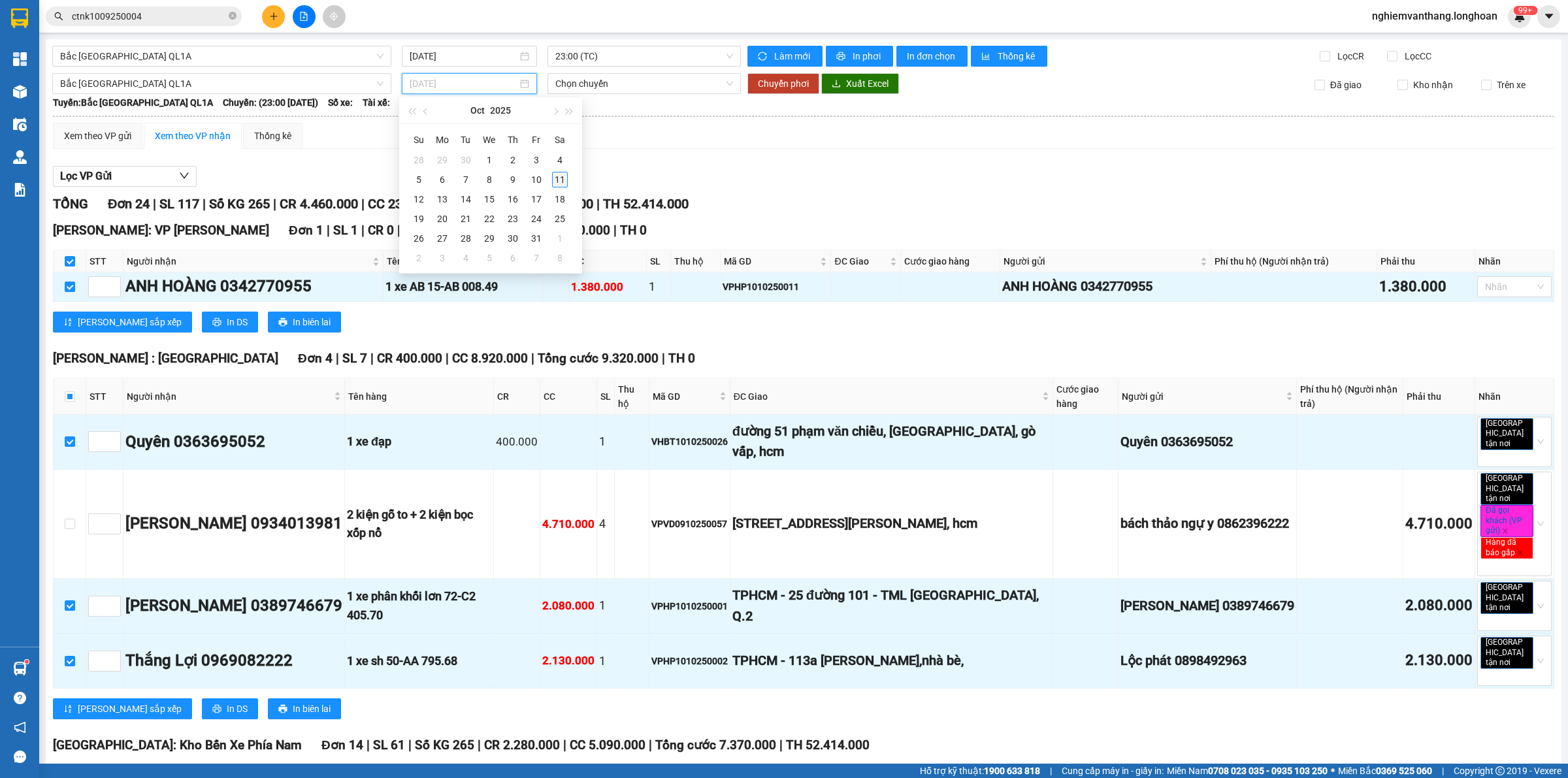
type input "[DATE]"
click at [560, 183] on div "11" at bounding box center [560, 179] width 16 height 15
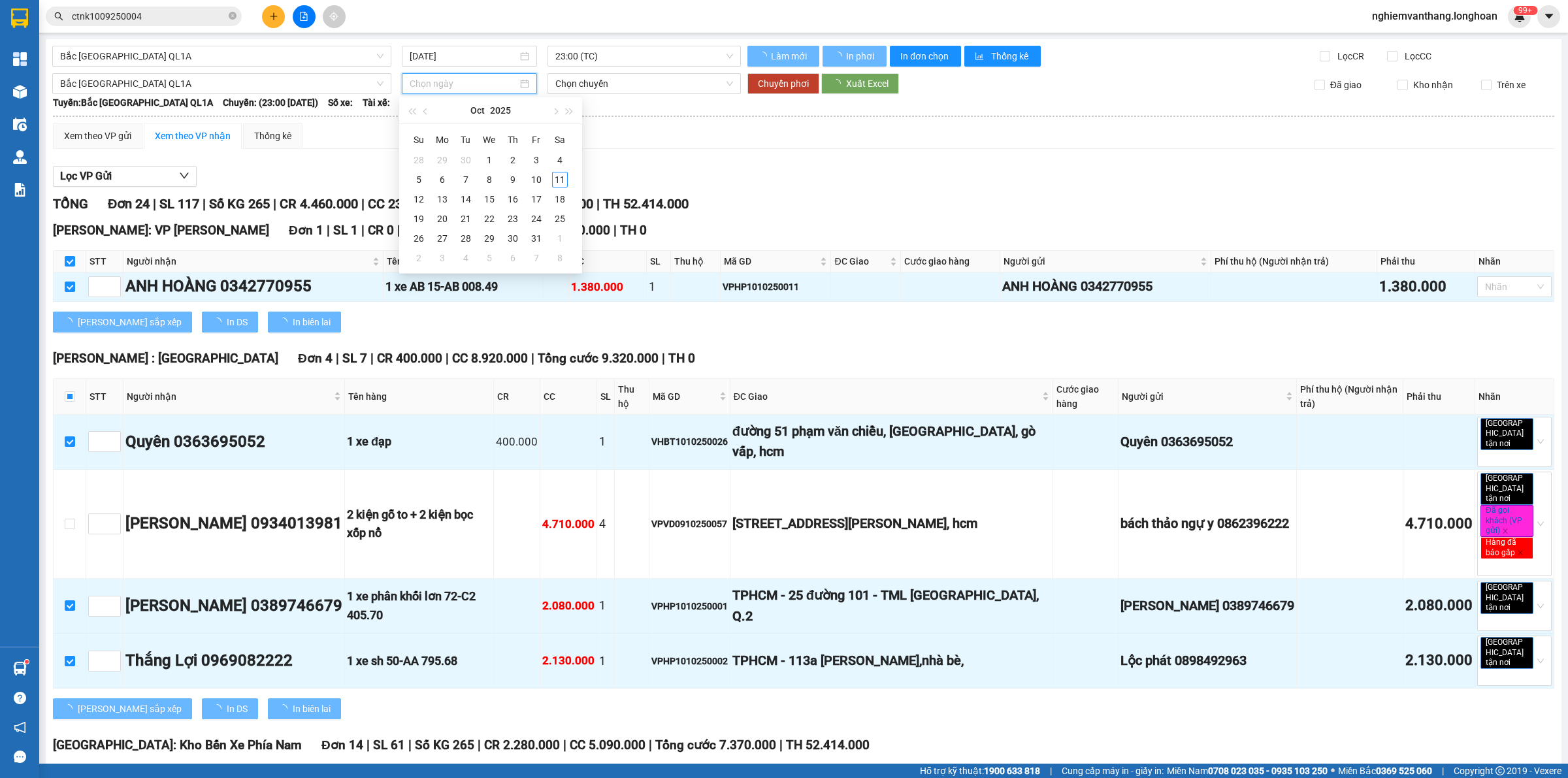
type input "[DATE]"
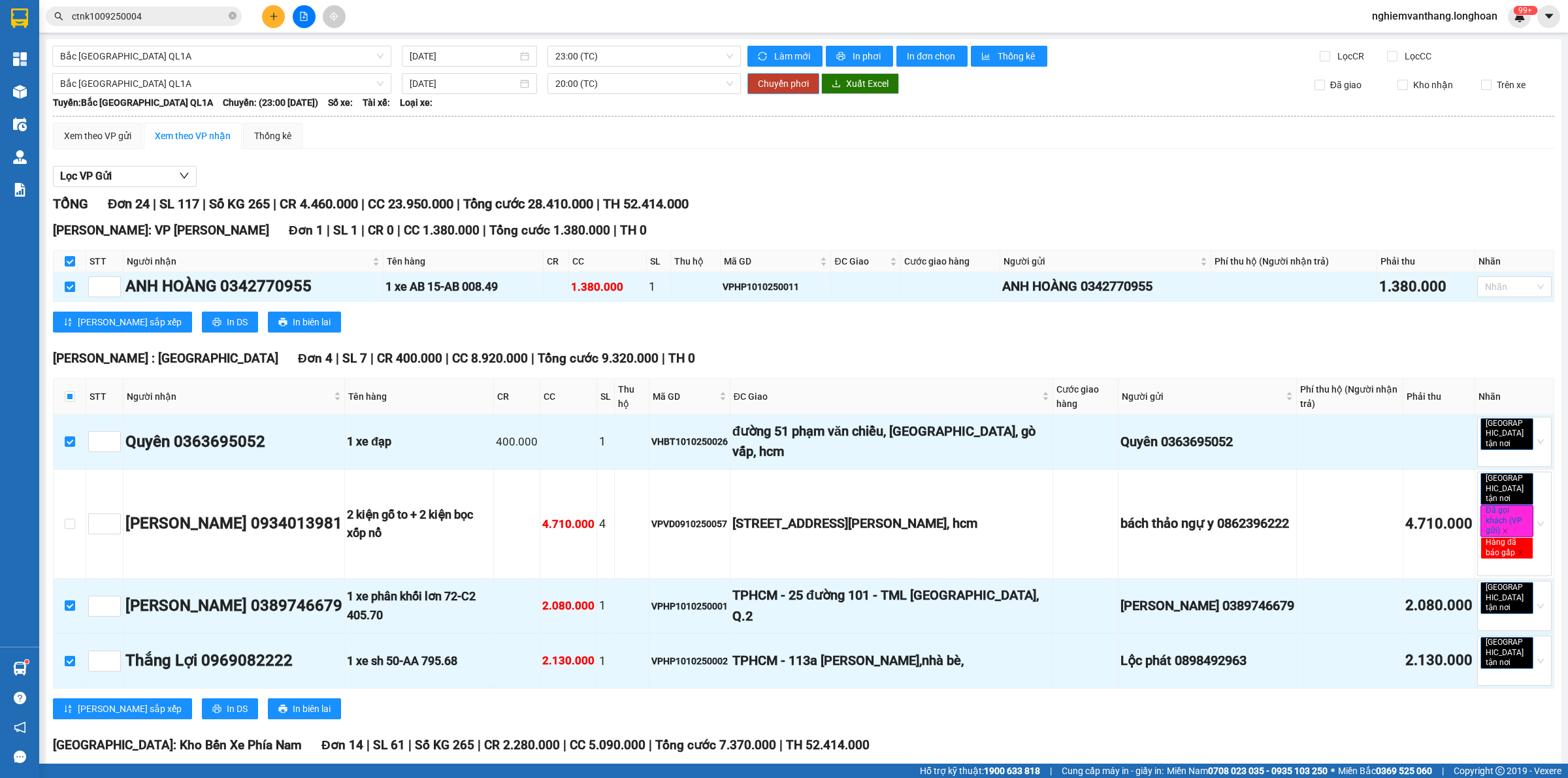
click at [764, 85] on span "Chuyển phơi" at bounding box center [783, 84] width 51 height 15
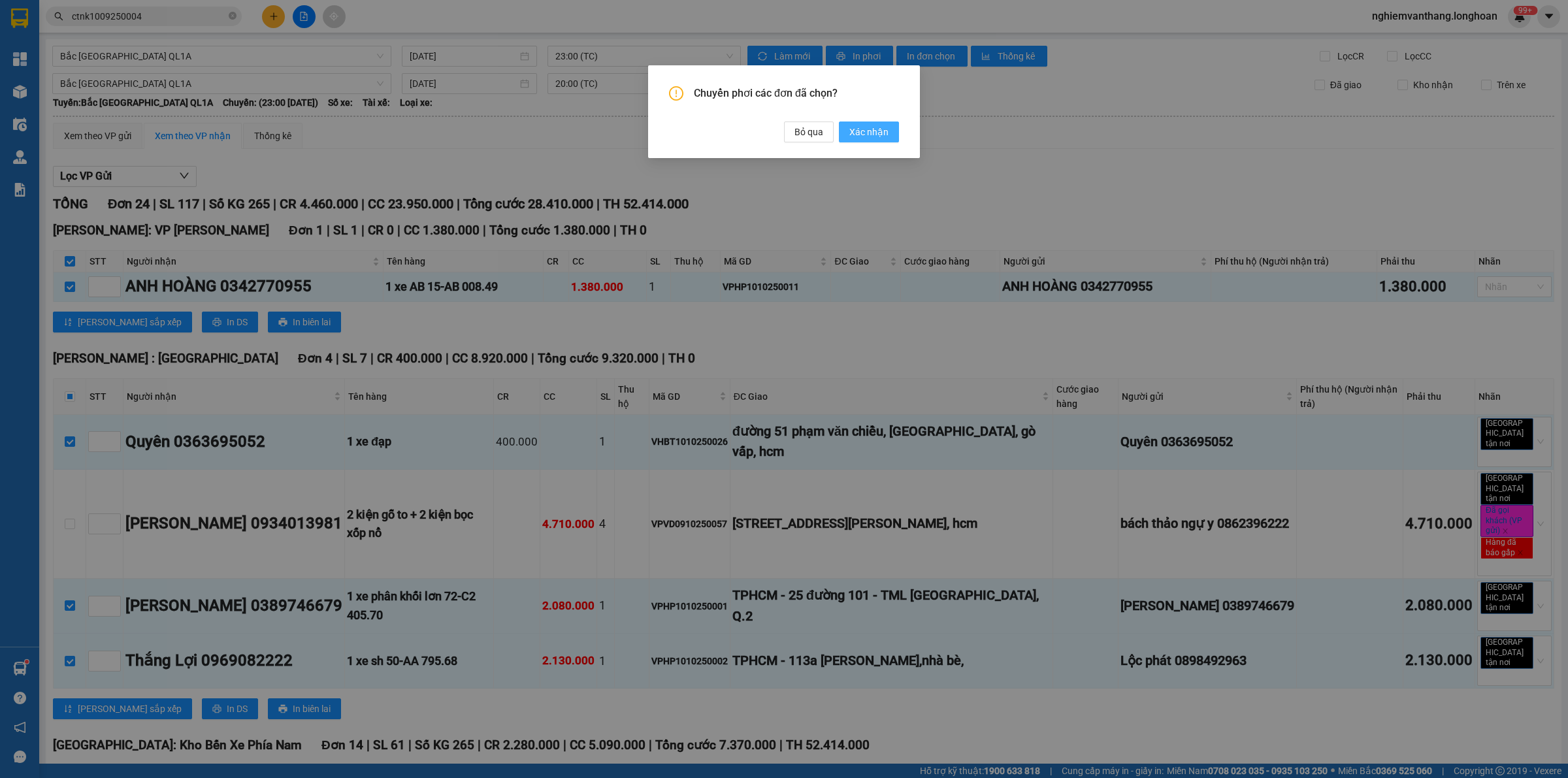
click at [870, 136] on span "Xác nhận" at bounding box center [869, 132] width 39 height 15
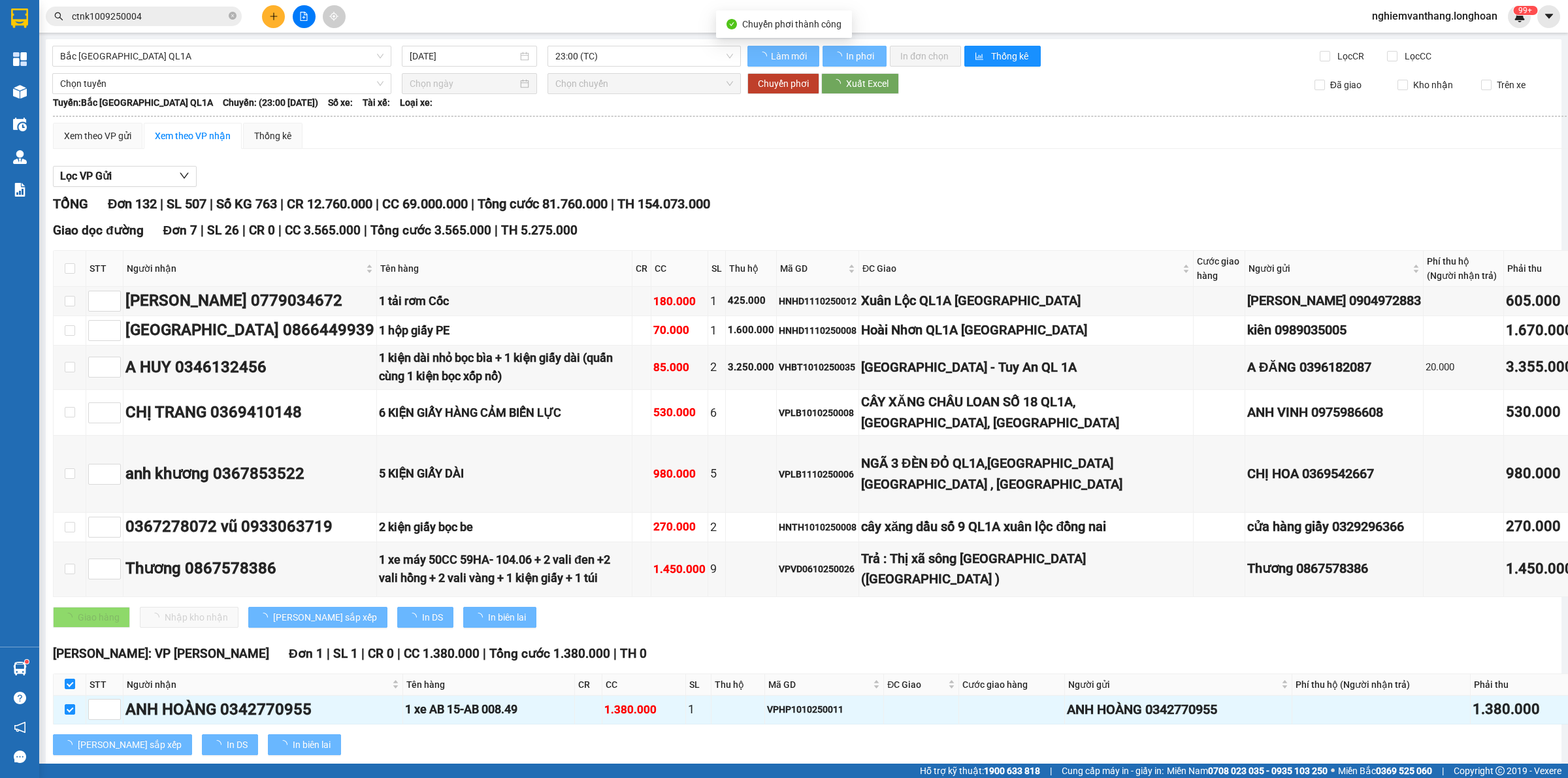
checkbox input "false"
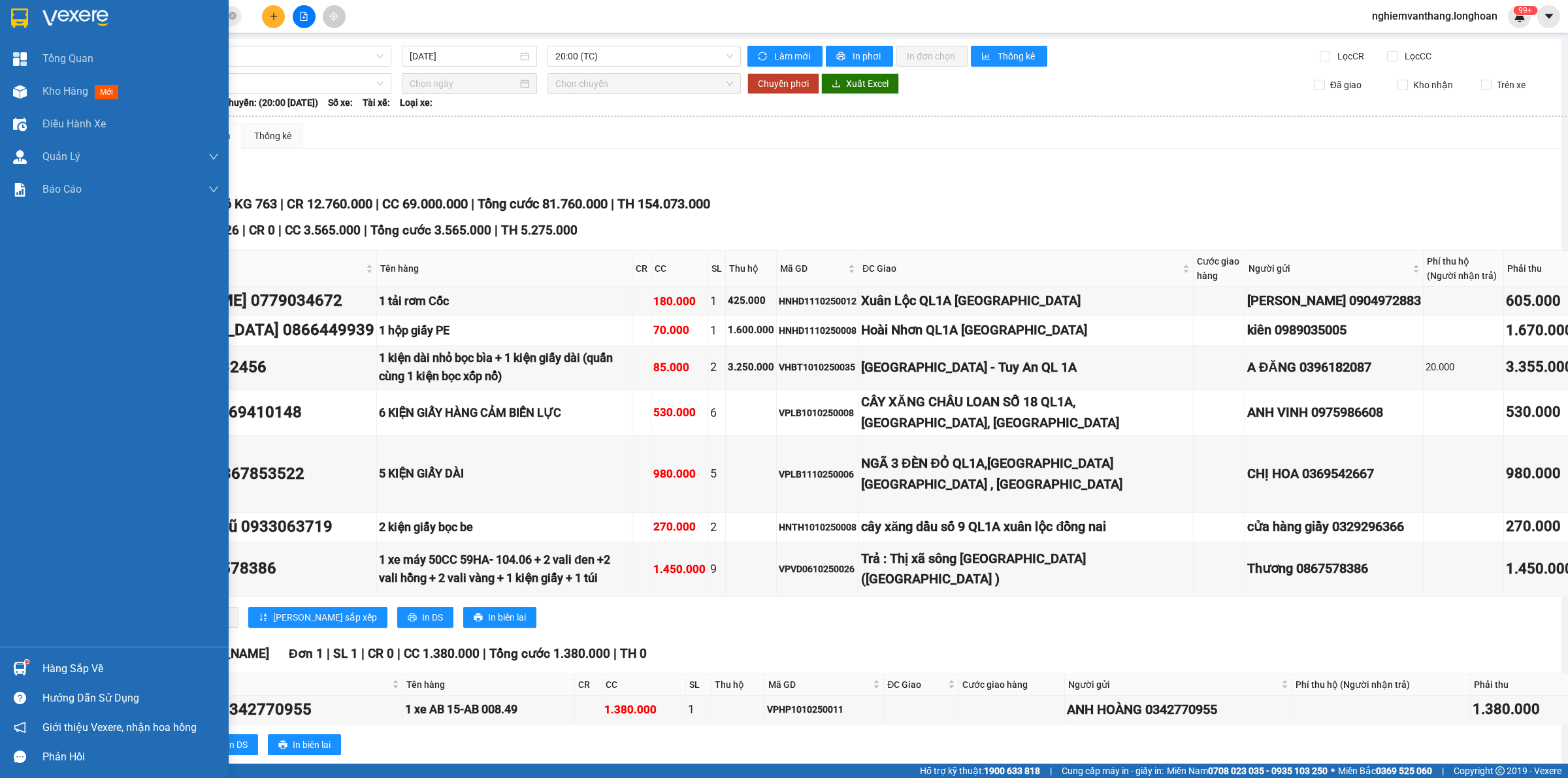
click at [4, 20] on div at bounding box center [114, 21] width 228 height 42
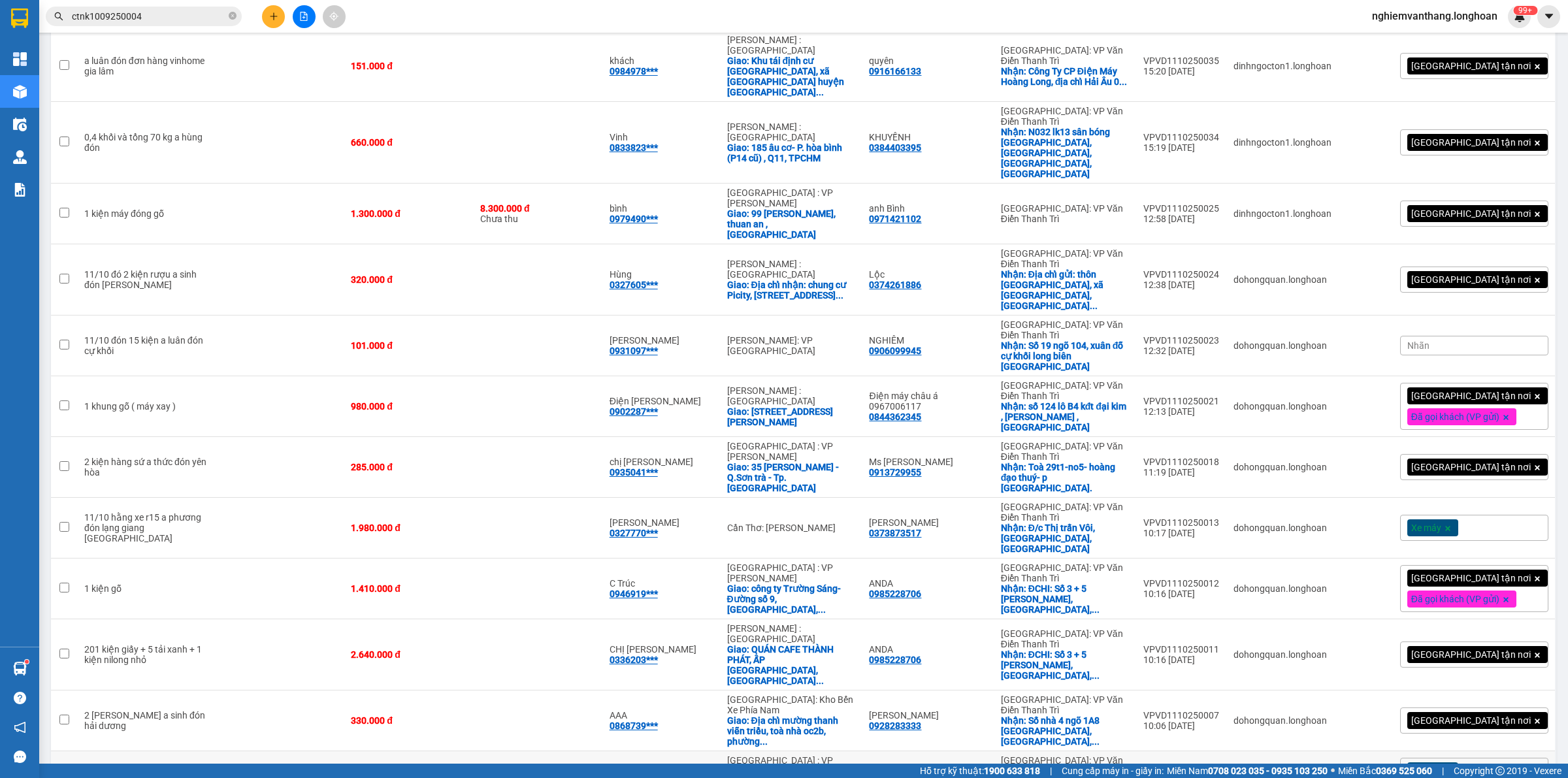
scroll to position [934, 0]
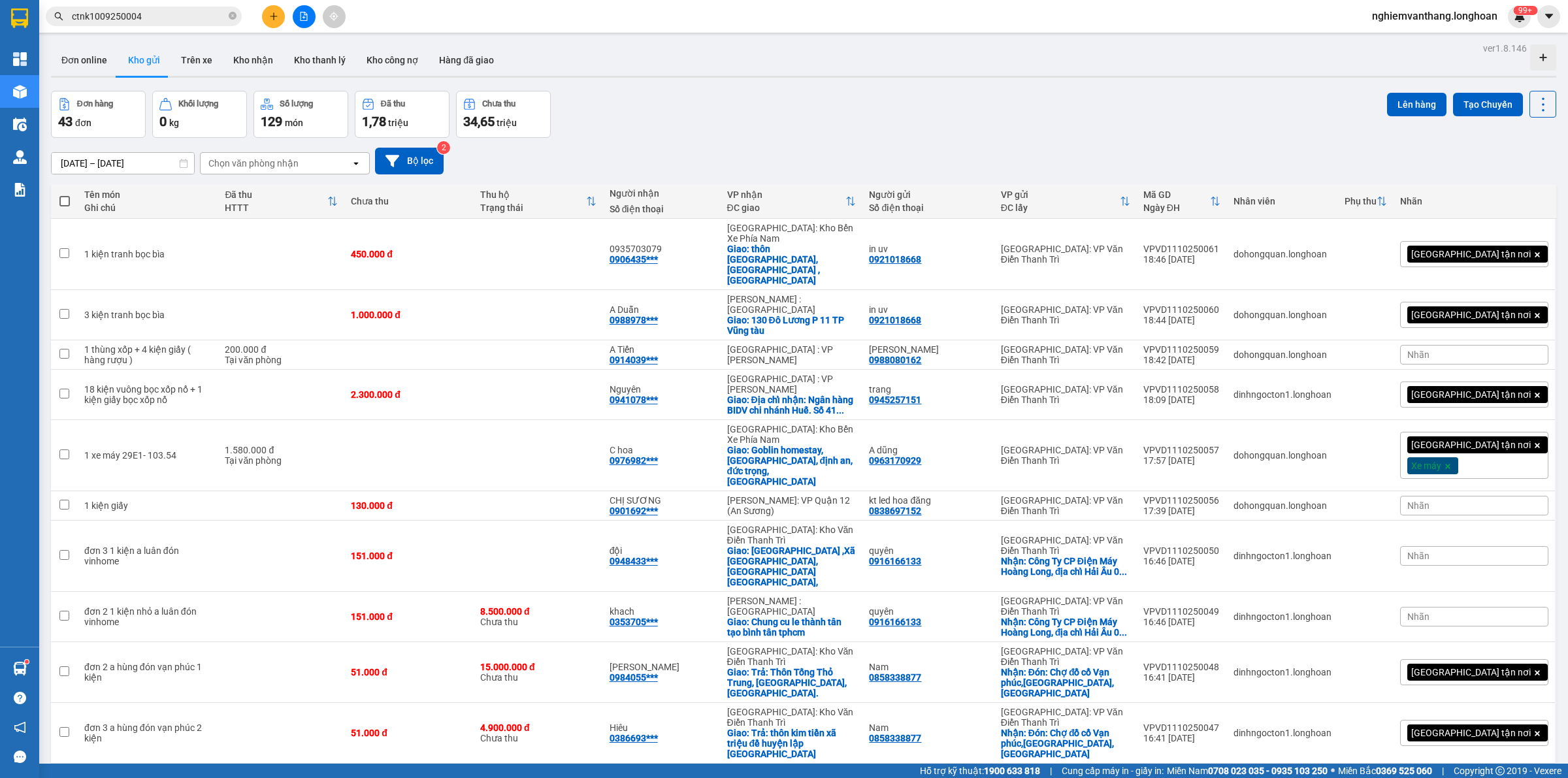
scroll to position [934, 0]
